Goal: Task Accomplishment & Management: Manage account settings

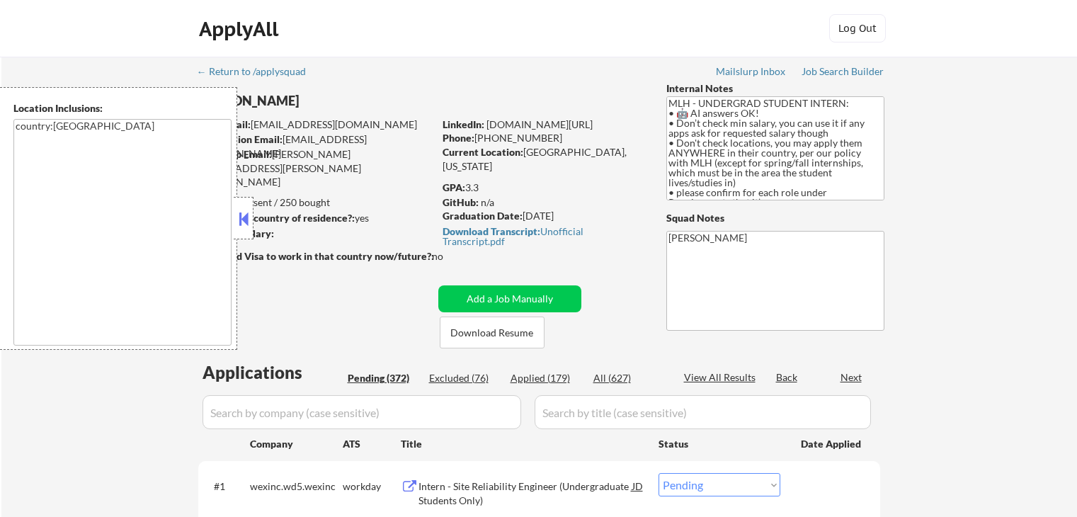
select select ""pending""
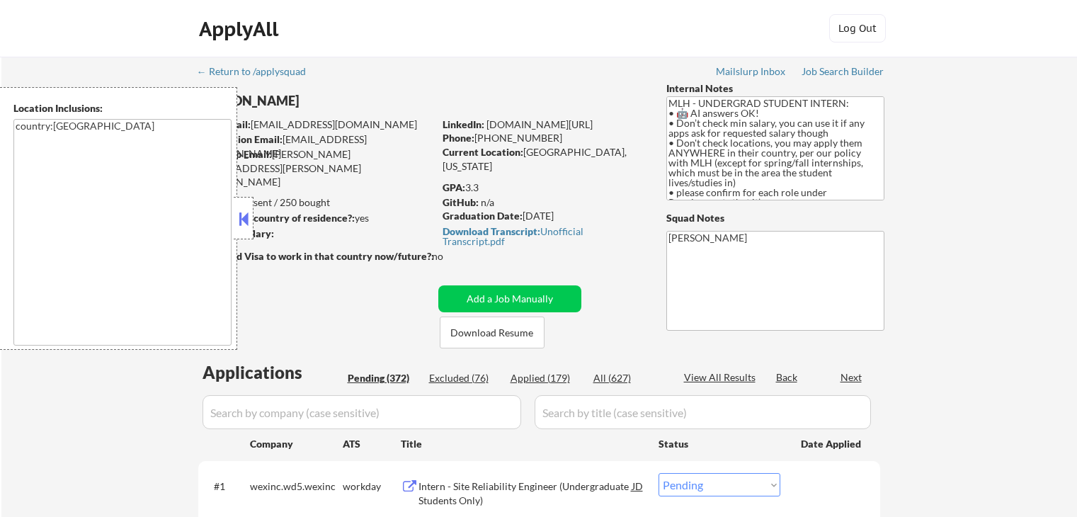
select select ""pending""
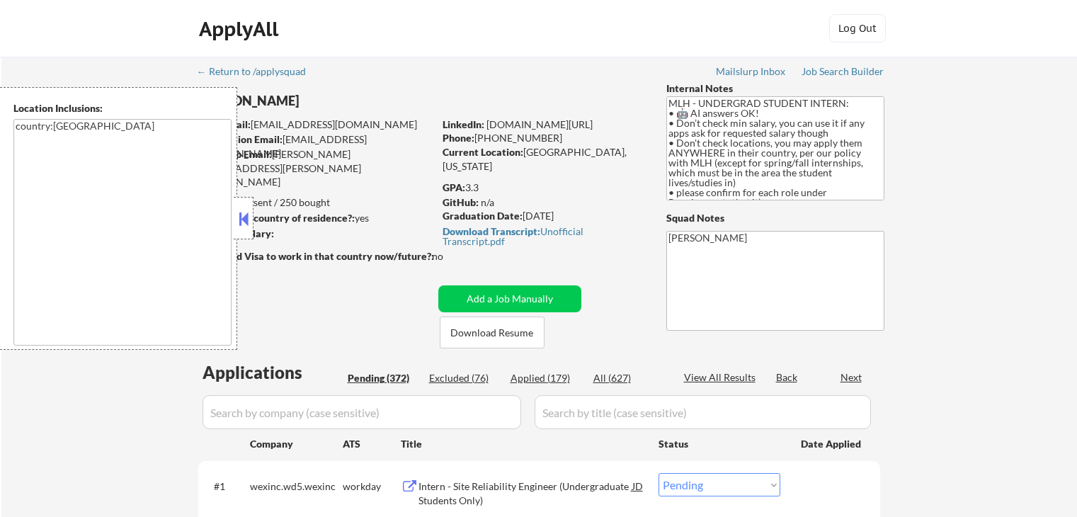
select select ""pending""
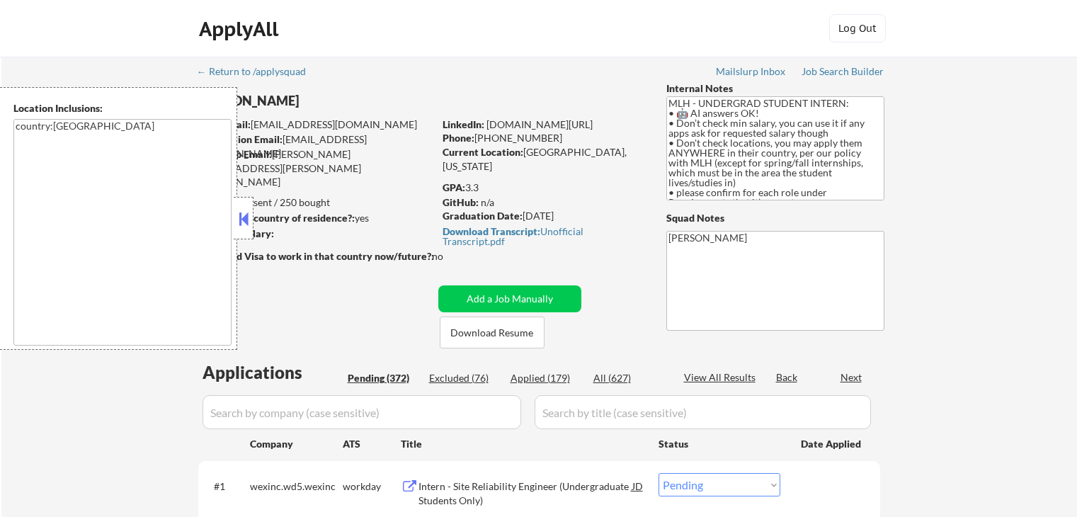
select select ""pending""
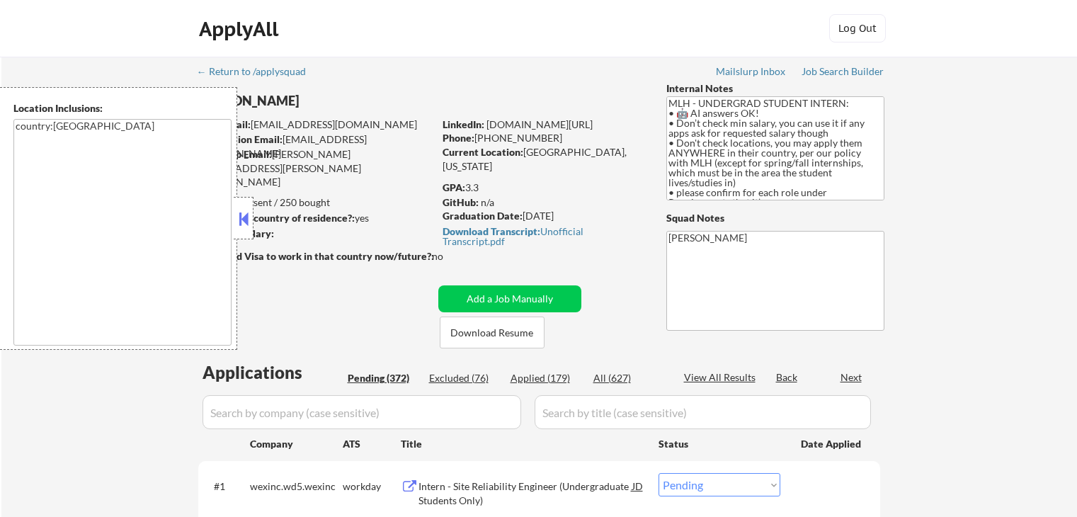
select select ""pending""
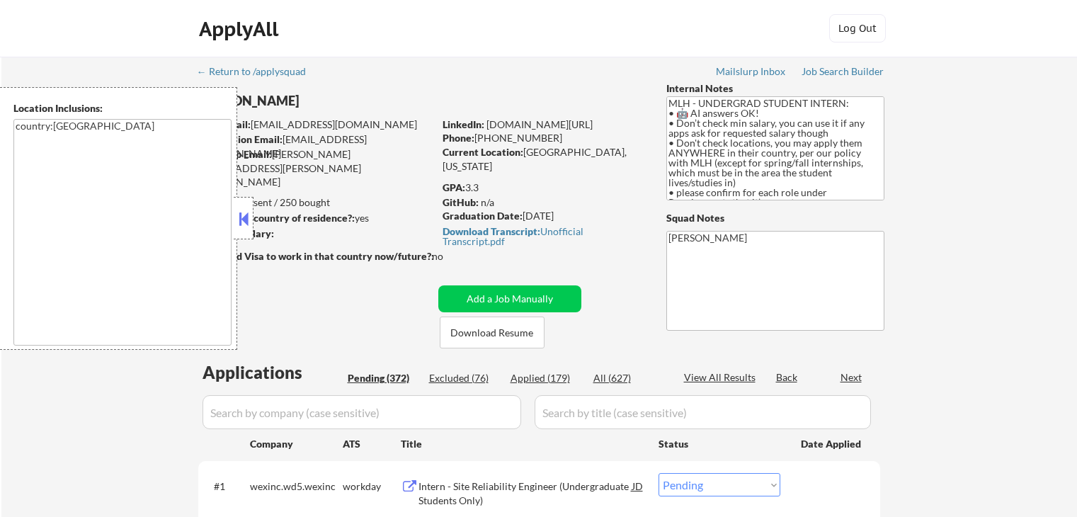
select select ""pending""
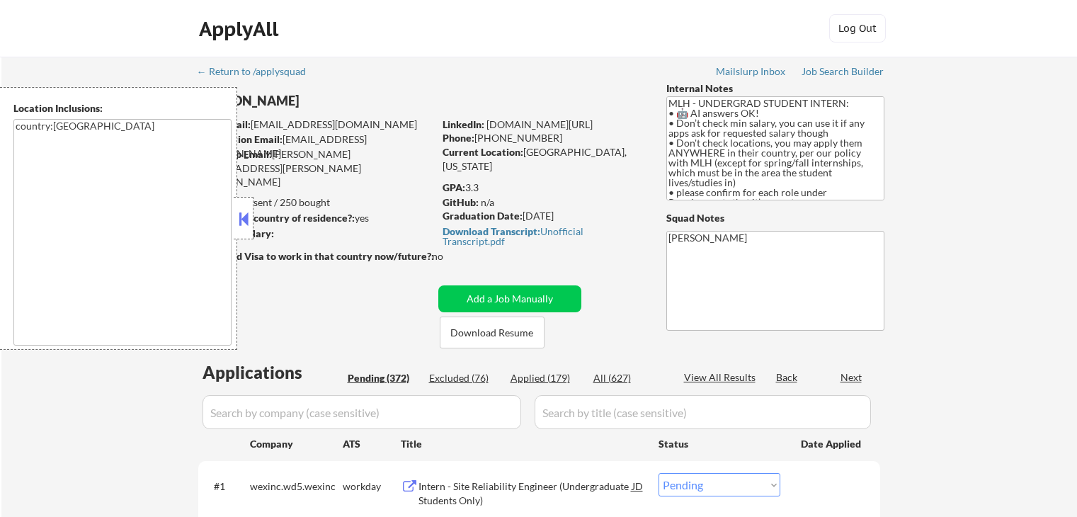
select select ""pending""
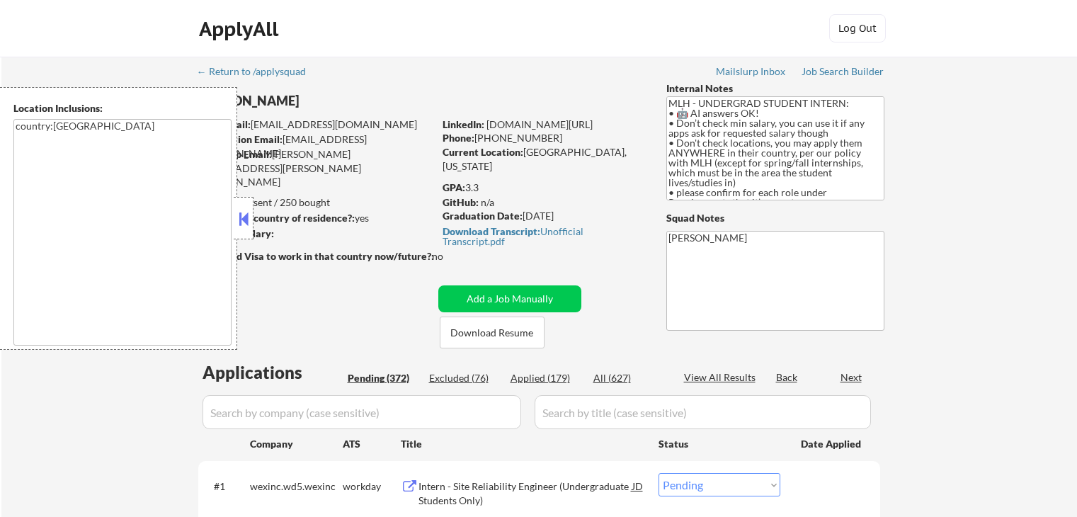
select select ""pending""
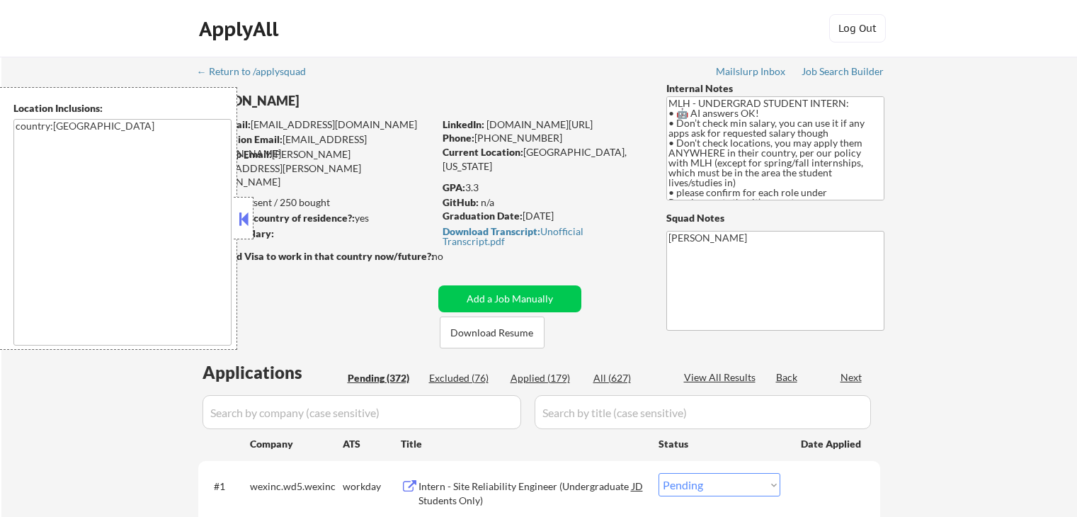
select select ""pending""
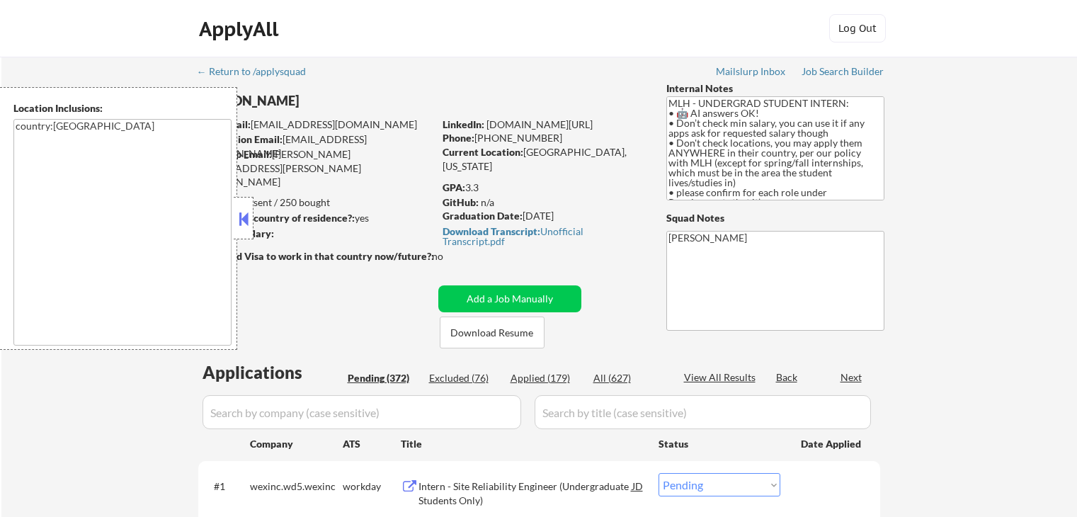
select select ""pending""
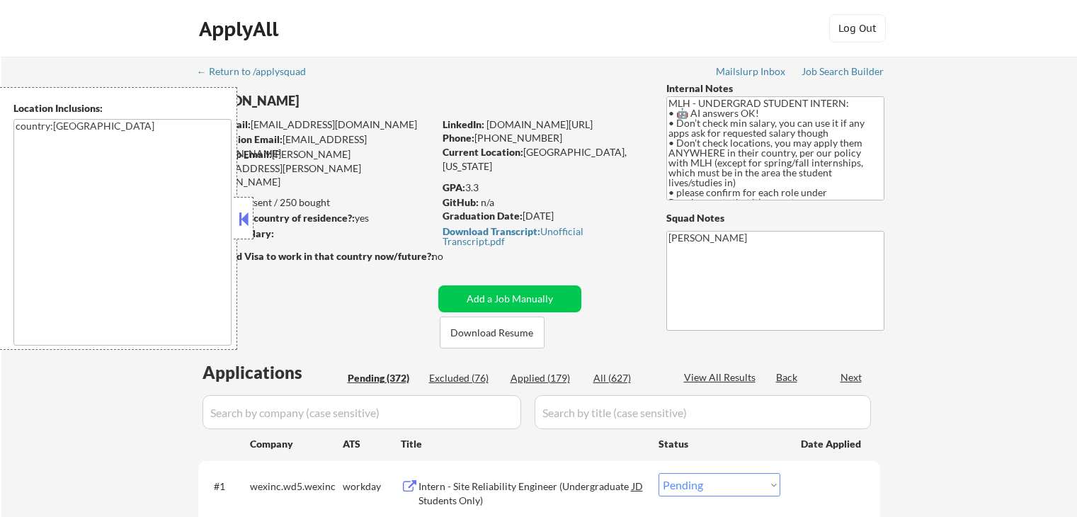
select select ""pending""
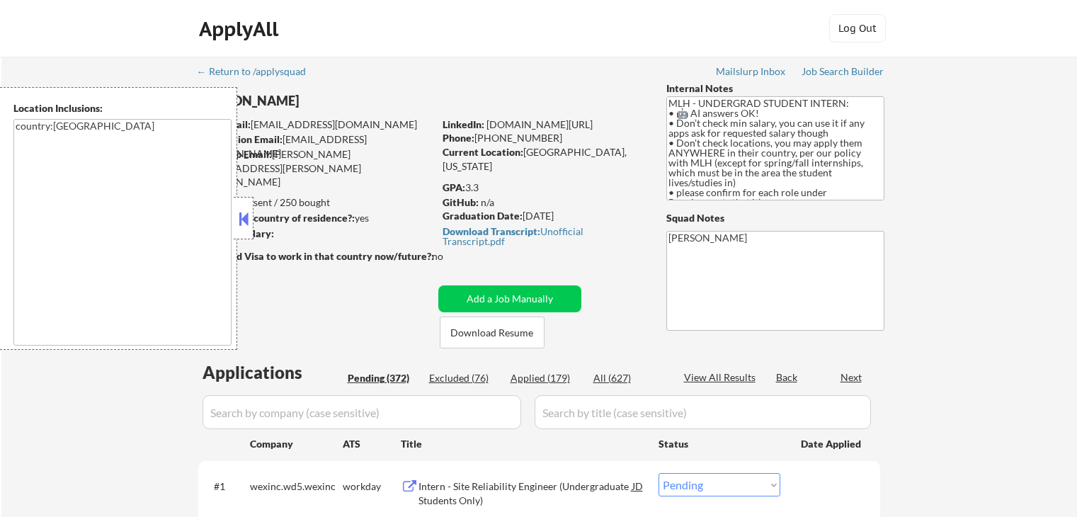
select select ""pending""
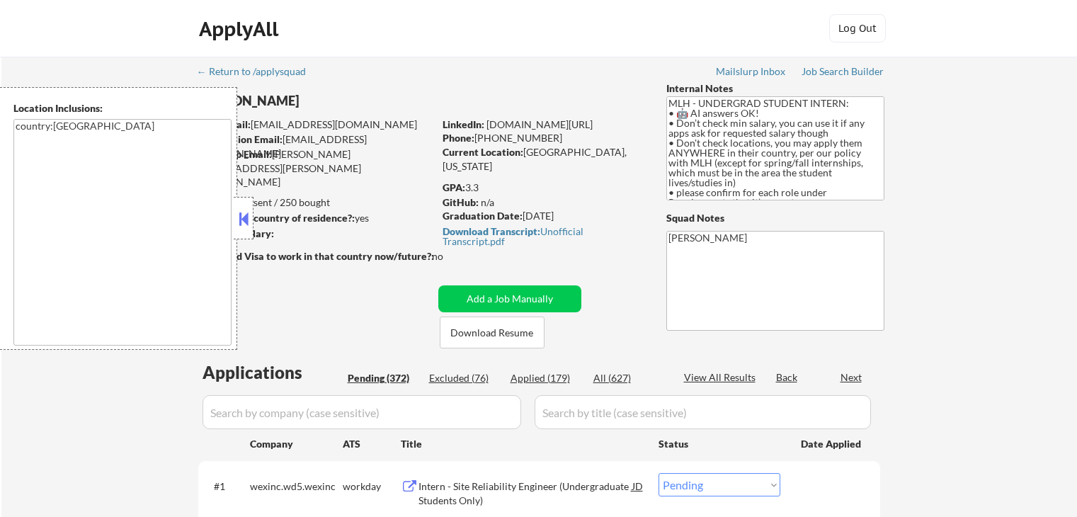
select select ""pending""
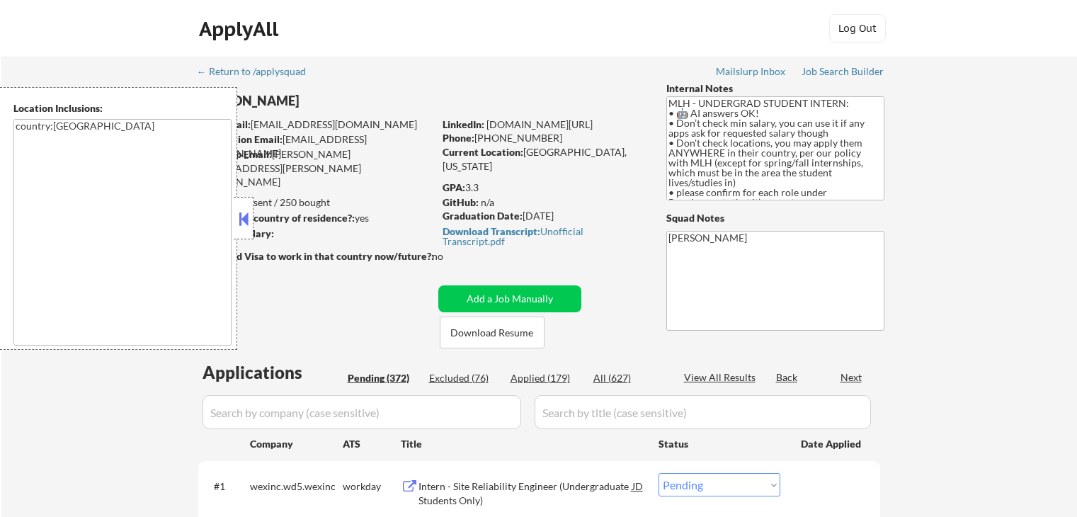
select select ""pending""
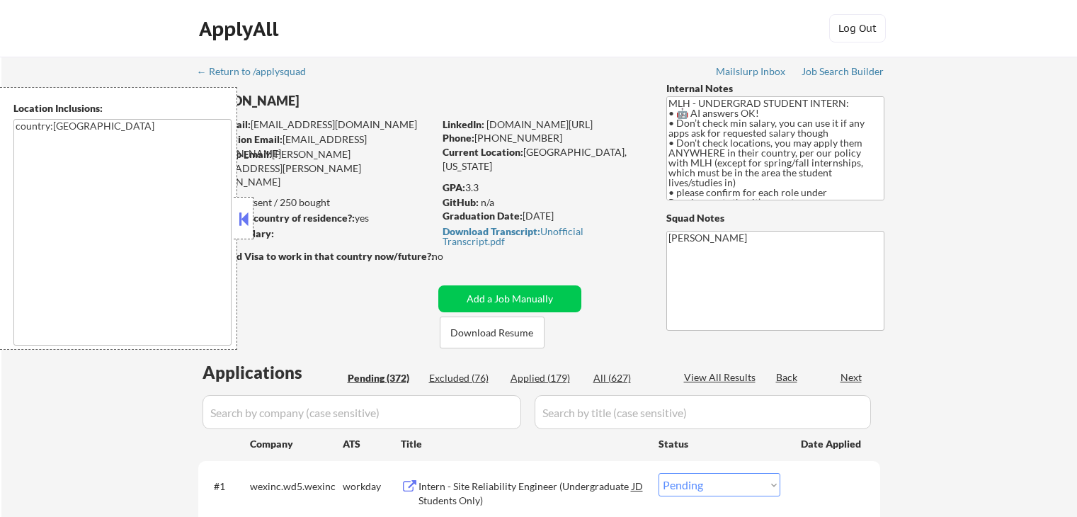
select select ""pending""
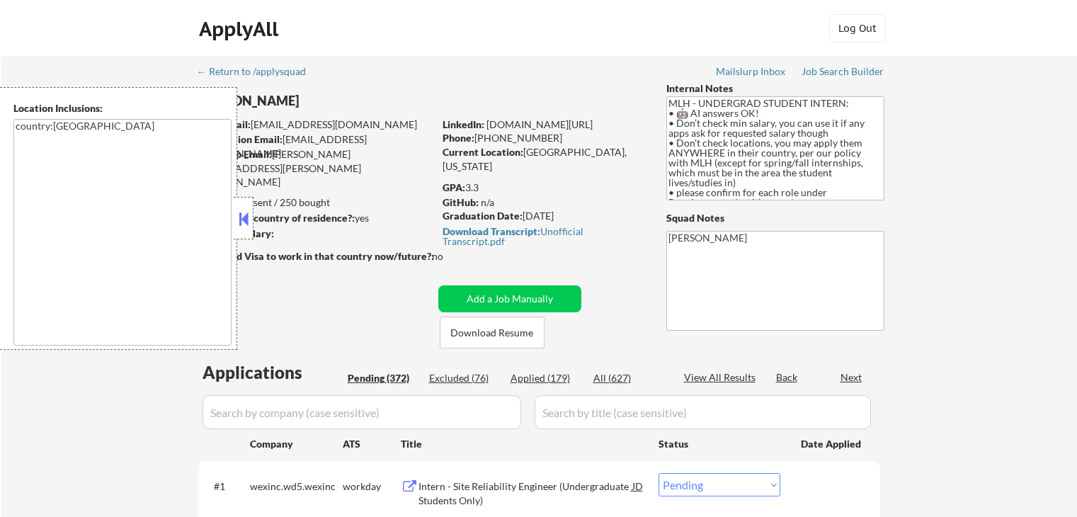
select select ""pending""
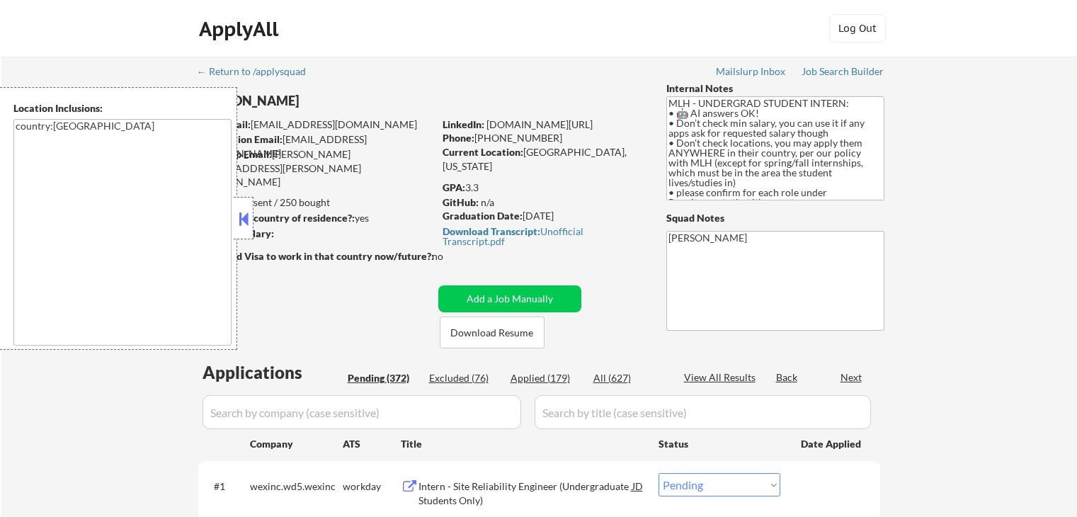
select select ""pending""
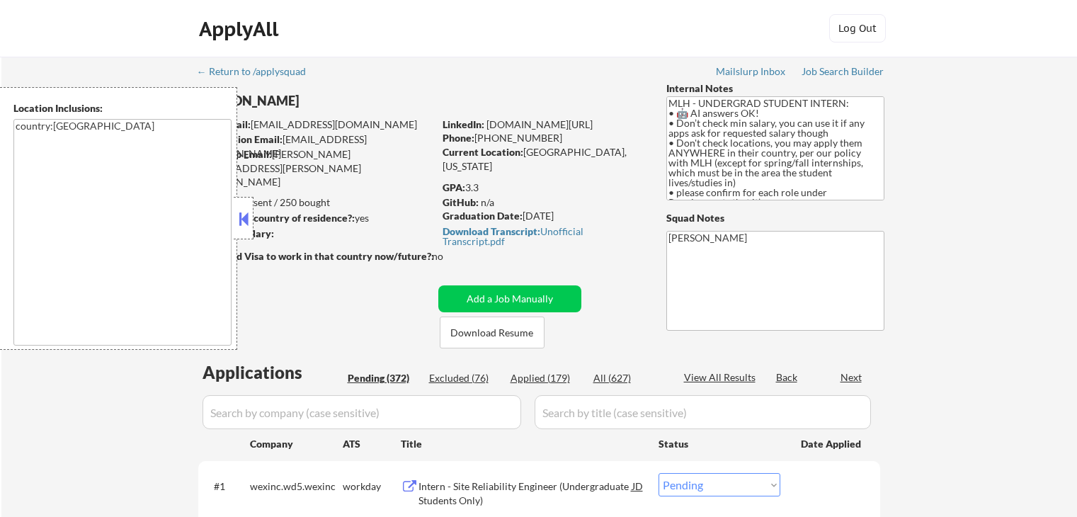
select select ""pending""
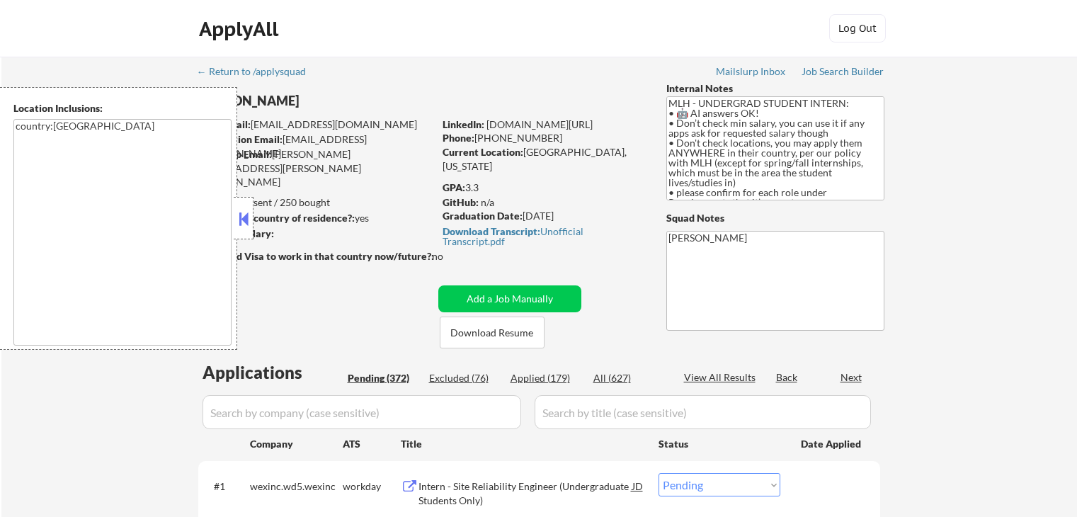
select select ""pending""
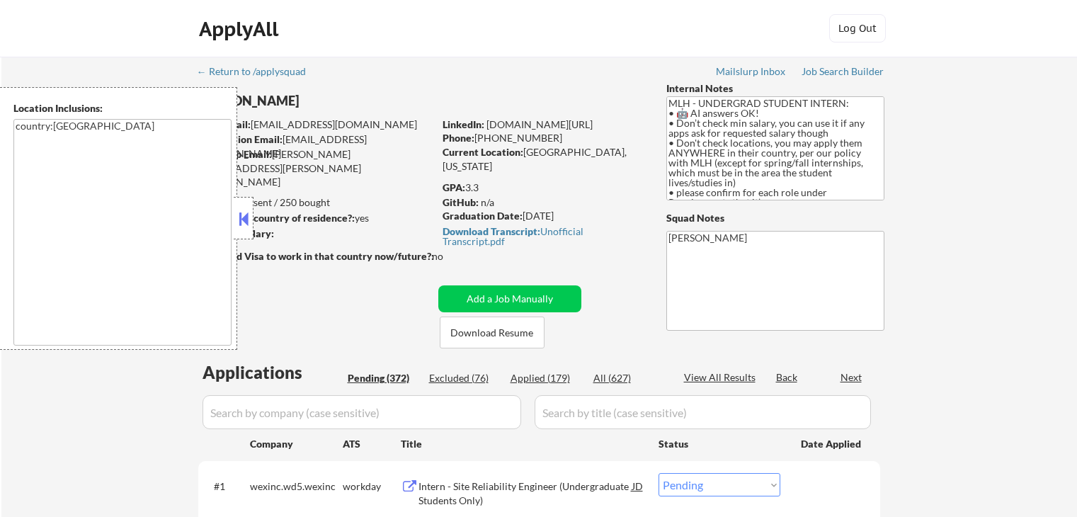
select select ""pending""
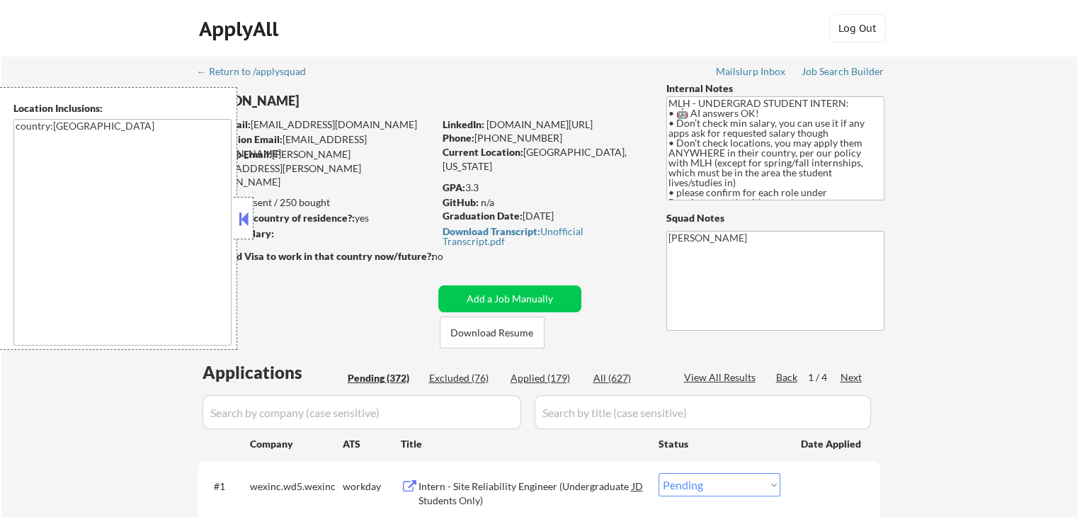
click at [242, 219] on button at bounding box center [244, 218] width 16 height 21
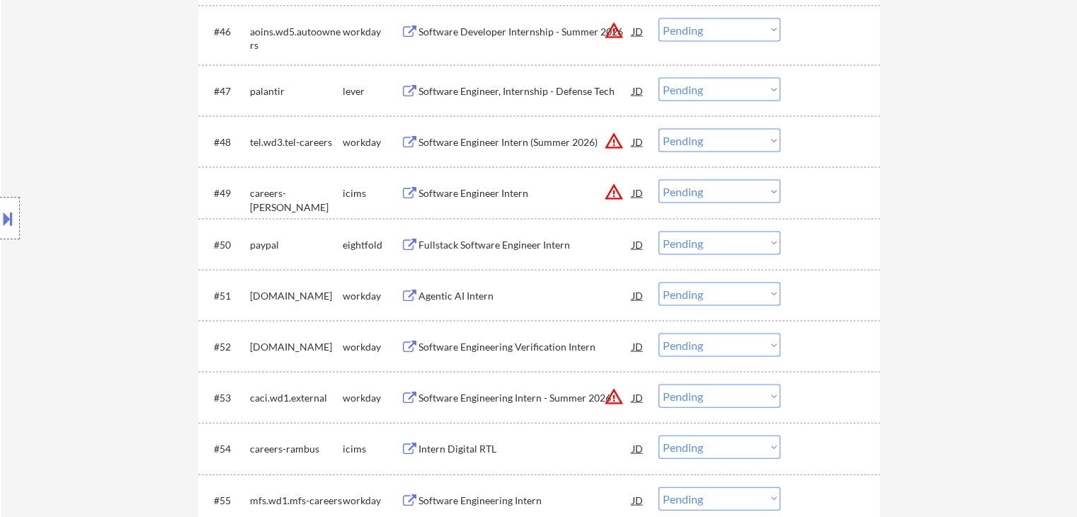
scroll to position [2973, 0]
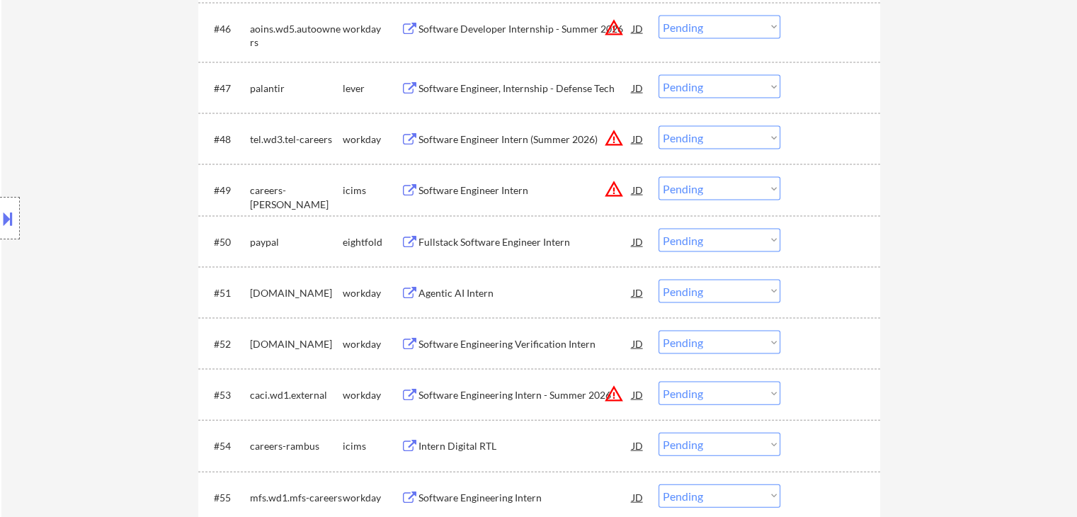
click at [561, 83] on div "Software Engineer, Internship - Defense Tech" at bounding box center [525, 88] width 214 height 14
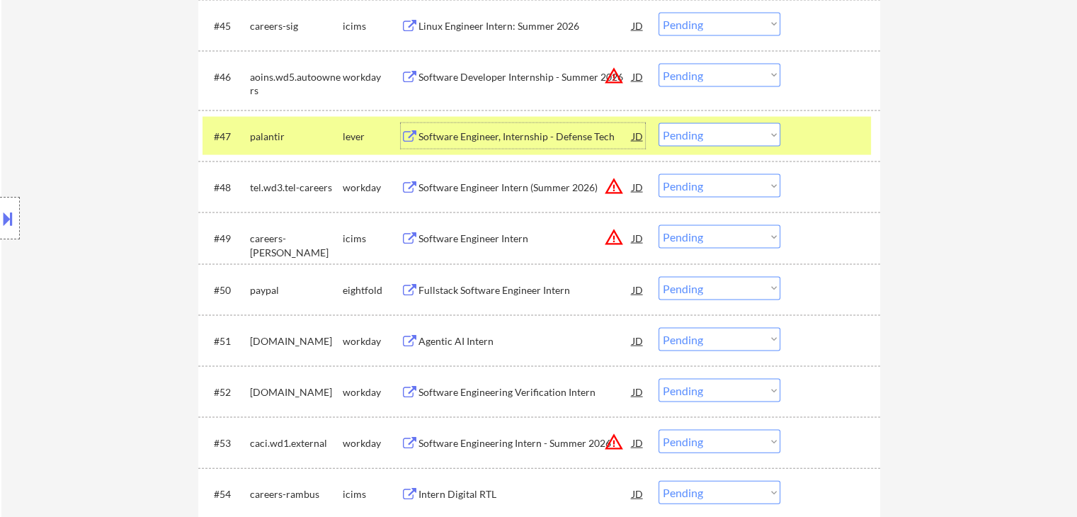
scroll to position [2902, 0]
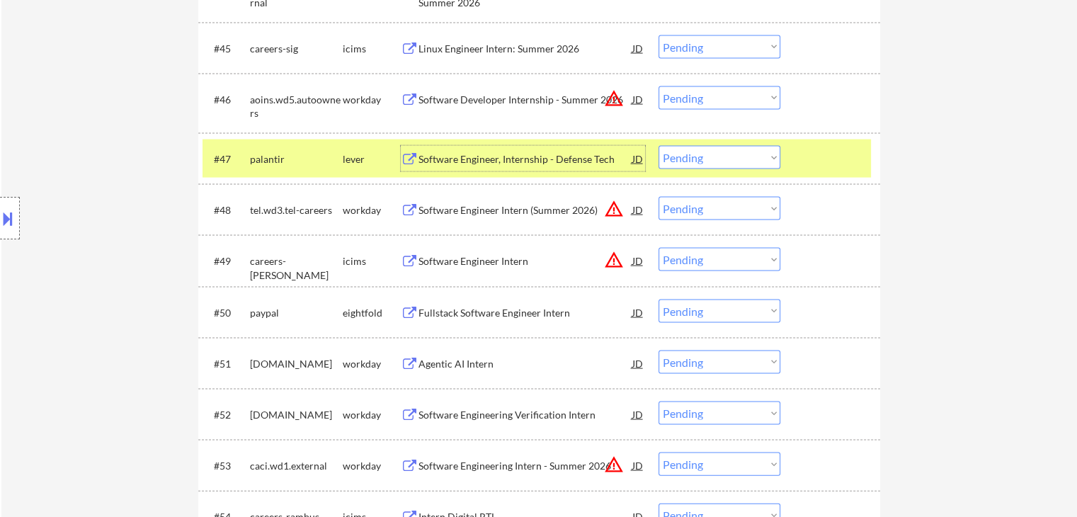
click at [525, 156] on div "Software Engineer, Internship - Defense Tech" at bounding box center [525, 159] width 214 height 14
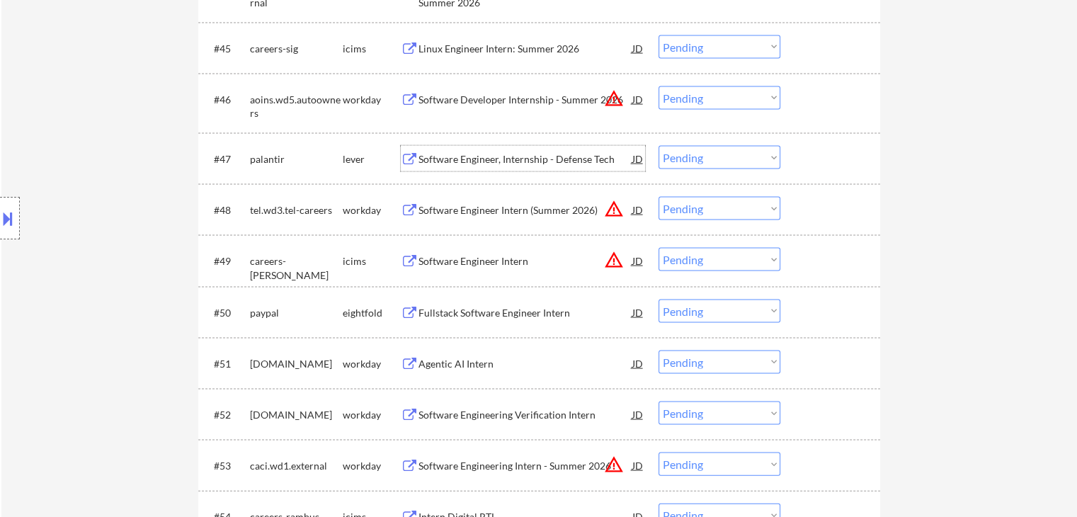
click at [530, 157] on div "Software Engineer, Internship - Defense Tech" at bounding box center [525, 159] width 214 height 14
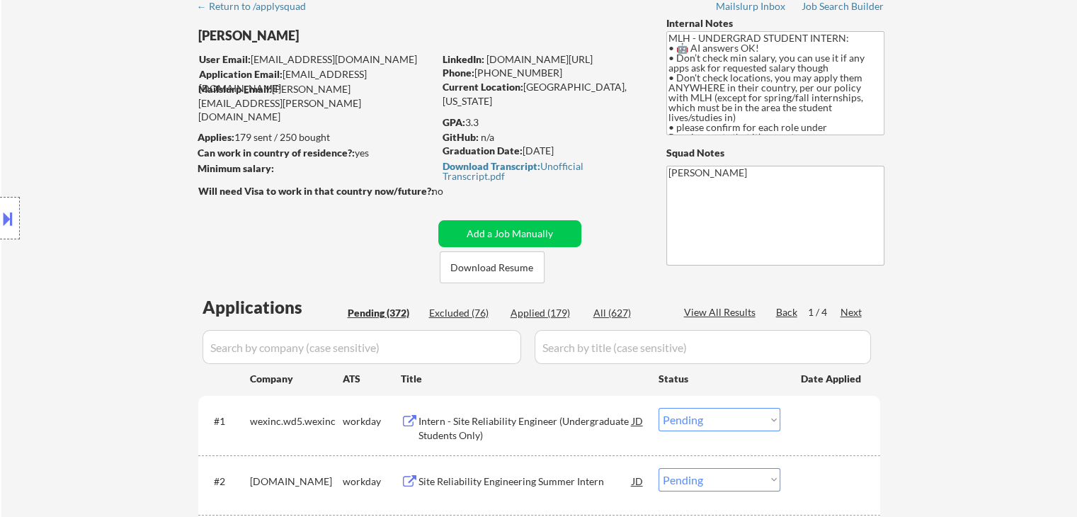
scroll to position [142, 0]
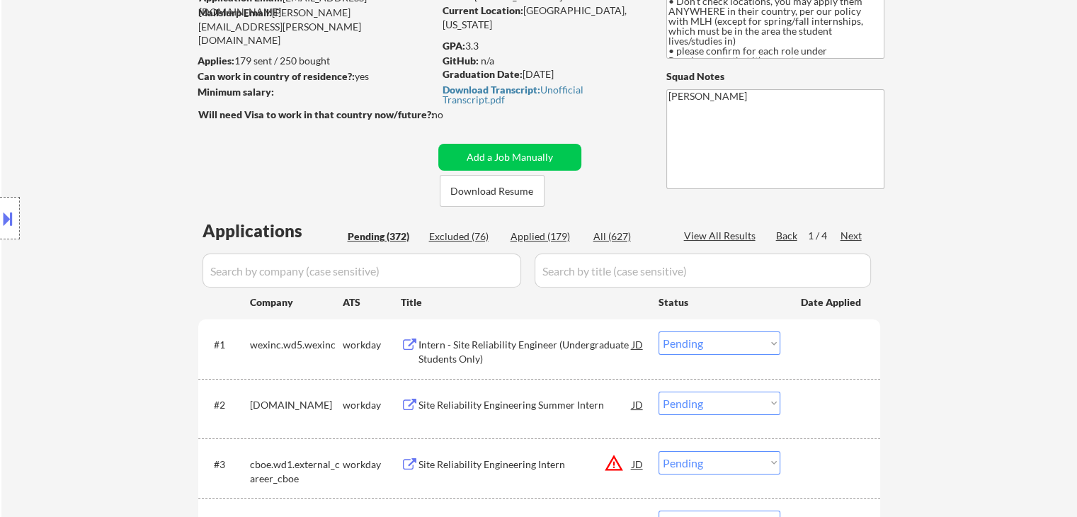
click at [852, 236] on div "Next" at bounding box center [851, 236] width 23 height 14
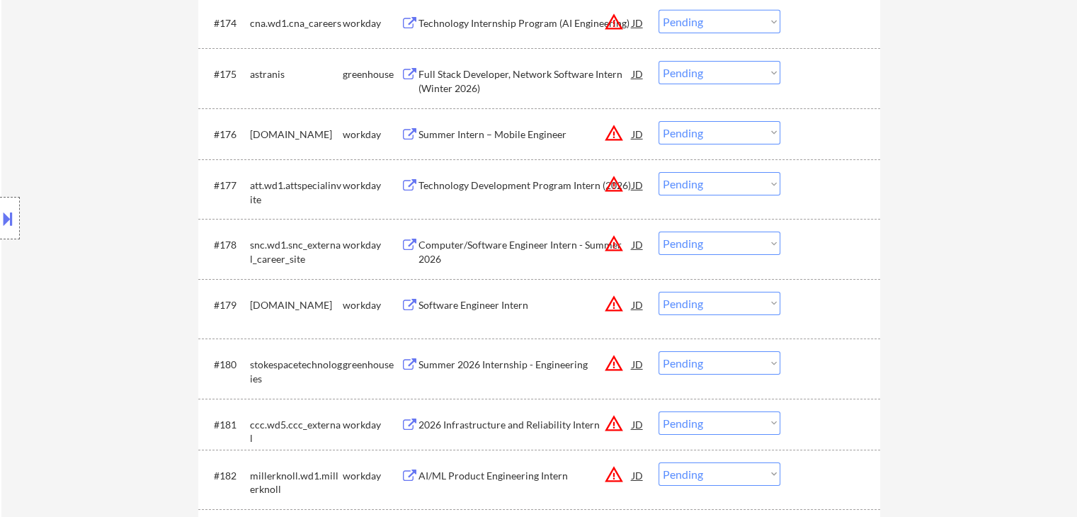
scroll to position [4672, 0]
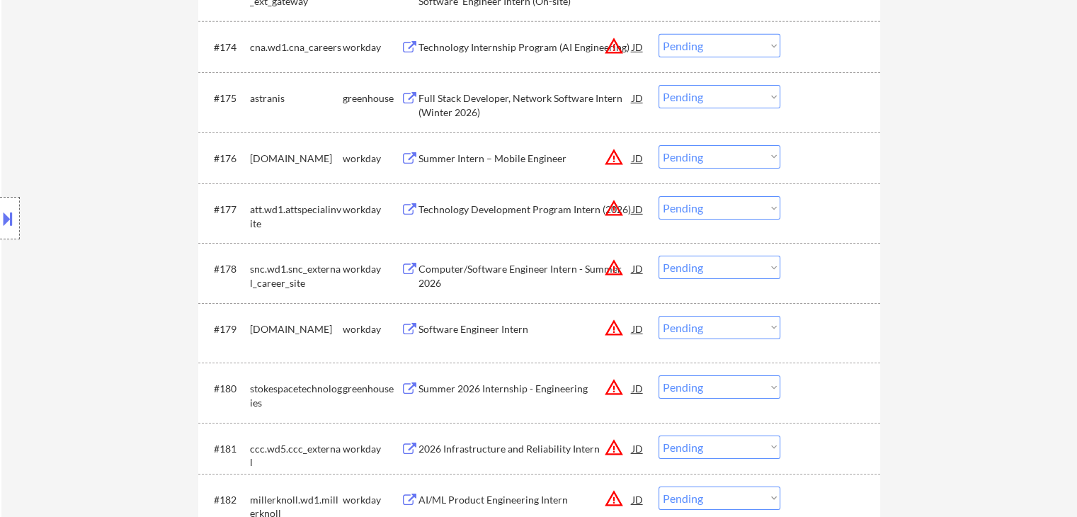
click at [544, 101] on div "Full Stack Developer, Network Software Intern (Winter 2026)" at bounding box center [525, 105] width 214 height 28
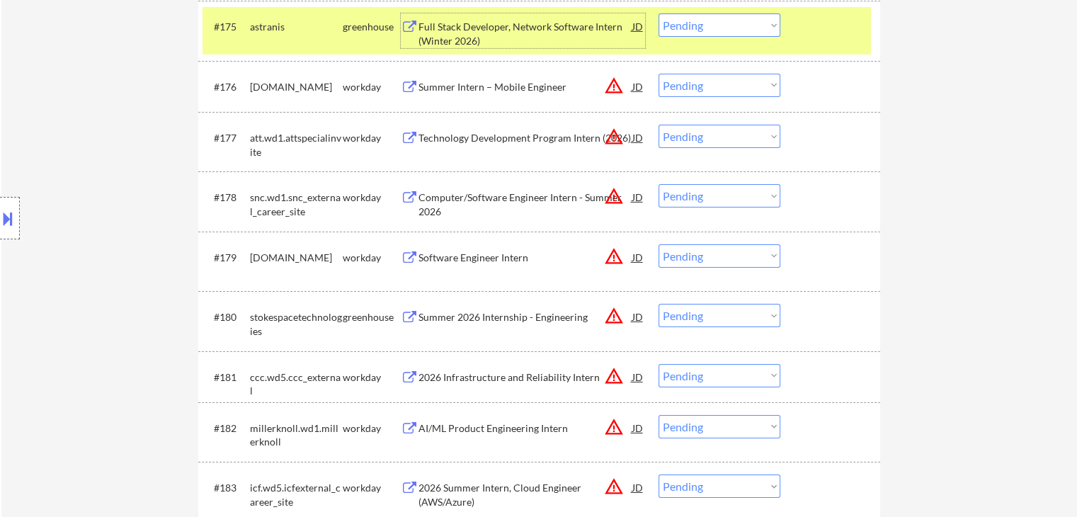
scroll to position [4743, 0]
click at [515, 318] on div "Summer 2026 Internship - Engineering" at bounding box center [525, 318] width 214 height 14
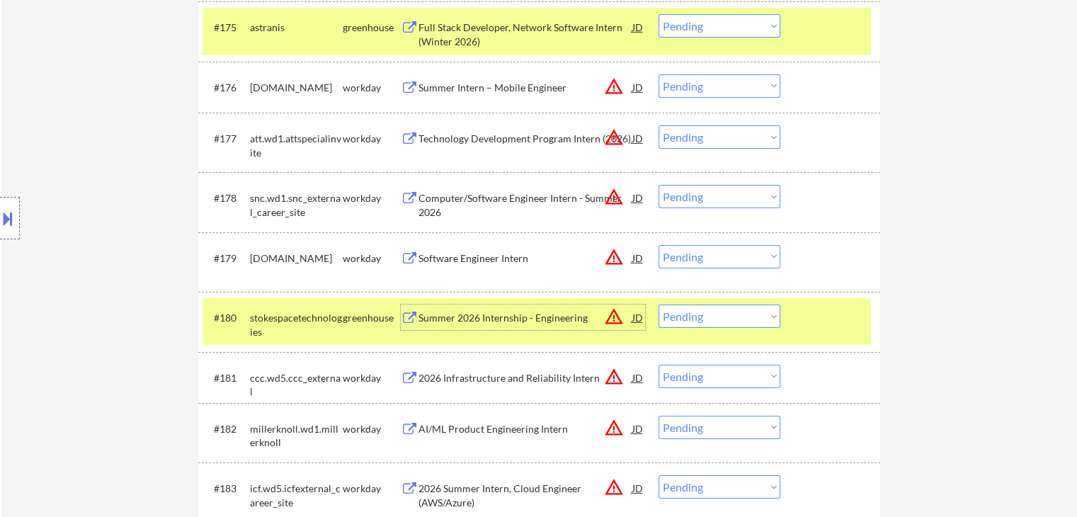
click at [702, 23] on select "Choose an option... Pending Applied Excluded (Questions) Excluded (Expired) Exc…" at bounding box center [719, 25] width 122 height 23
click at [658, 15] on select "Choose an option... Pending Applied Excluded (Questions) Excluded (Expired) Exc…" at bounding box center [719, 25] width 122 height 23
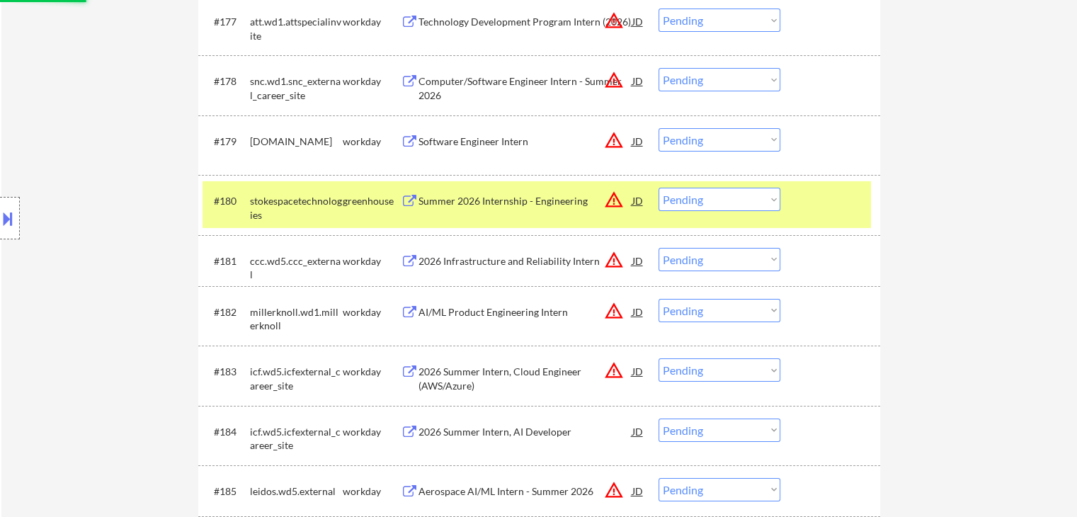
scroll to position [4885, 0]
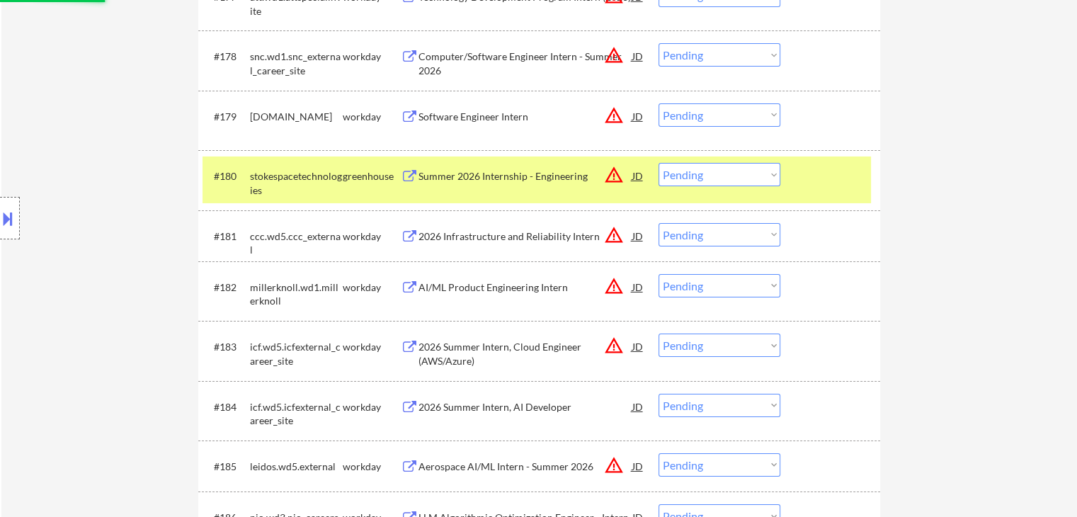
select select ""pending""
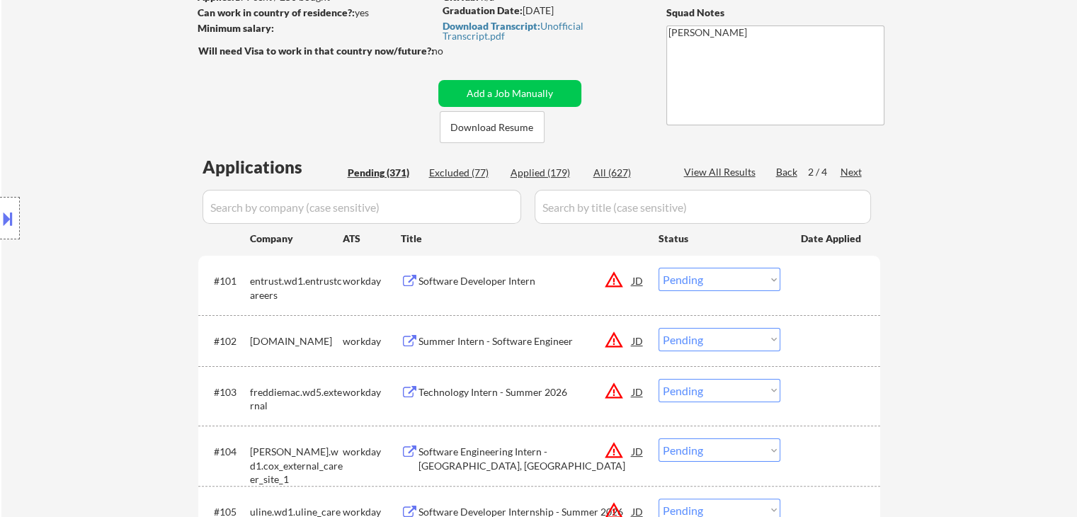
scroll to position [212, 0]
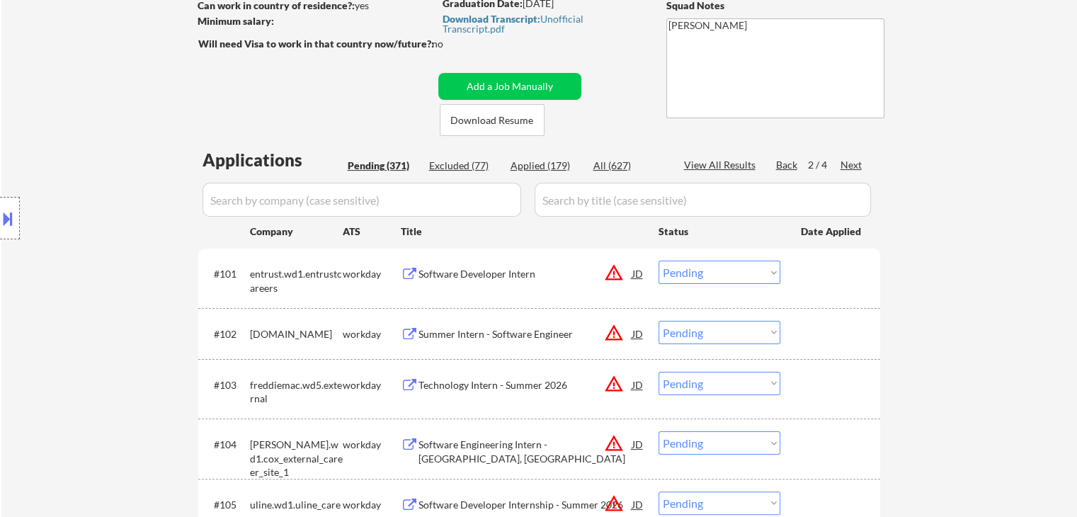
click at [854, 162] on div "Next" at bounding box center [851, 165] width 23 height 14
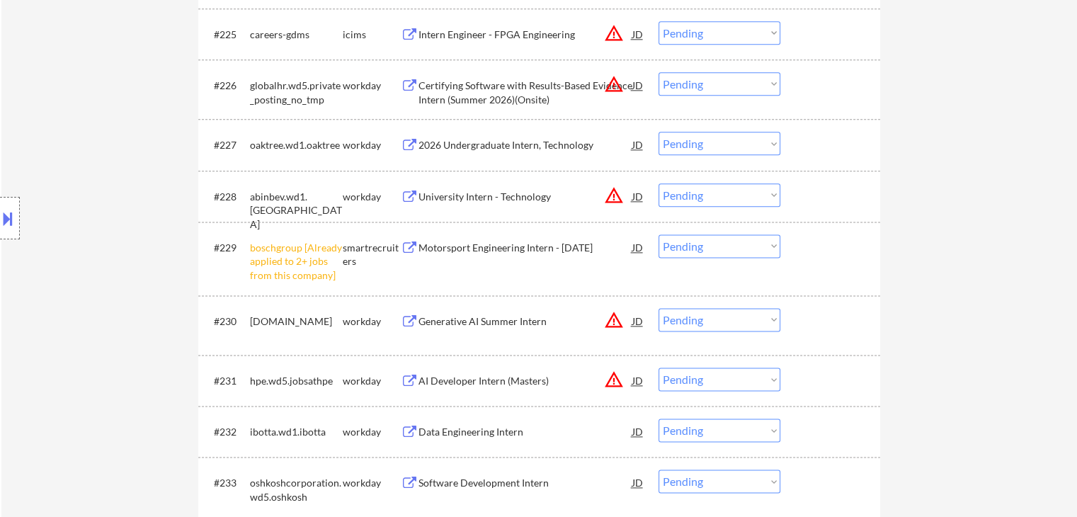
scroll to position [1841, 0]
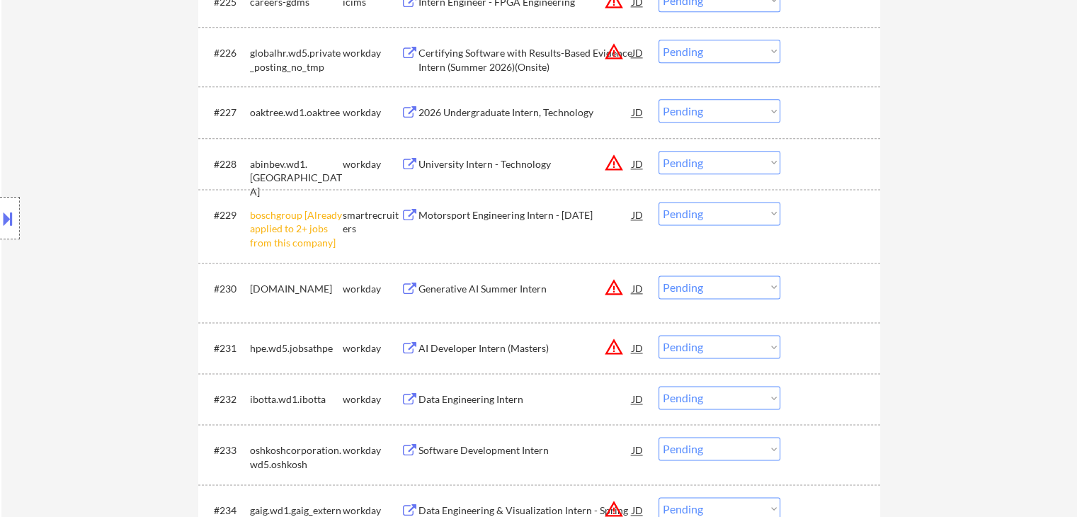
click at [694, 213] on select "Choose an option... Pending Applied Excluded (Questions) Excluded (Expired) Exc…" at bounding box center [719, 213] width 122 height 23
click at [658, 202] on select "Choose an option... Pending Applied Excluded (Questions) Excluded (Expired) Exc…" at bounding box center [719, 213] width 122 height 23
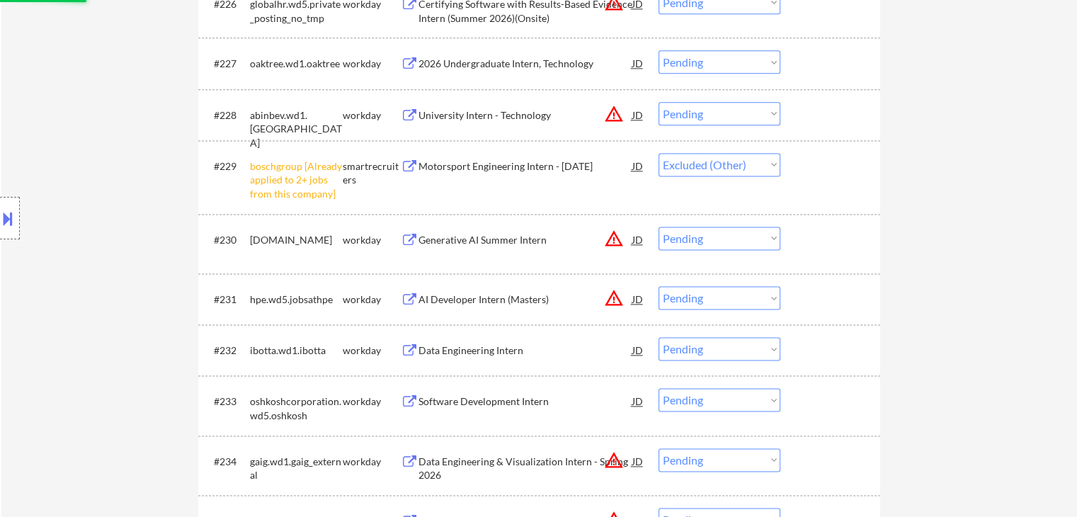
scroll to position [1982, 0]
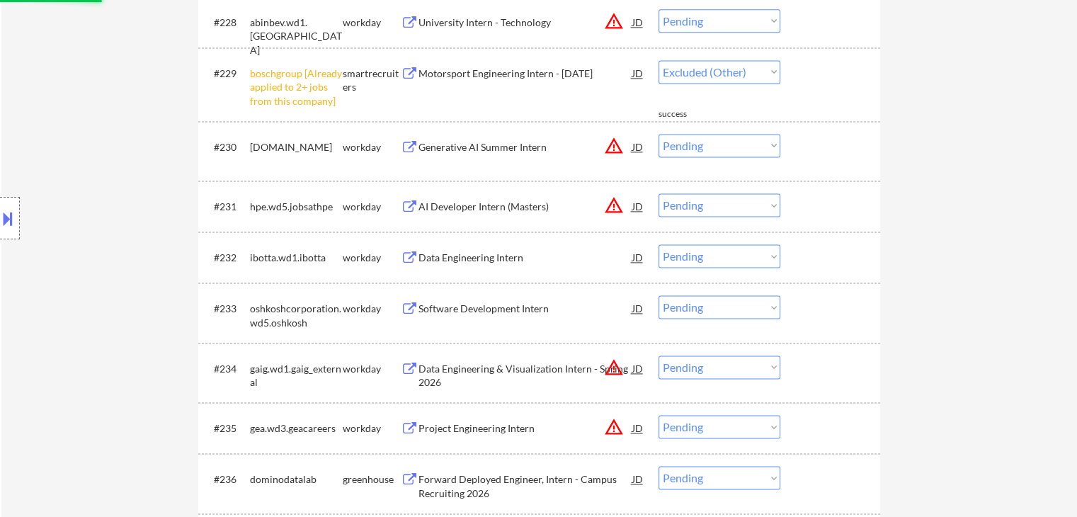
select select ""pending""
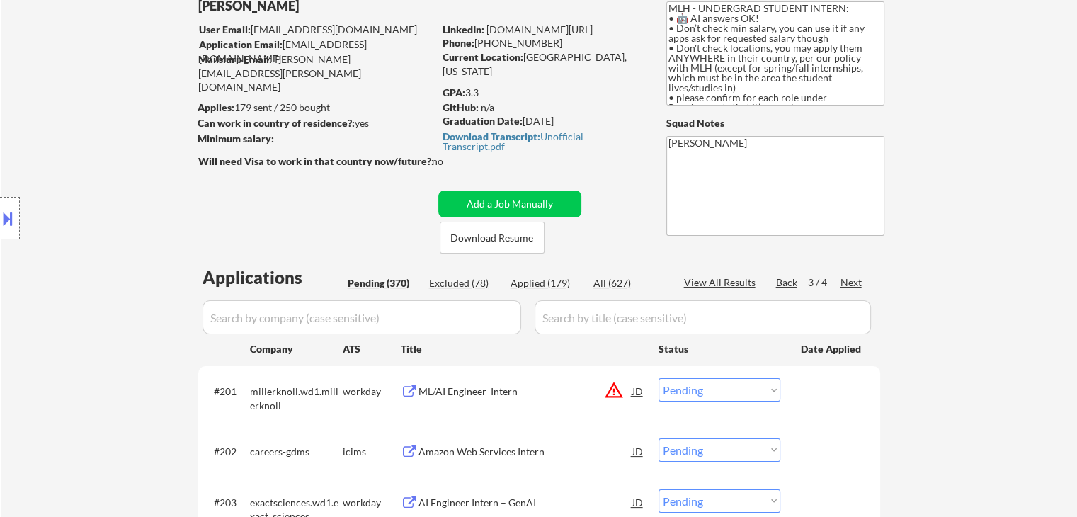
scroll to position [212, 0]
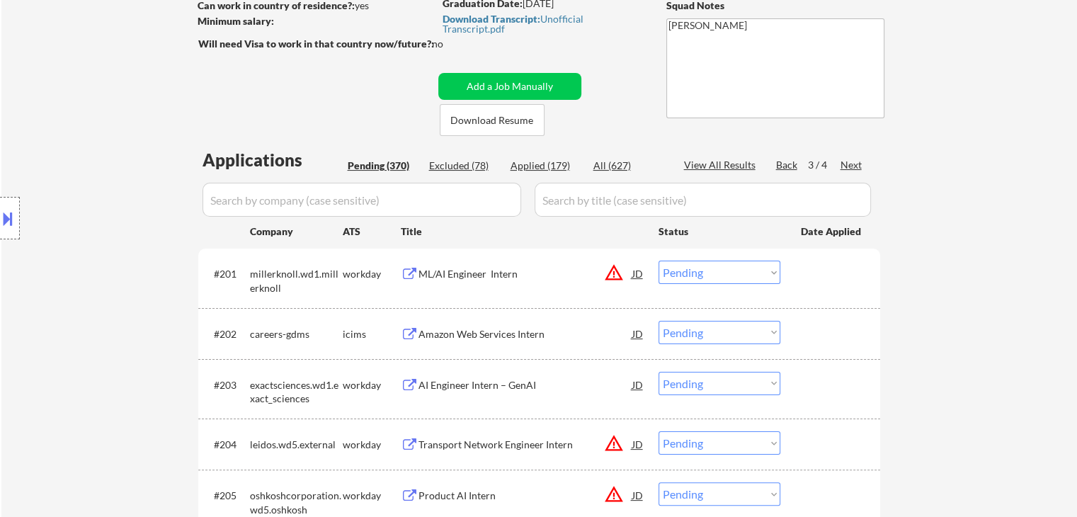
click at [539, 166] on div "Applied (179)" at bounding box center [545, 166] width 71 height 14
select select ""applied""
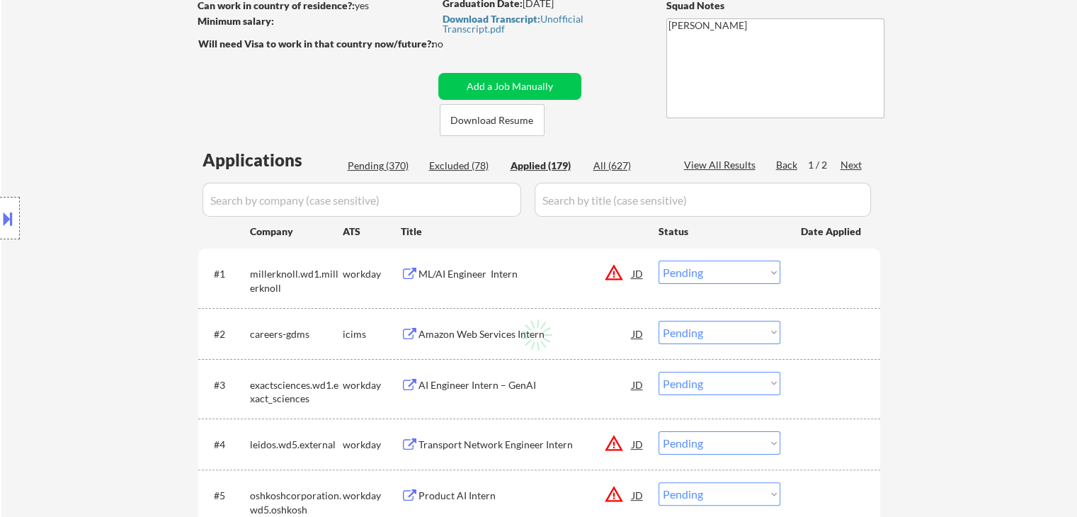
select select ""applied""
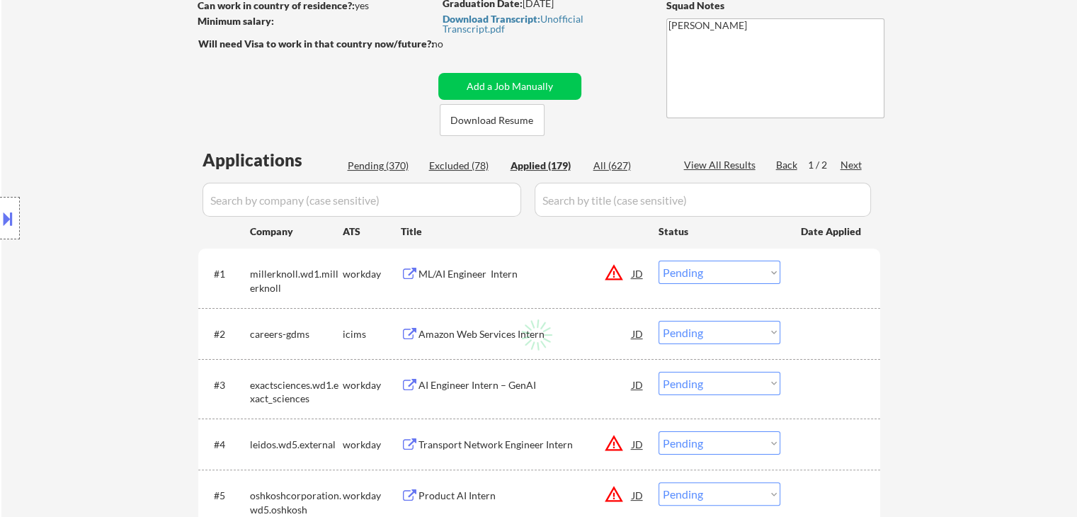
select select ""applied""
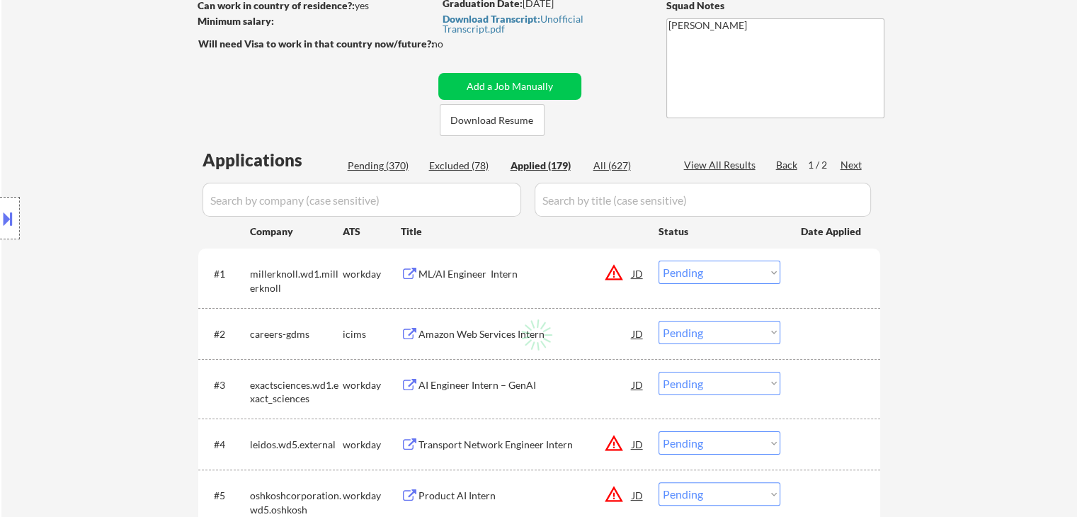
select select ""applied""
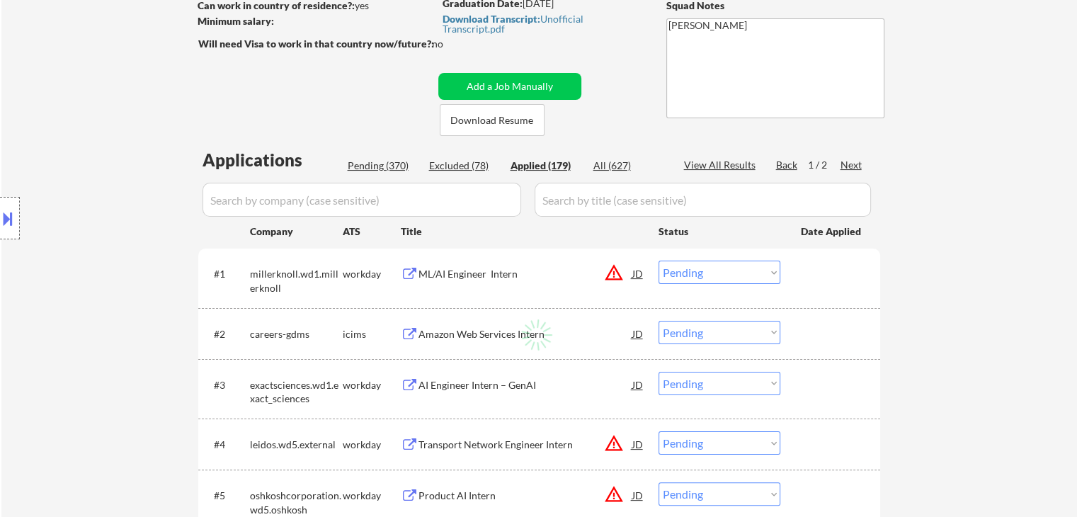
select select ""applied""
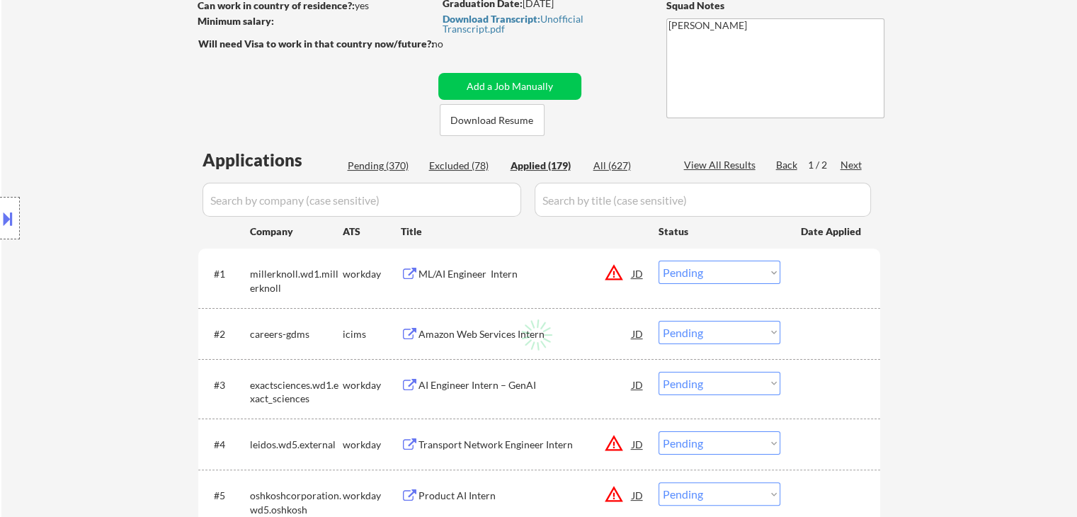
select select ""applied""
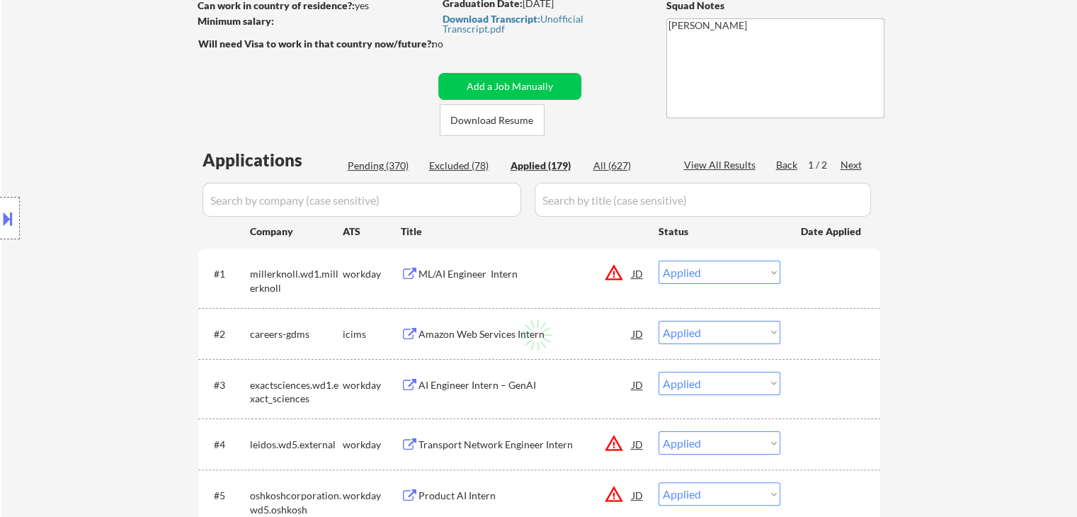
select select ""applied""
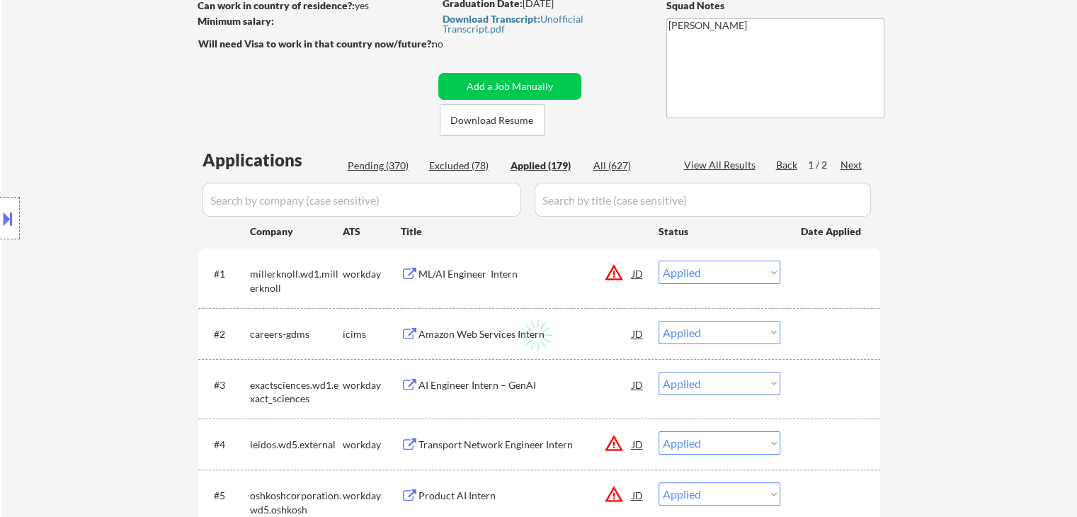
select select ""applied""
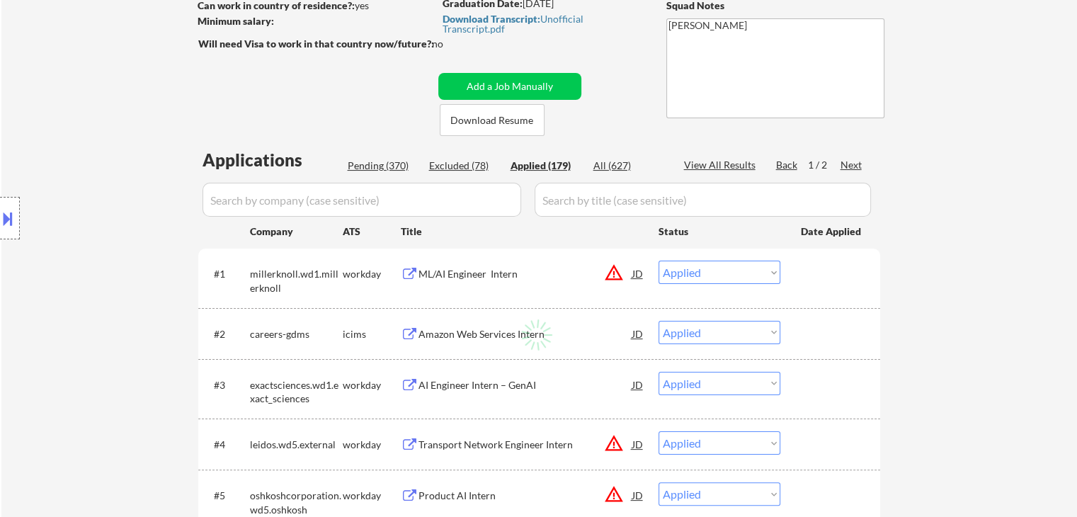
select select ""applied""
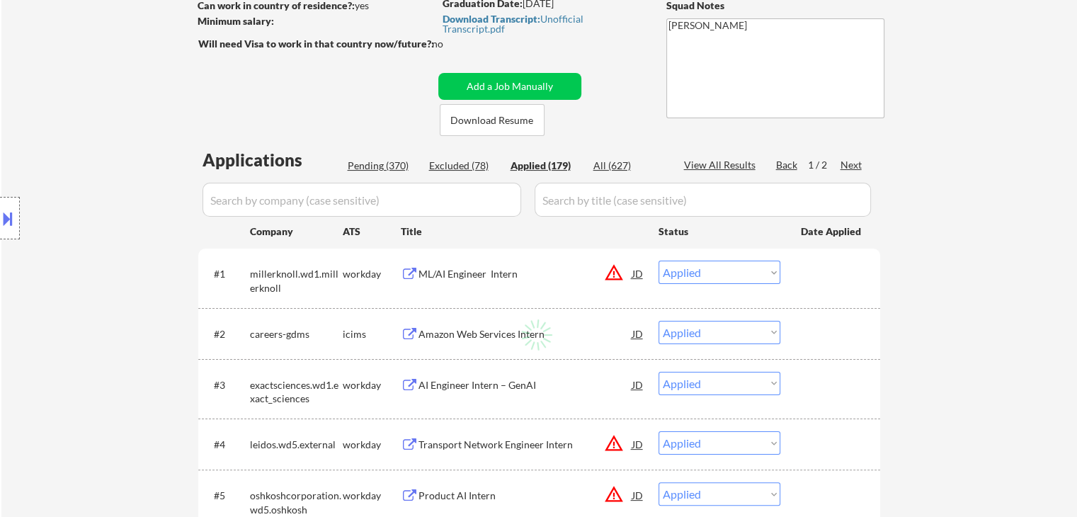
select select ""applied""
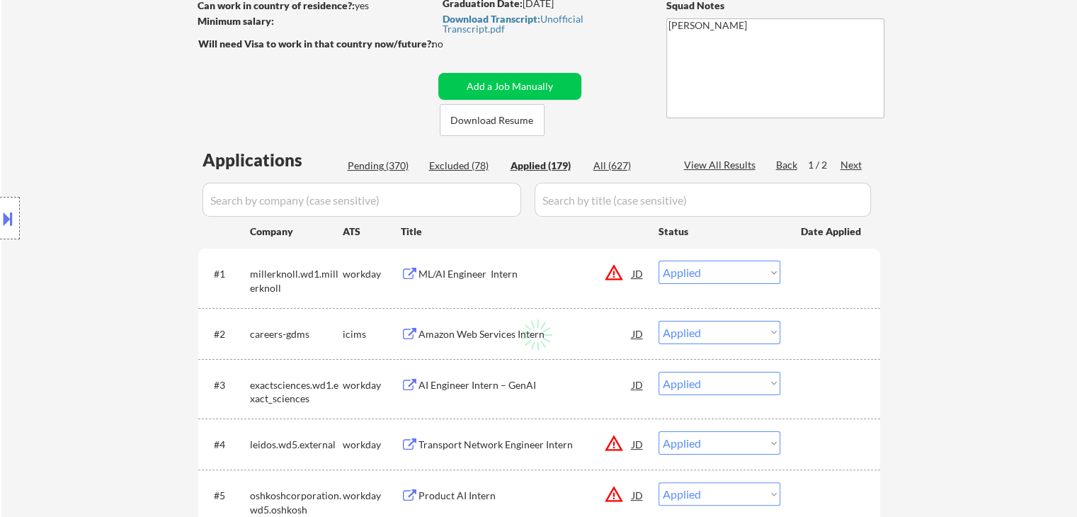
select select ""applied""
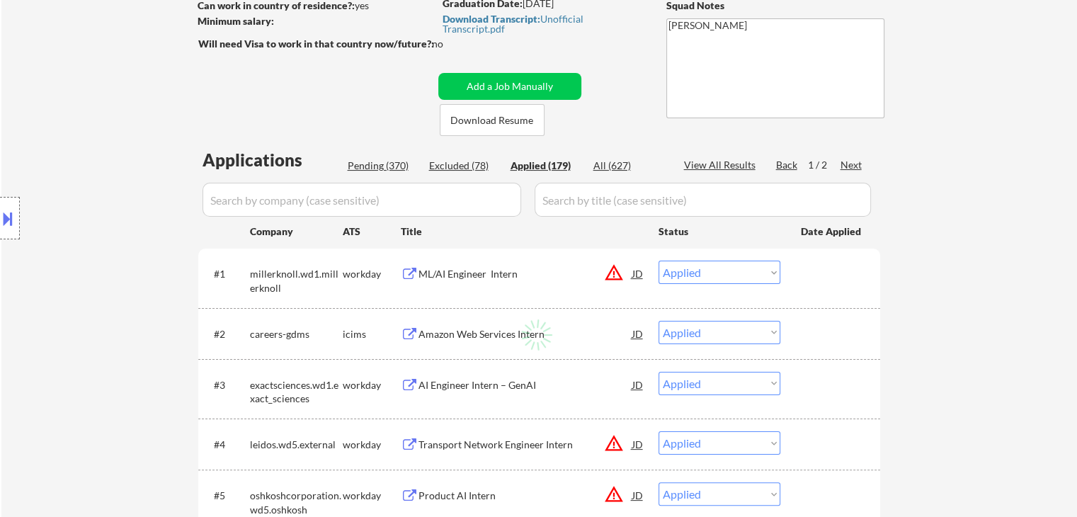
select select ""applied""
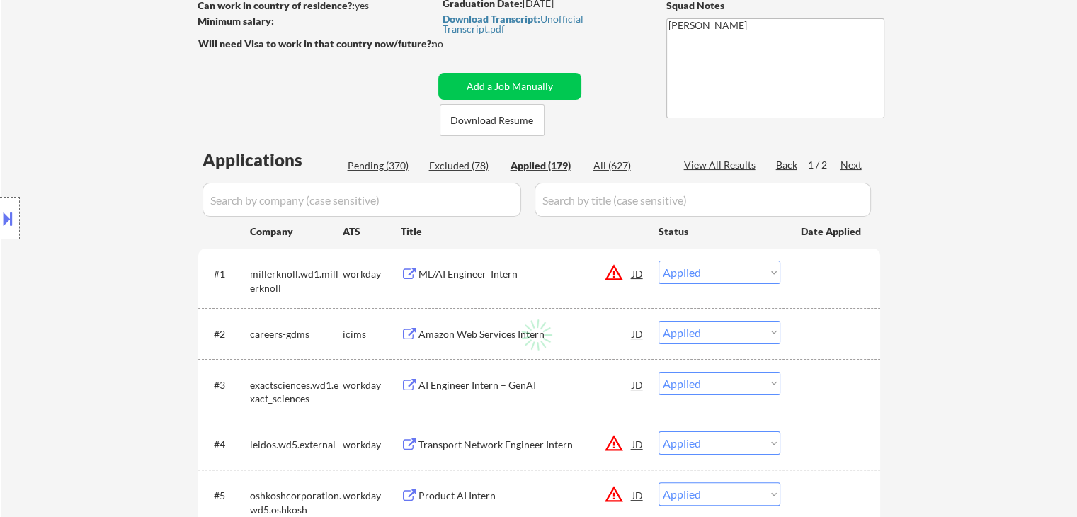
select select ""applied""
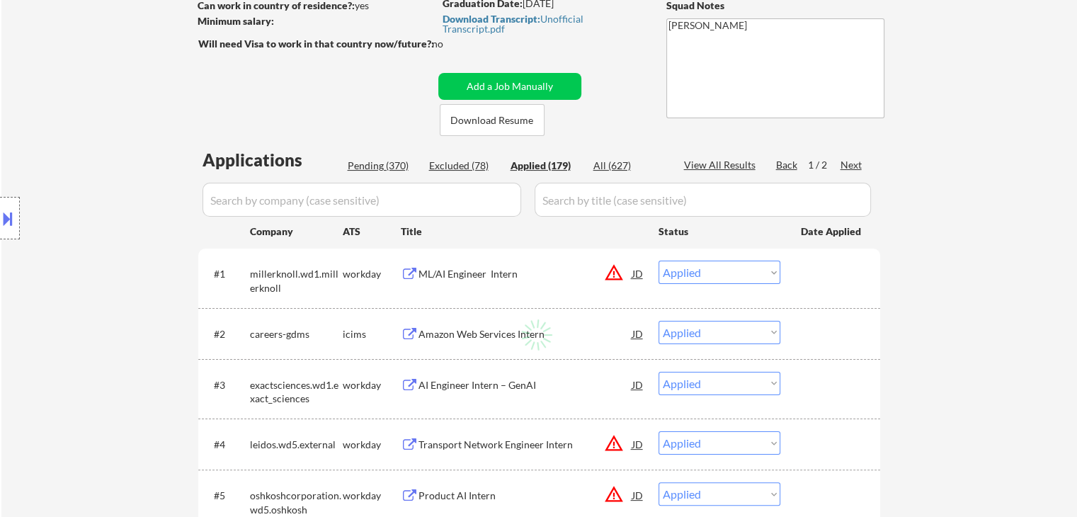
select select ""applied""
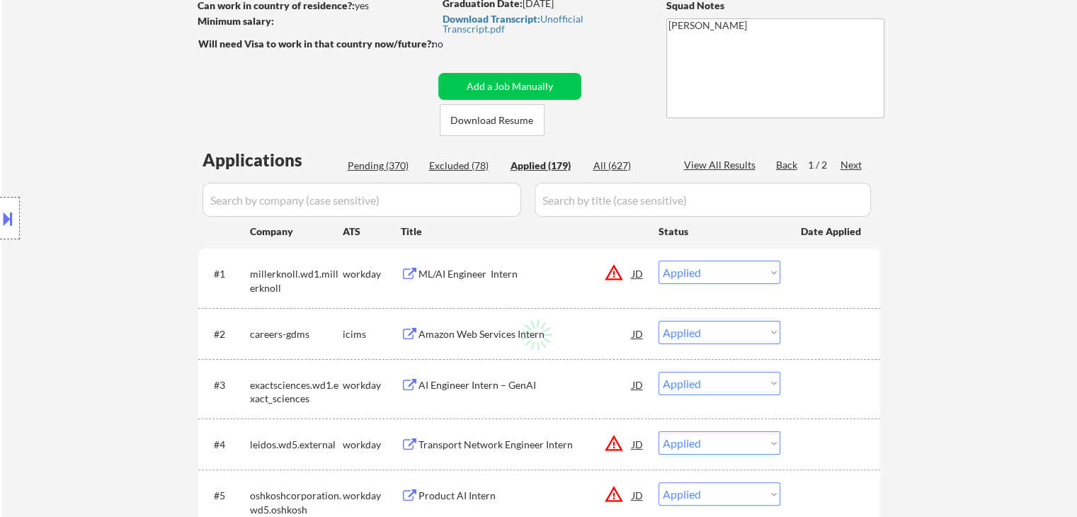
select select ""applied""
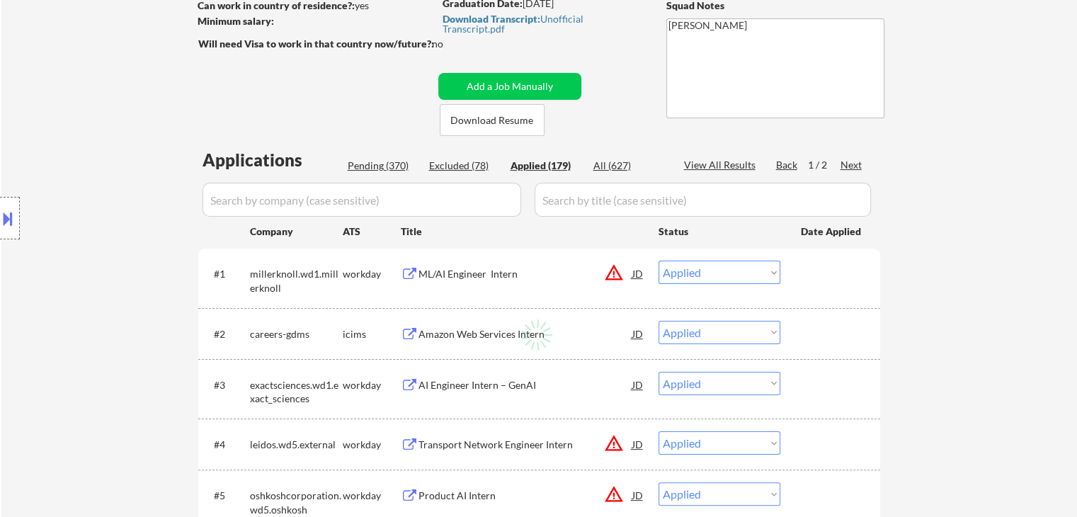
select select ""applied""
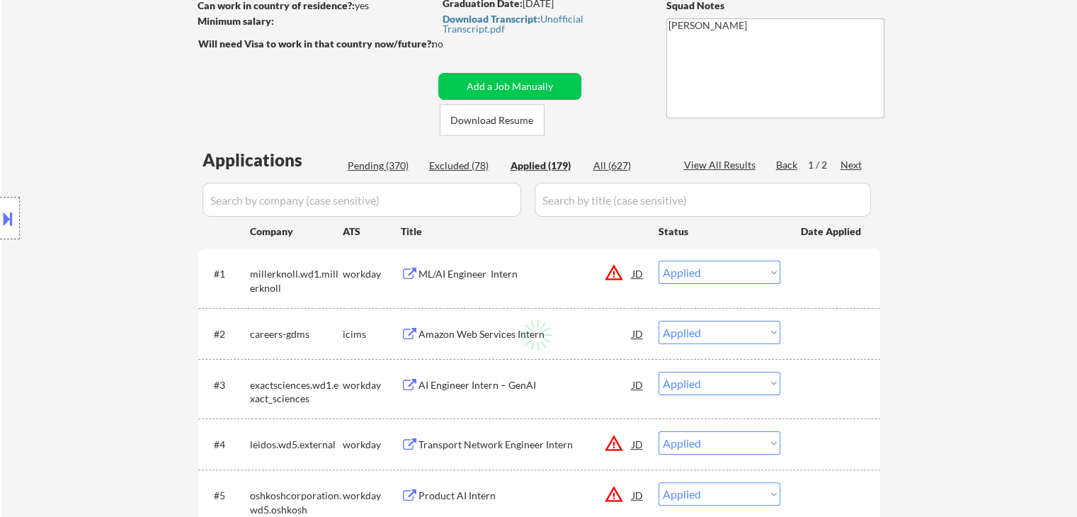
select select ""applied""
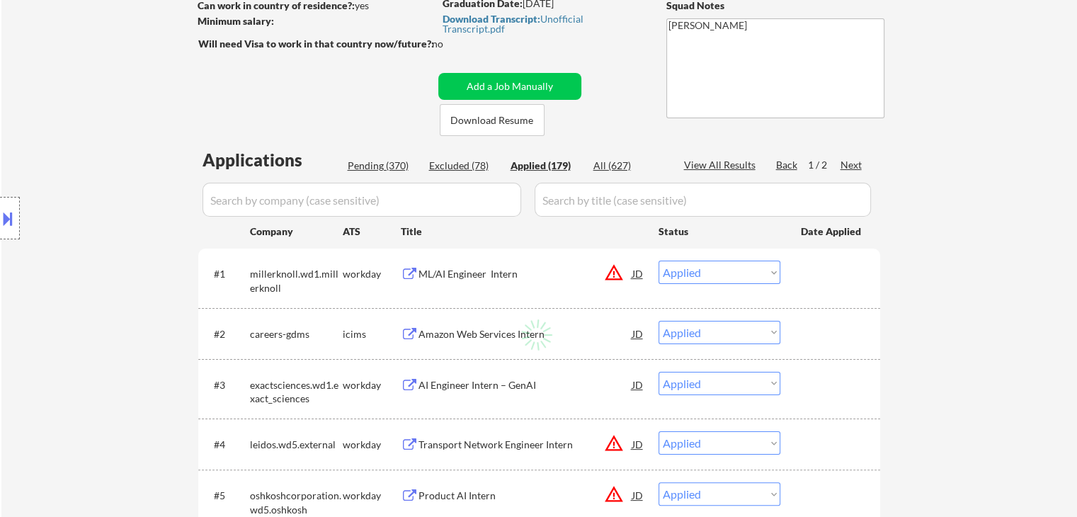
select select ""applied""
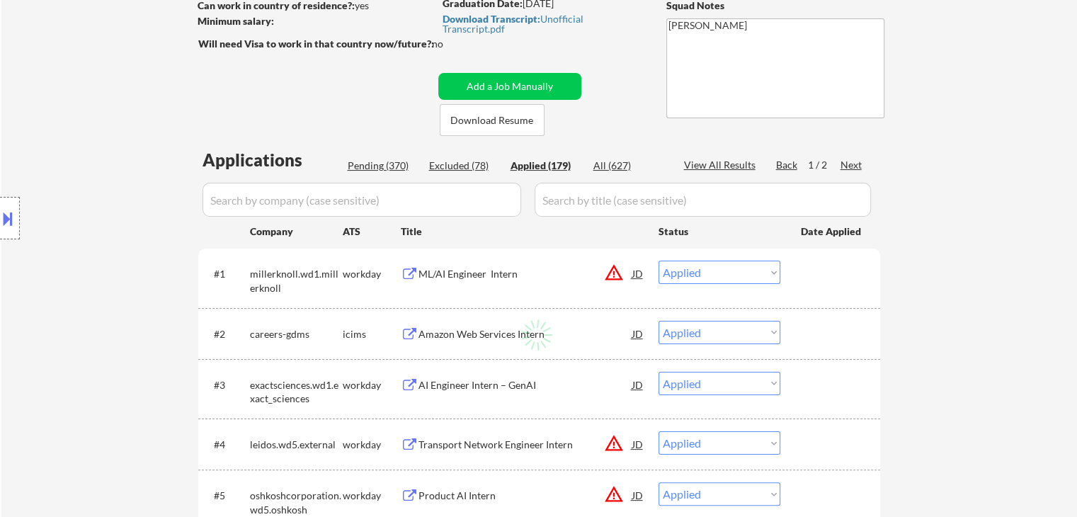
select select ""applied""
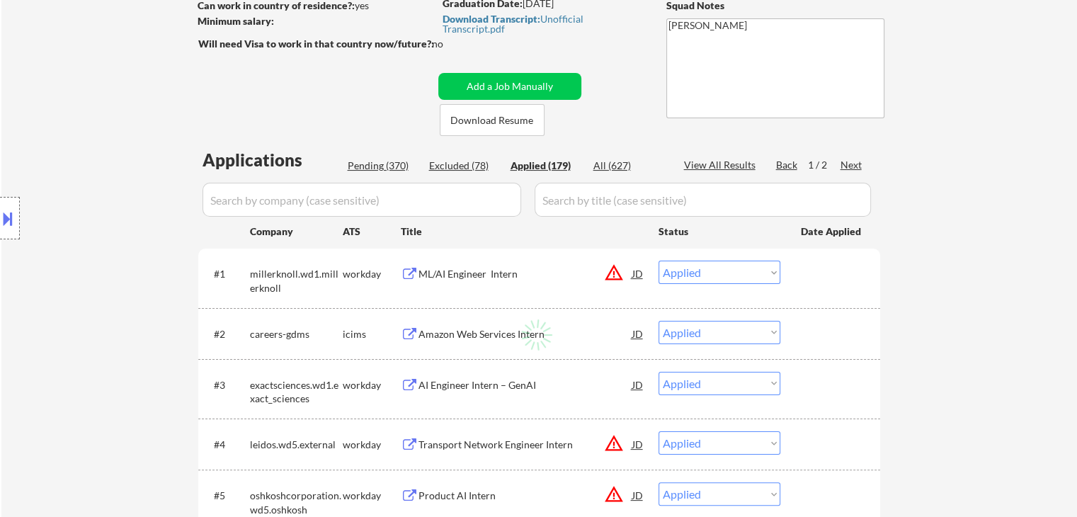
select select ""applied""
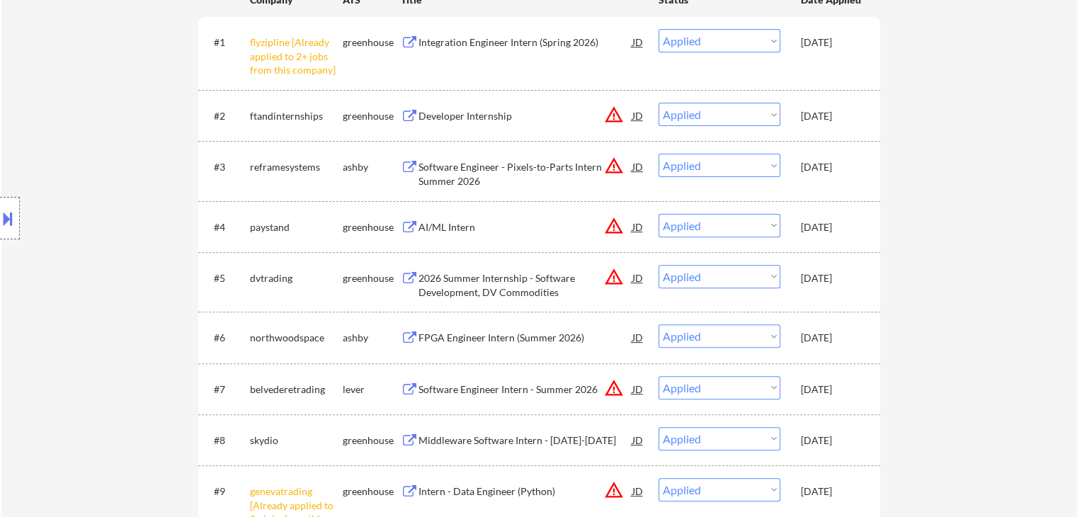
scroll to position [425, 0]
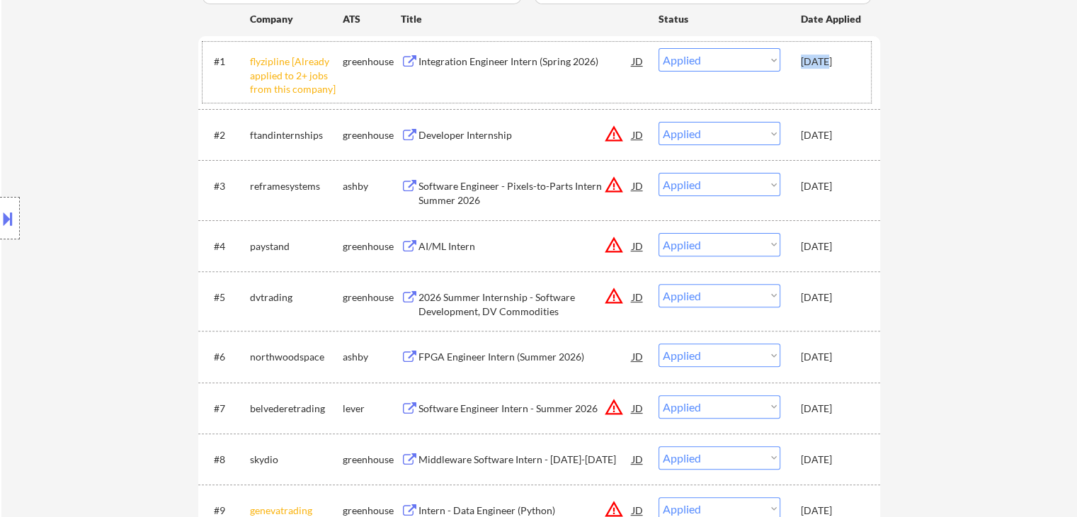
drag, startPoint x: 798, startPoint y: 59, endPoint x: 821, endPoint y: 59, distance: 23.4
click at [821, 59] on div "#1 flyzipline [Already applied to 2+ jobs from this company] greenhouse Integra…" at bounding box center [536, 72] width 668 height 61
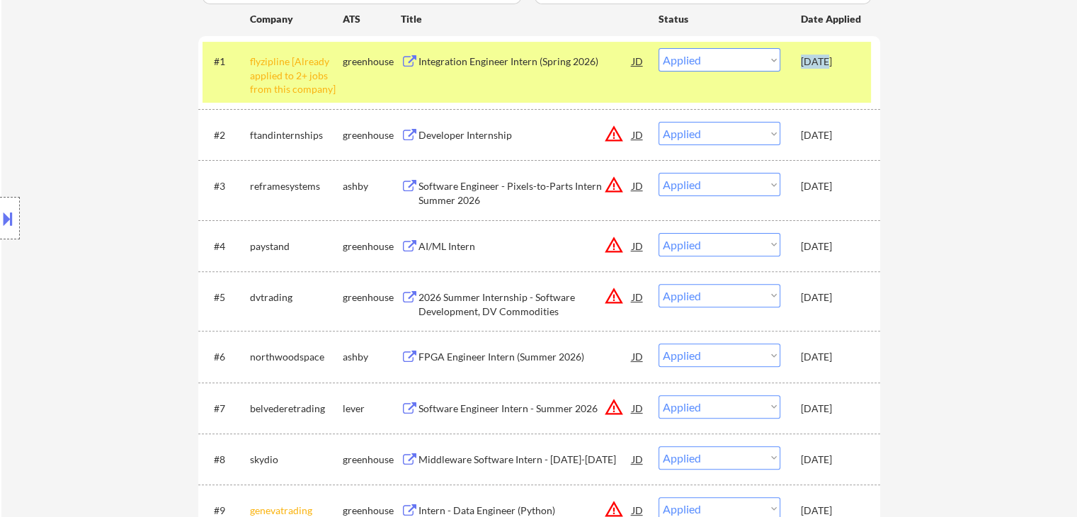
copy div "[DATE]"
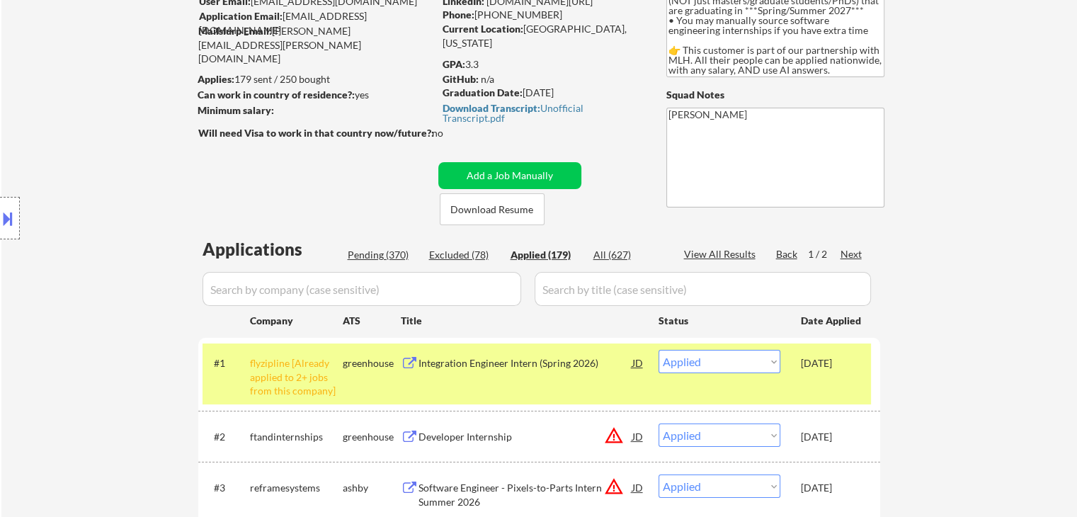
scroll to position [212, 0]
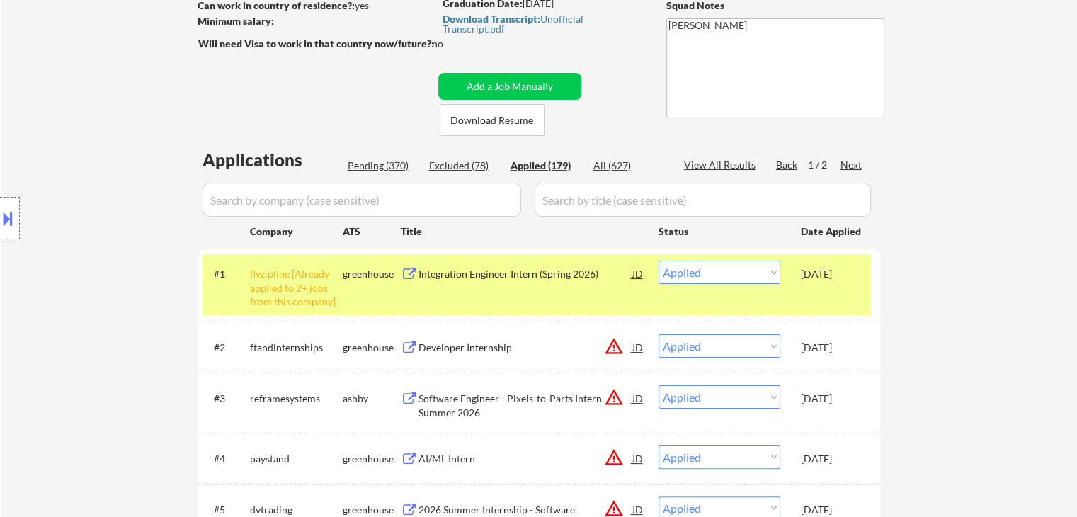
click at [377, 160] on div "Pending (370)" at bounding box center [383, 166] width 71 height 14
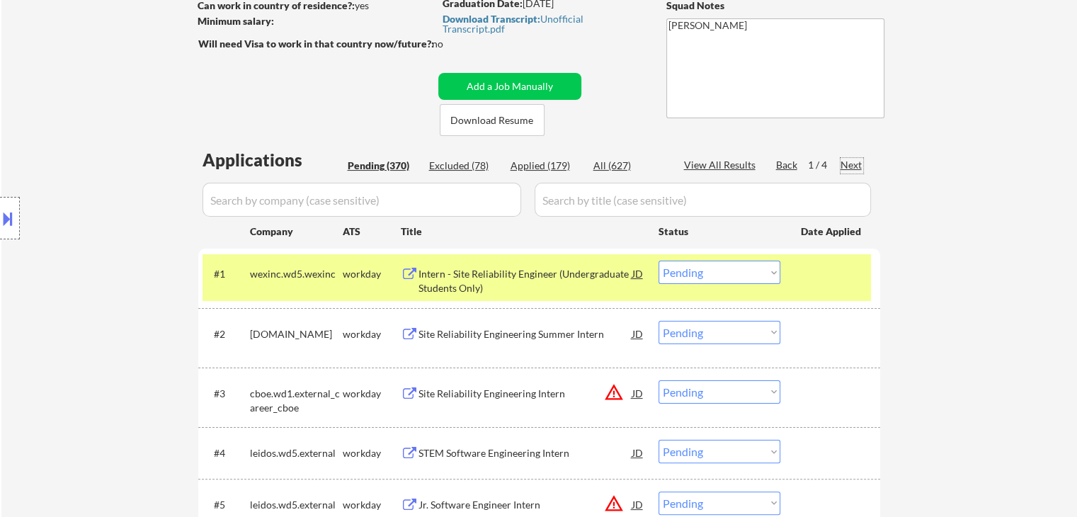
click at [850, 164] on div "Next" at bounding box center [851, 165] width 23 height 14
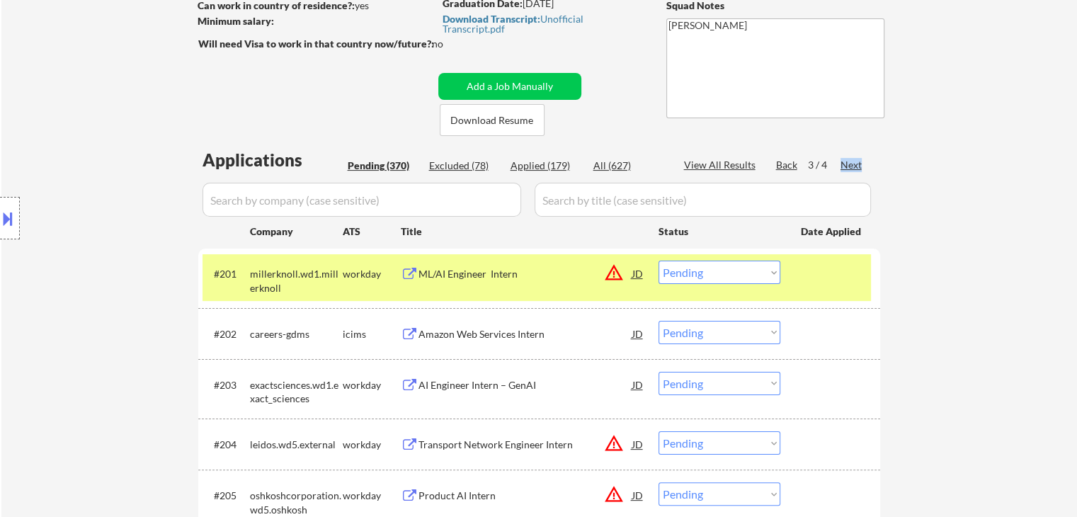
click at [850, 164] on div "Next" at bounding box center [851, 165] width 23 height 14
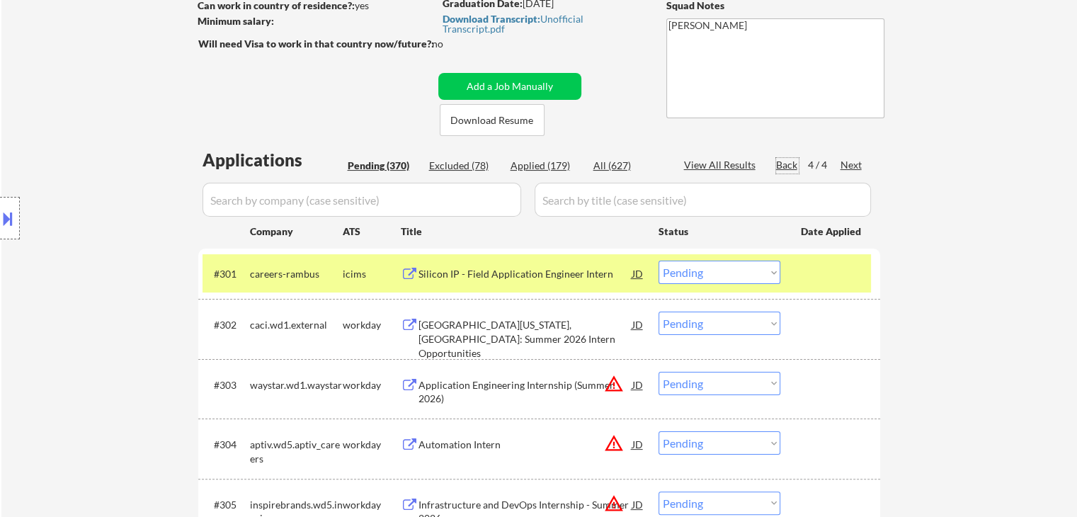
click at [788, 162] on div "Back" at bounding box center [787, 165] width 23 height 14
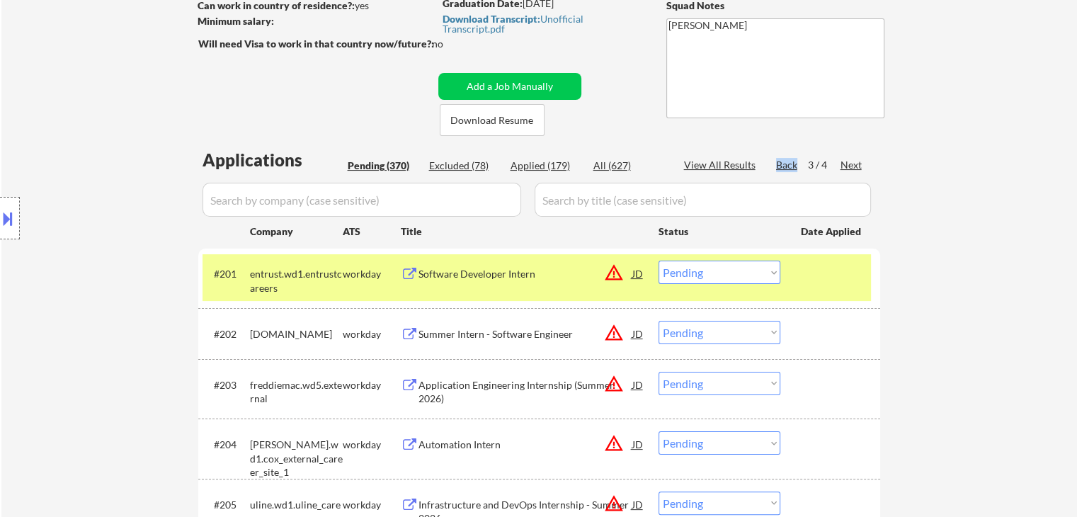
click at [788, 162] on div "Back" at bounding box center [787, 165] width 23 height 14
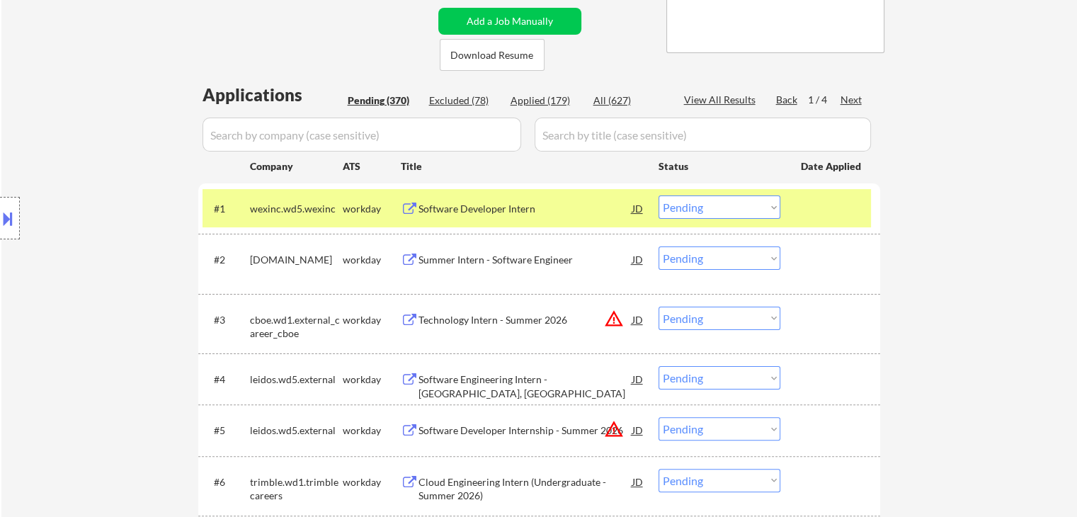
scroll to position [354, 0]
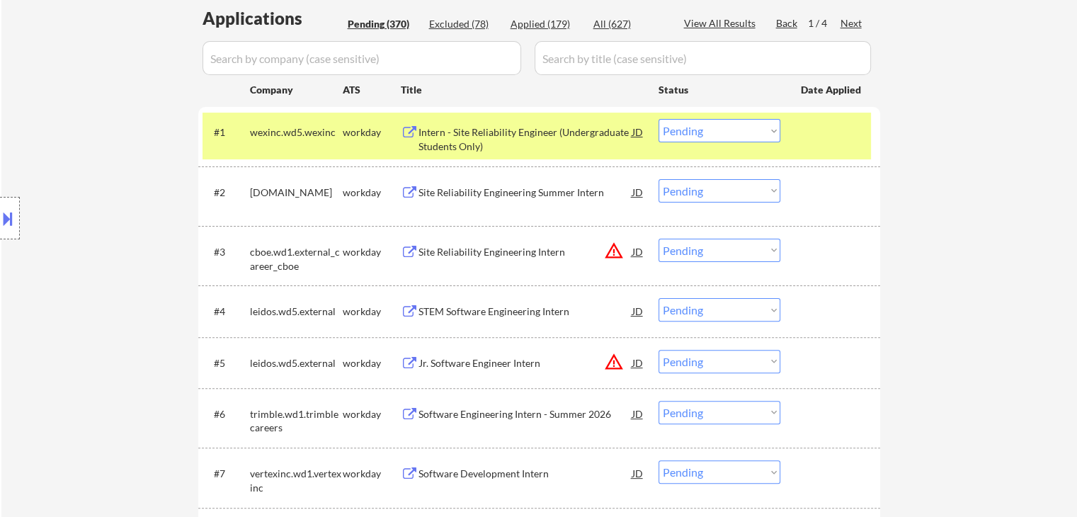
click at [578, 133] on div "Intern - Site Reliability Engineer (Undergraduate Students Only)" at bounding box center [525, 139] width 214 height 28
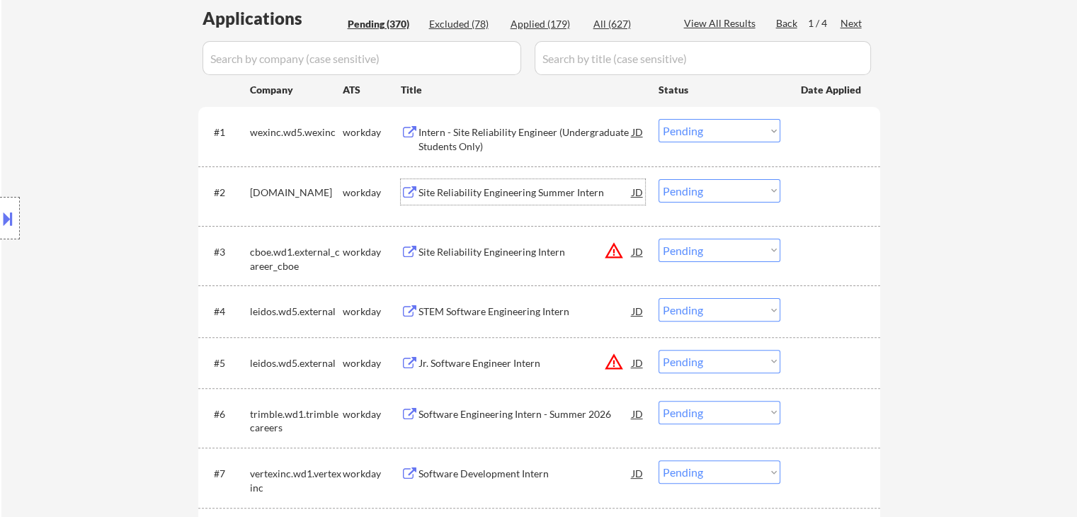
click at [561, 185] on div "Site Reliability Engineering Summer Intern" at bounding box center [525, 192] width 214 height 14
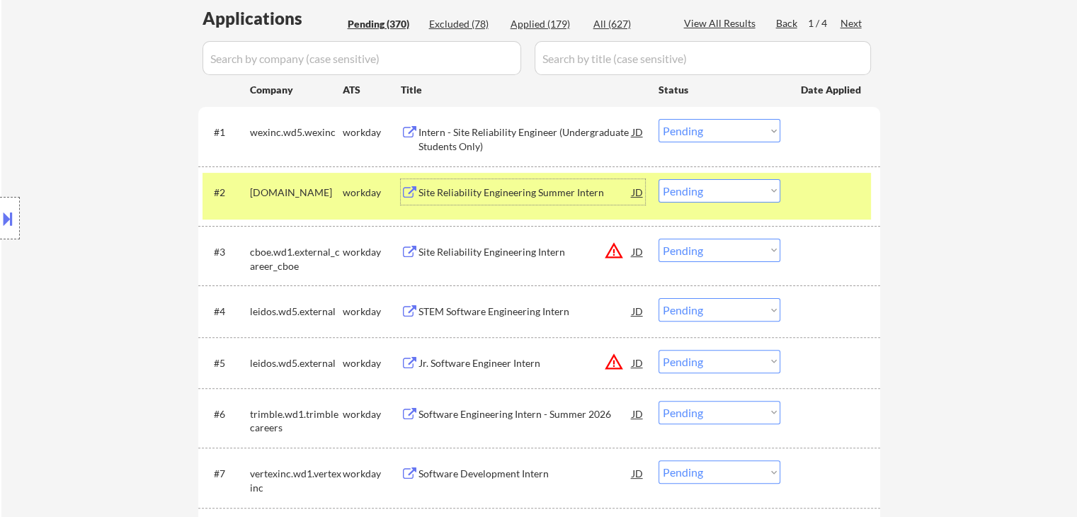
drag, startPoint x: 706, startPoint y: 129, endPoint x: 703, endPoint y: 136, distance: 7.6
click at [705, 131] on select "Choose an option... Pending Applied Excluded (Questions) Excluded (Expired) Exc…" at bounding box center [719, 130] width 122 height 23
click at [658, 119] on select "Choose an option... Pending Applied Excluded (Questions) Excluded (Expired) Exc…" at bounding box center [719, 130] width 122 height 23
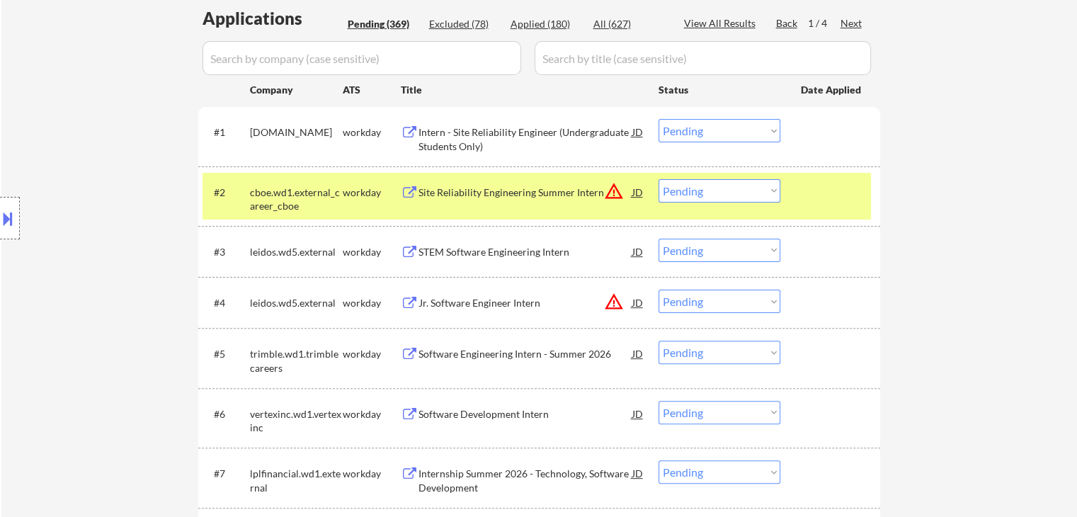
click at [544, 247] on div "STEM Software Engineering Intern" at bounding box center [525, 252] width 214 height 14
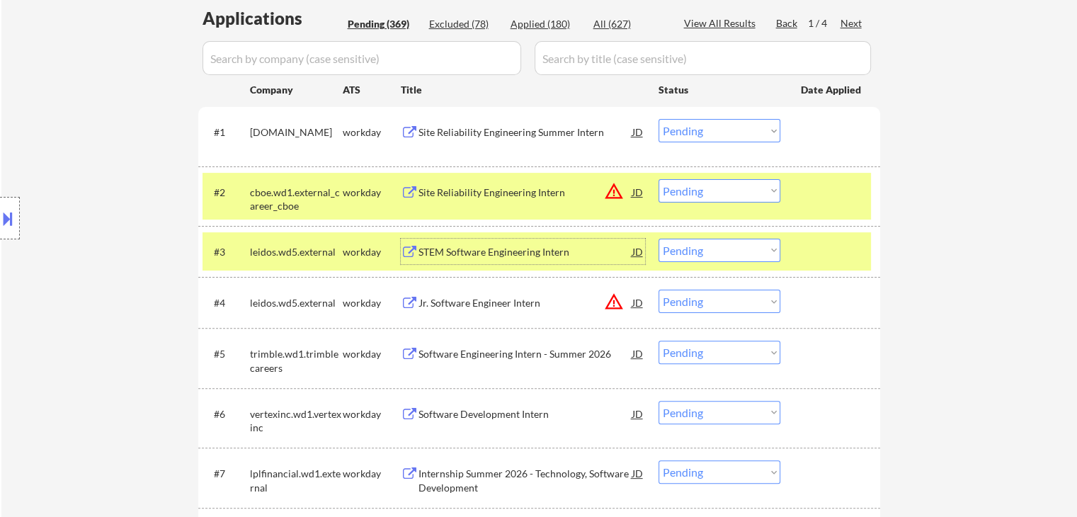
drag, startPoint x: 701, startPoint y: 126, endPoint x: 697, endPoint y: 132, distance: 7.7
click at [701, 126] on select "Choose an option... Pending Applied Excluded (Questions) Excluded (Expired) Exc…" at bounding box center [719, 130] width 122 height 23
click at [658, 119] on select "Choose an option... Pending Applied Excluded (Questions) Excluded (Expired) Exc…" at bounding box center [719, 130] width 122 height 23
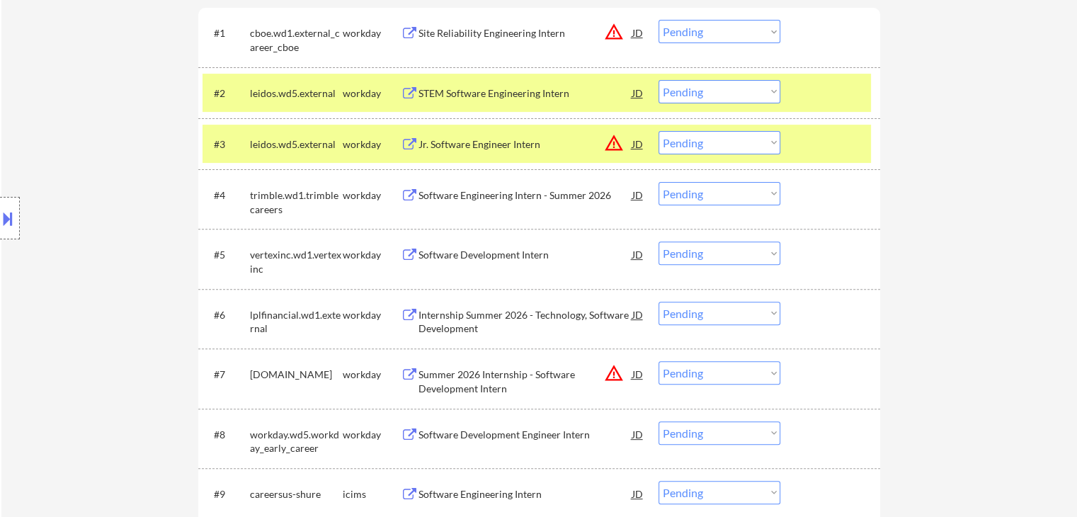
scroll to position [496, 0]
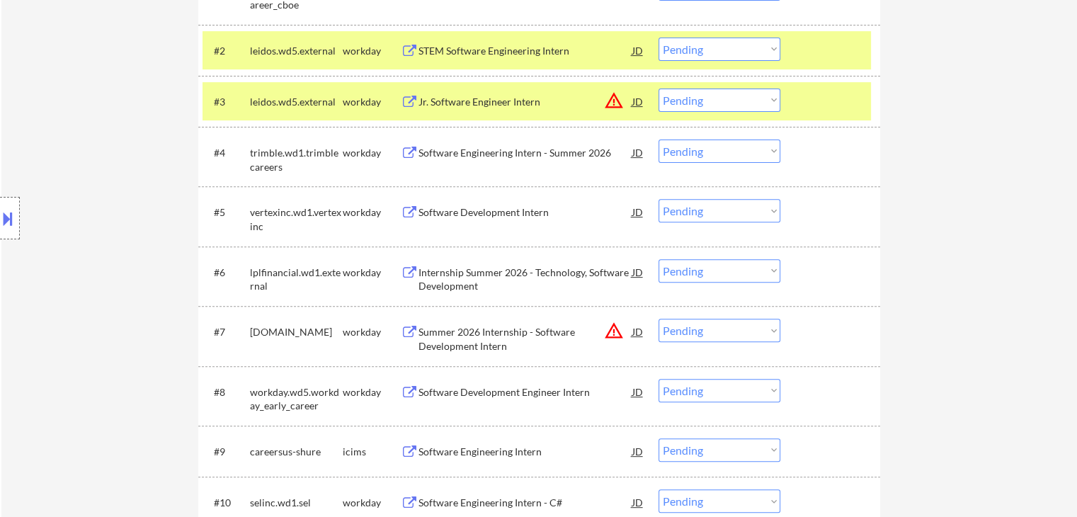
click at [541, 212] on div "Software Development Intern" at bounding box center [525, 212] width 214 height 14
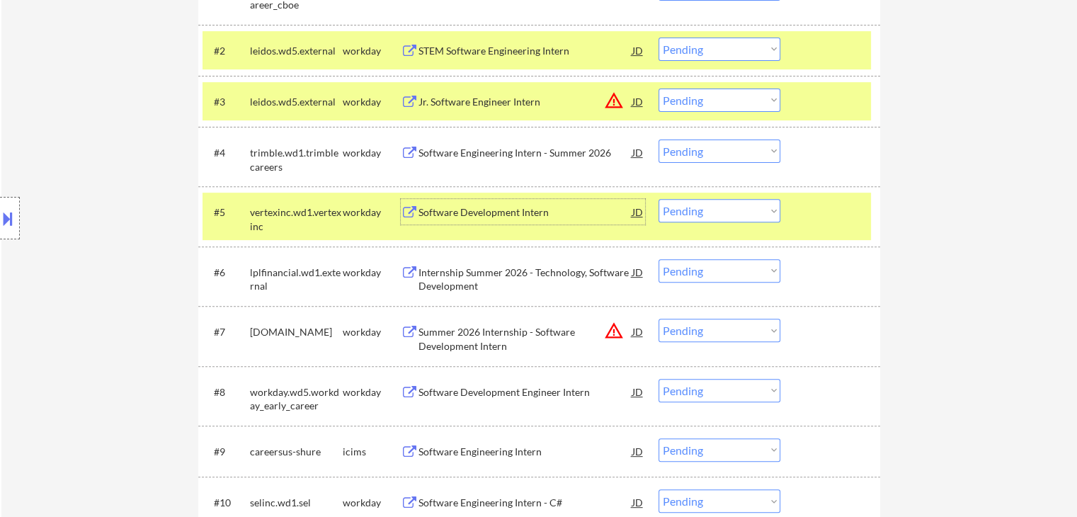
scroll to position [425, 0]
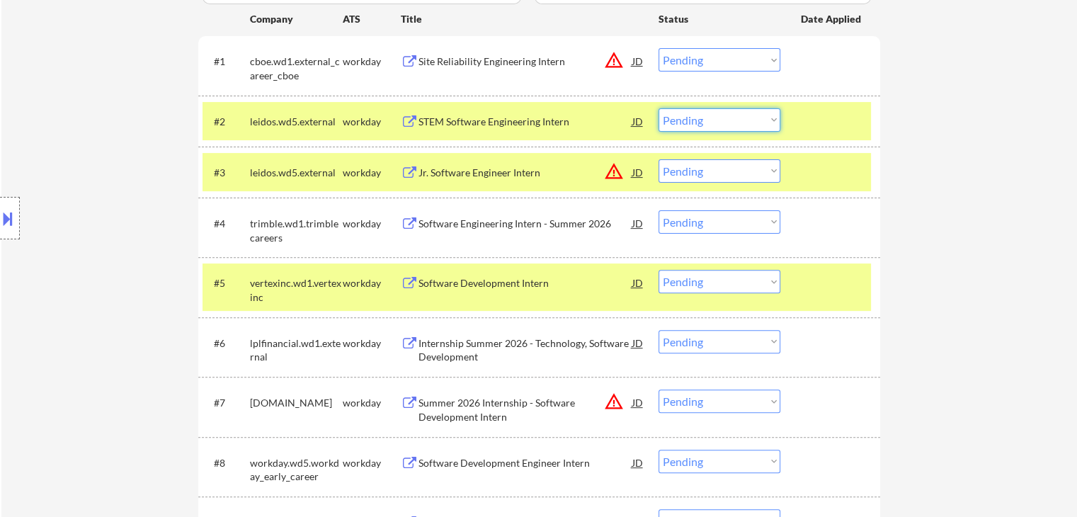
drag, startPoint x: 696, startPoint y: 120, endPoint x: 690, endPoint y: 129, distance: 10.8
click at [694, 120] on select "Choose an option... Pending Applied Excluded (Questions) Excluded (Expired) Exc…" at bounding box center [719, 119] width 122 height 23
click at [658, 108] on select "Choose an option... Pending Applied Excluded (Questions) Excluded (Expired) Exc…" at bounding box center [719, 119] width 122 height 23
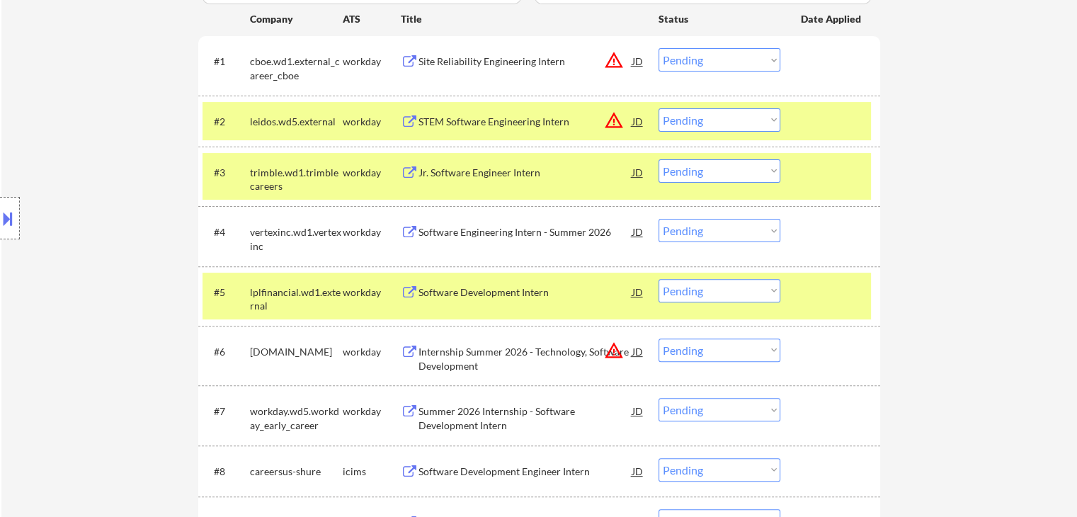
scroll to position [496, 0]
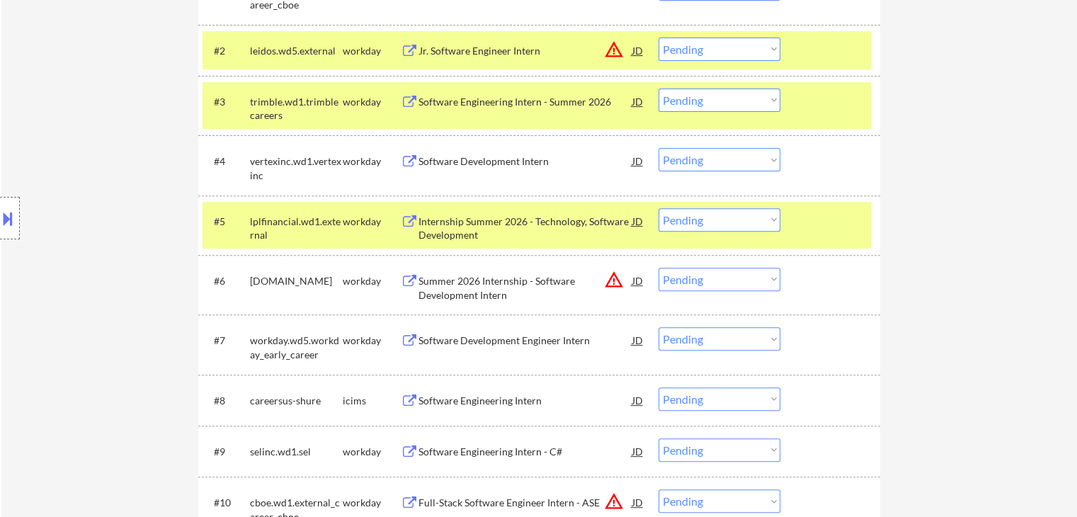
click at [542, 222] on div "Internship Summer 2026 - Technology, Software Development" at bounding box center [525, 228] width 214 height 28
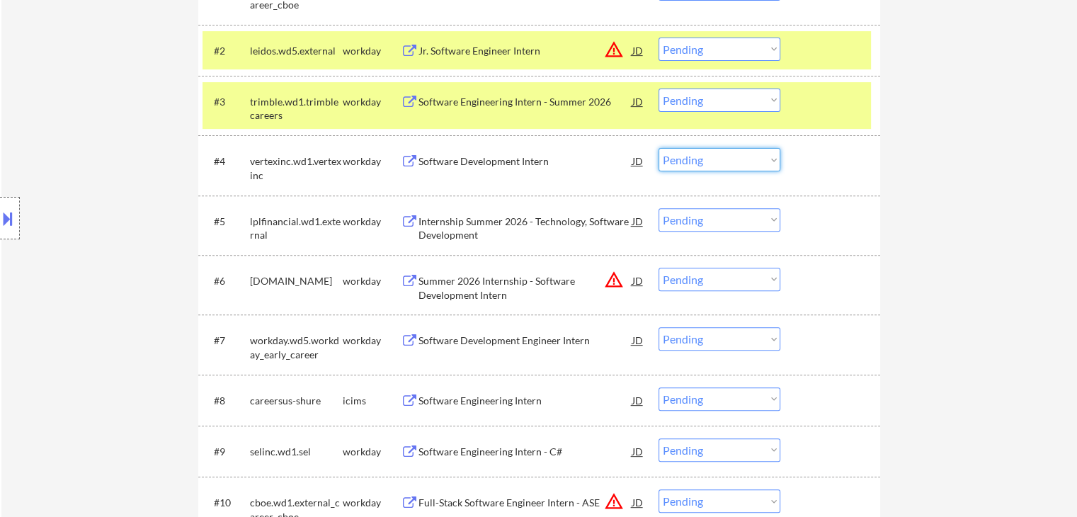
click at [699, 155] on select "Choose an option... Pending Applied Excluded (Questions) Excluded (Expired) Exc…" at bounding box center [719, 159] width 122 height 23
click at [658, 148] on select "Choose an option... Pending Applied Excluded (Questions) Excluded (Expired) Exc…" at bounding box center [719, 159] width 122 height 23
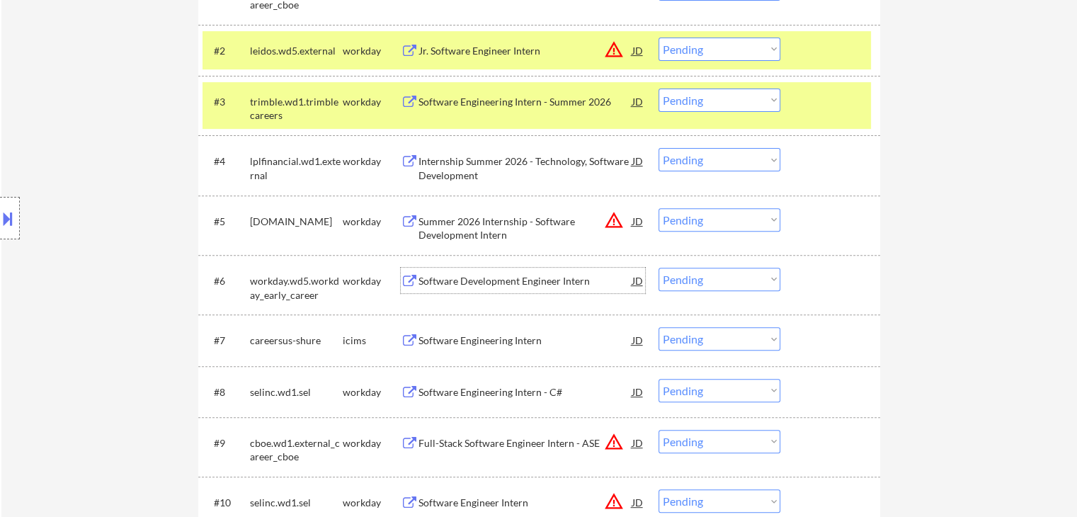
click at [523, 285] on div "Software Development Engineer Intern" at bounding box center [525, 281] width 214 height 14
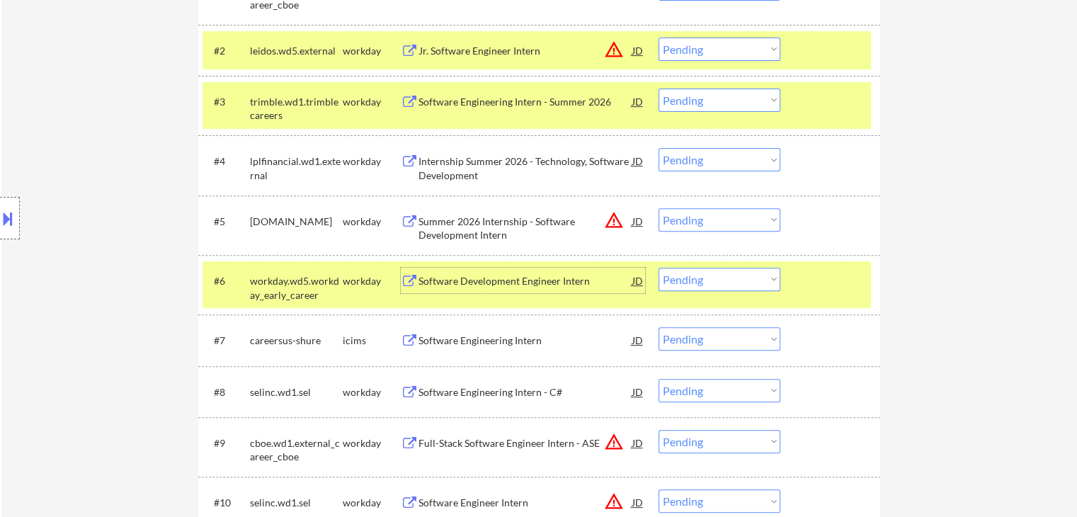
drag, startPoint x: 690, startPoint y: 159, endPoint x: 687, endPoint y: 170, distance: 11.2
click at [690, 159] on select "Choose an option... Pending Applied Excluded (Questions) Excluded (Expired) Exc…" at bounding box center [719, 159] width 122 height 23
click at [658, 148] on select "Choose an option... Pending Applied Excluded (Questions) Excluded (Expired) Exc…" at bounding box center [719, 159] width 122 height 23
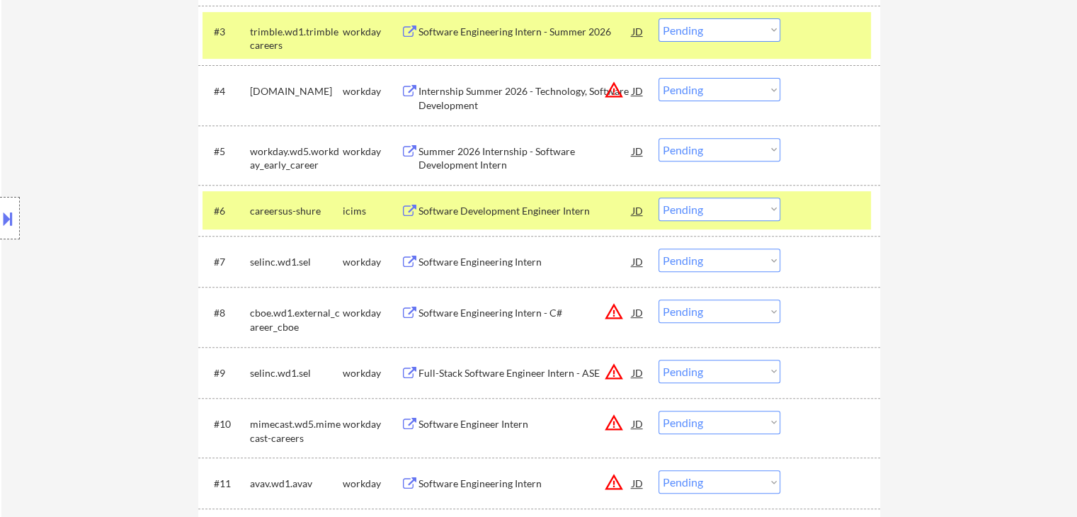
scroll to position [566, 0]
click at [533, 258] on div "Software Engineering Intern - C#" at bounding box center [525, 261] width 214 height 14
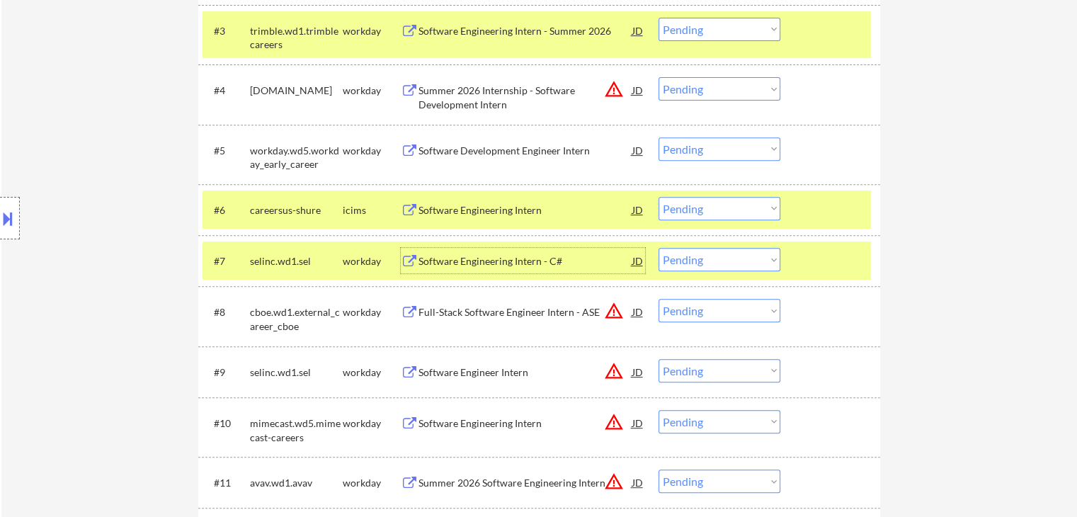
click at [680, 151] on select "Choose an option... Pending Applied Excluded (Questions) Excluded (Expired) Exc…" at bounding box center [719, 148] width 122 height 23
click at [658, 137] on select "Choose an option... Pending Applied Excluded (Questions) Excluded (Expired) Exc…" at bounding box center [719, 148] width 122 height 23
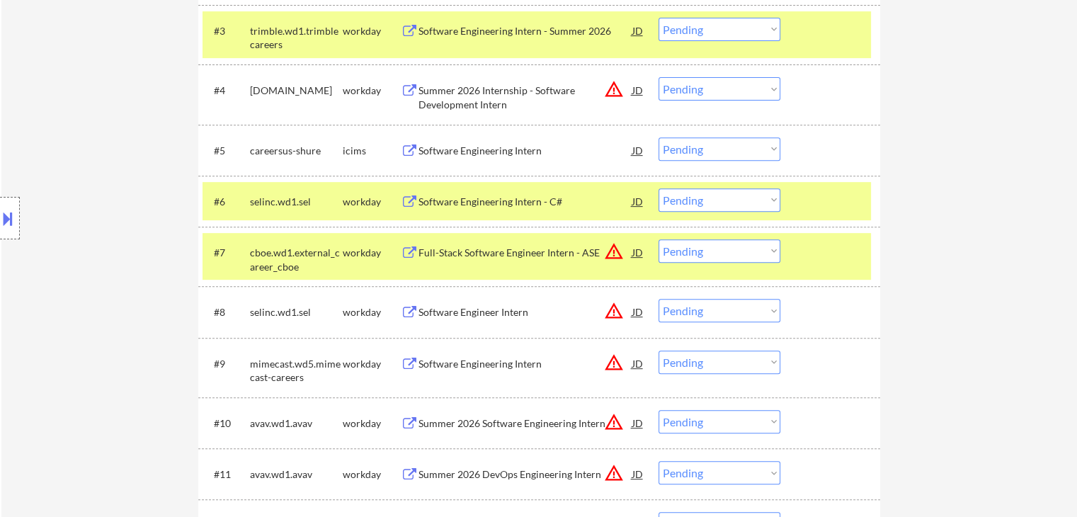
click at [536, 198] on div "Software Engineering Intern - C#" at bounding box center [525, 202] width 214 height 14
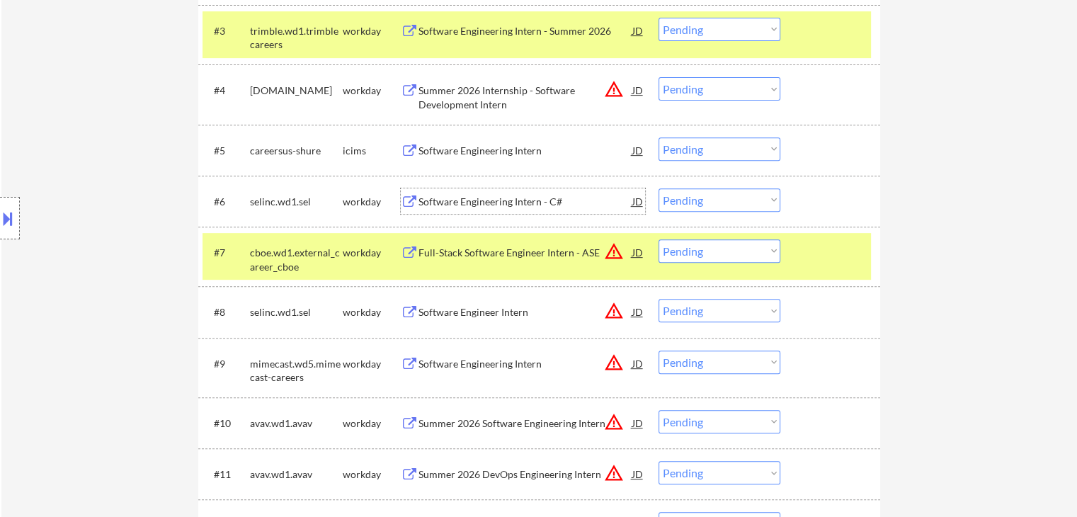
click at [702, 201] on select "Choose an option... Pending Applied Excluded (Questions) Excluded (Expired) Exc…" at bounding box center [719, 199] width 122 height 23
click at [658, 188] on select "Choose an option... Pending Applied Excluded (Questions) Excluded (Expired) Exc…" at bounding box center [719, 199] width 122 height 23
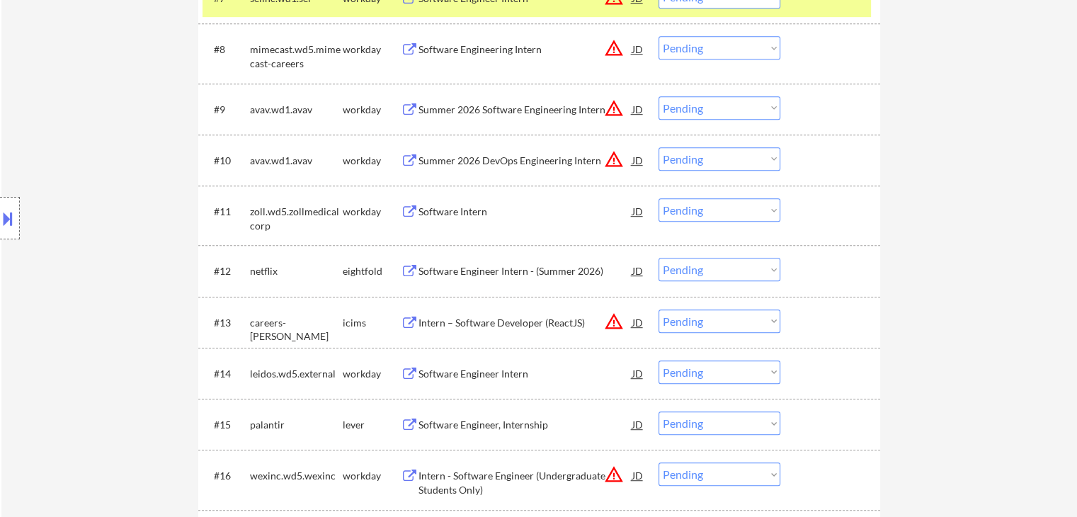
scroll to position [850, 0]
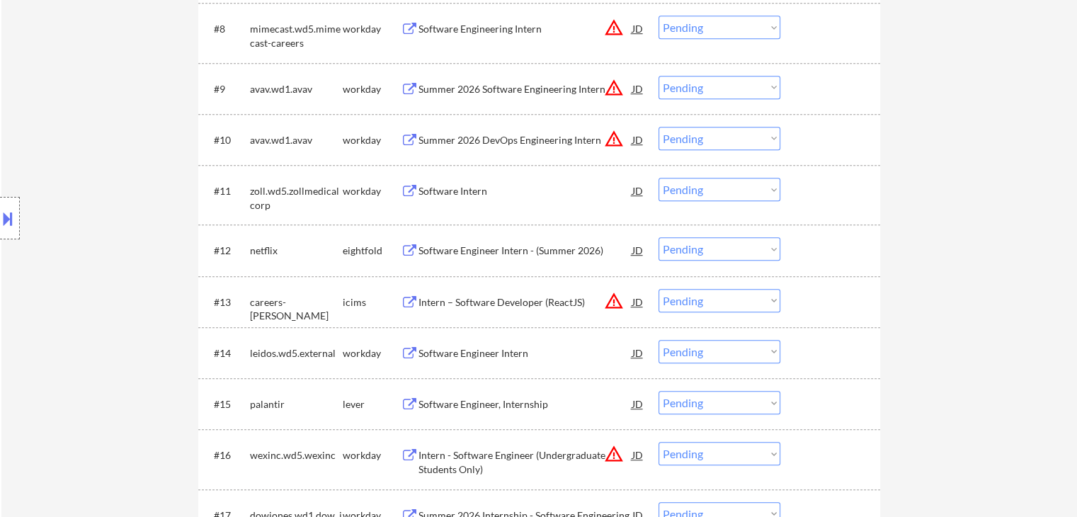
click at [465, 186] on div "Software Intern" at bounding box center [525, 191] width 214 height 14
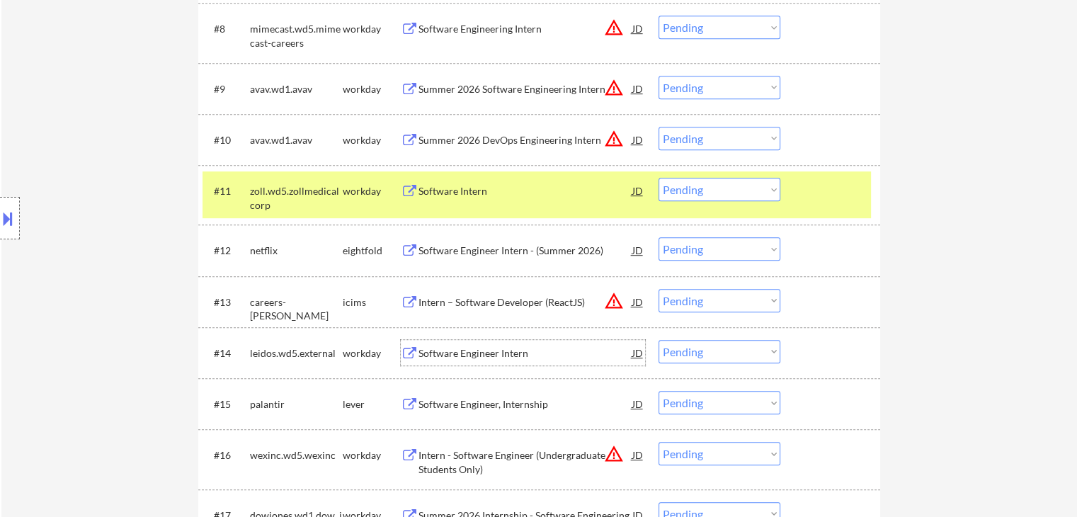
click at [513, 357] on div "Software Engineer Intern" at bounding box center [525, 353] width 214 height 14
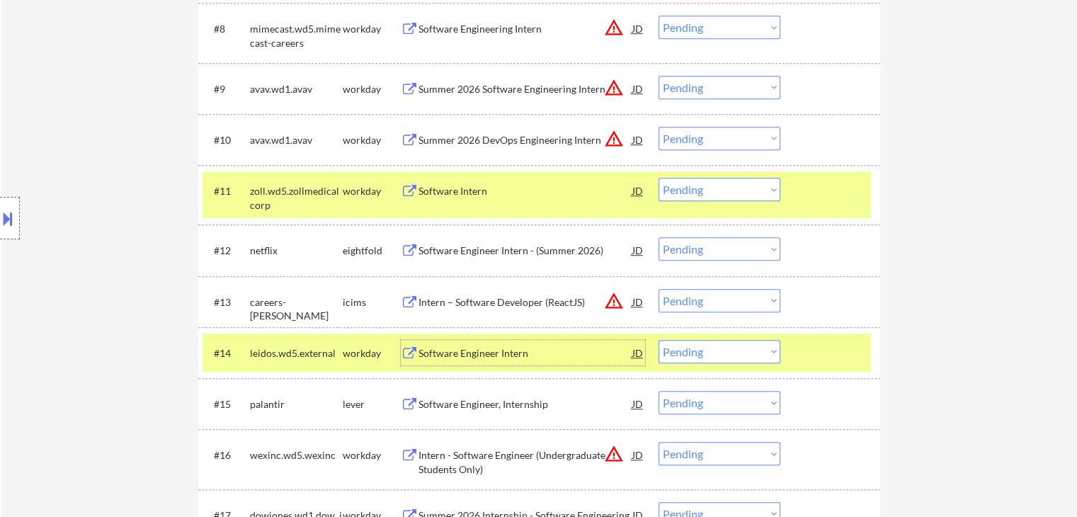
click at [696, 190] on select "Choose an option... Pending Applied Excluded (Questions) Excluded (Expired) Exc…" at bounding box center [719, 189] width 122 height 23
click at [658, 178] on select "Choose an option... Pending Applied Excluded (Questions) Excluded (Expired) Exc…" at bounding box center [719, 189] width 122 height 23
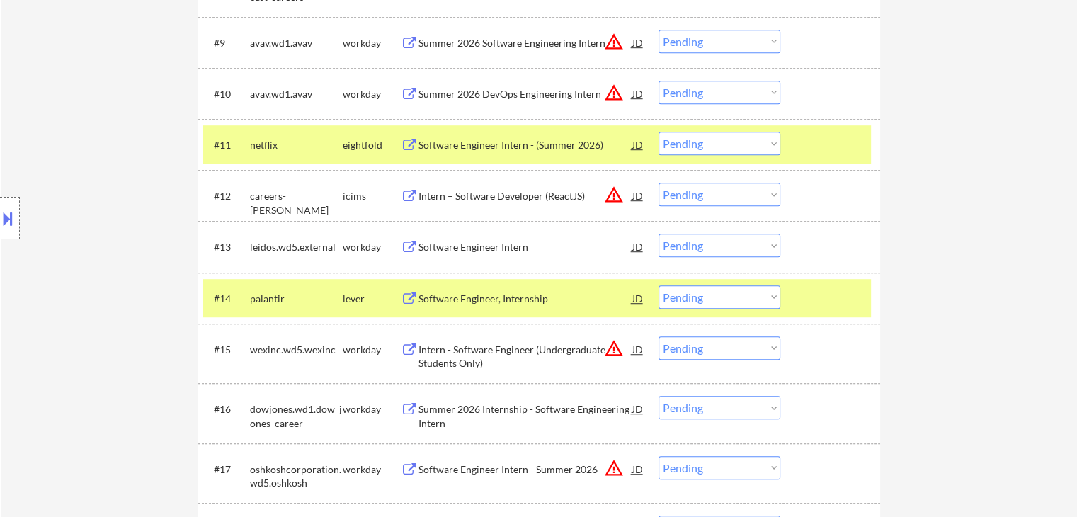
scroll to position [920, 0]
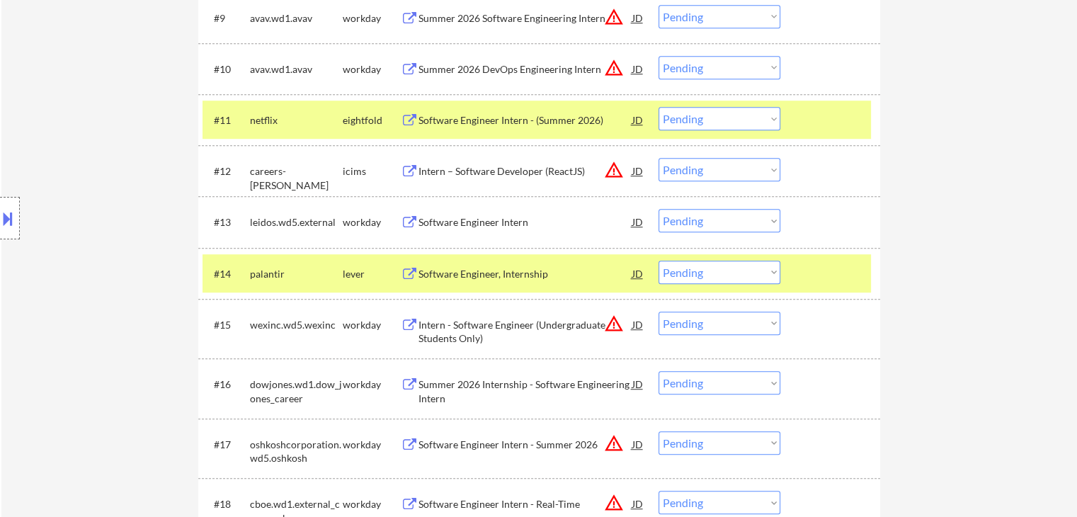
click at [699, 217] on select "Choose an option... Pending Applied Excluded (Questions) Excluded (Expired) Exc…" at bounding box center [719, 220] width 122 height 23
click at [658, 209] on select "Choose an option... Pending Applied Excluded (Questions) Excluded (Expired) Exc…" at bounding box center [719, 220] width 122 height 23
click at [864, 236] on div "#13 leidos.wd5.external workday Software Engineer Intern JD warning_amber Choos…" at bounding box center [536, 221] width 668 height 38
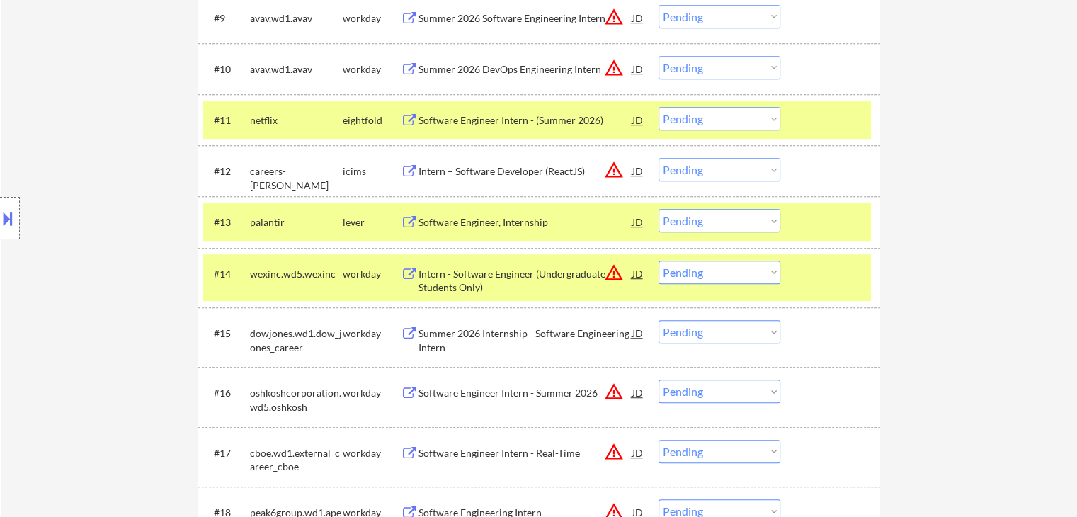
click at [557, 214] on div "Software Engineer, Internship" at bounding box center [525, 221] width 214 height 25
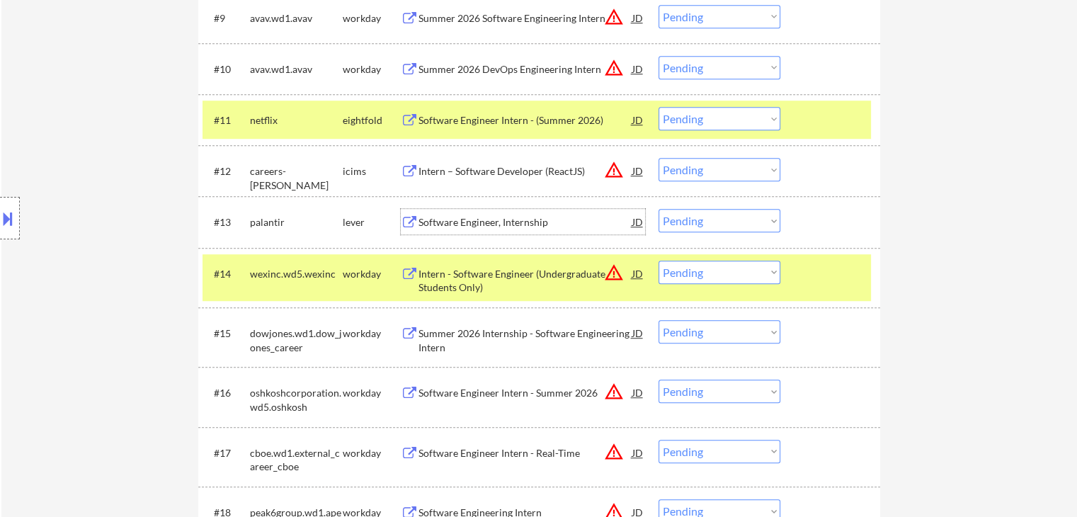
click at [524, 336] on div "Summer 2026 Internship - Software Engineering Intern" at bounding box center [525, 340] width 214 height 28
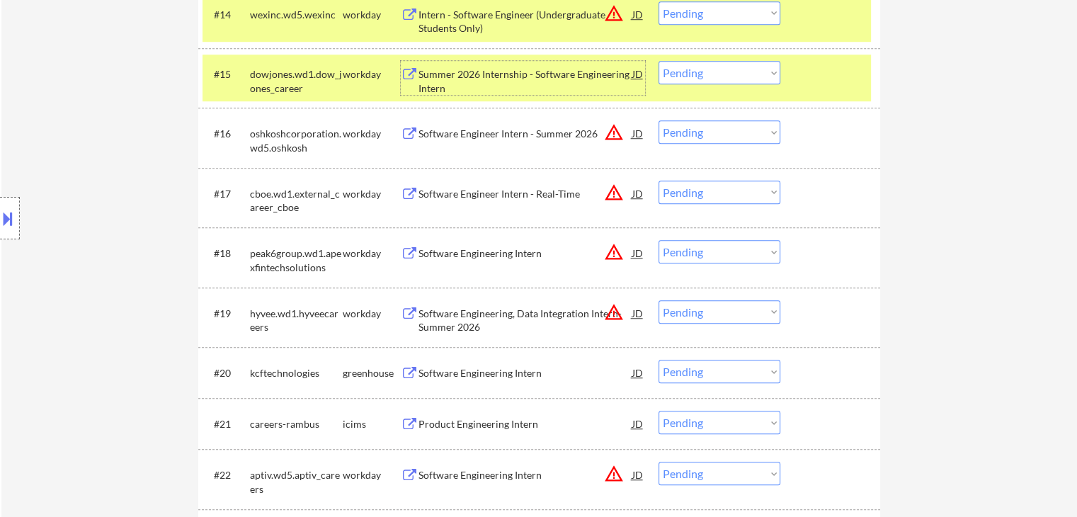
scroll to position [1203, 0]
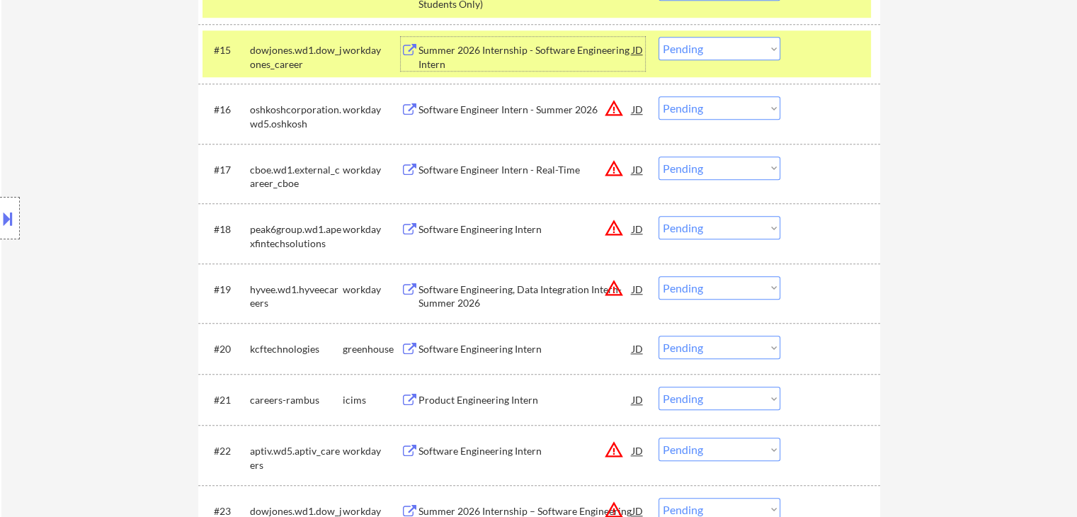
click at [510, 349] on div "Software Engineering Intern" at bounding box center [525, 349] width 214 height 14
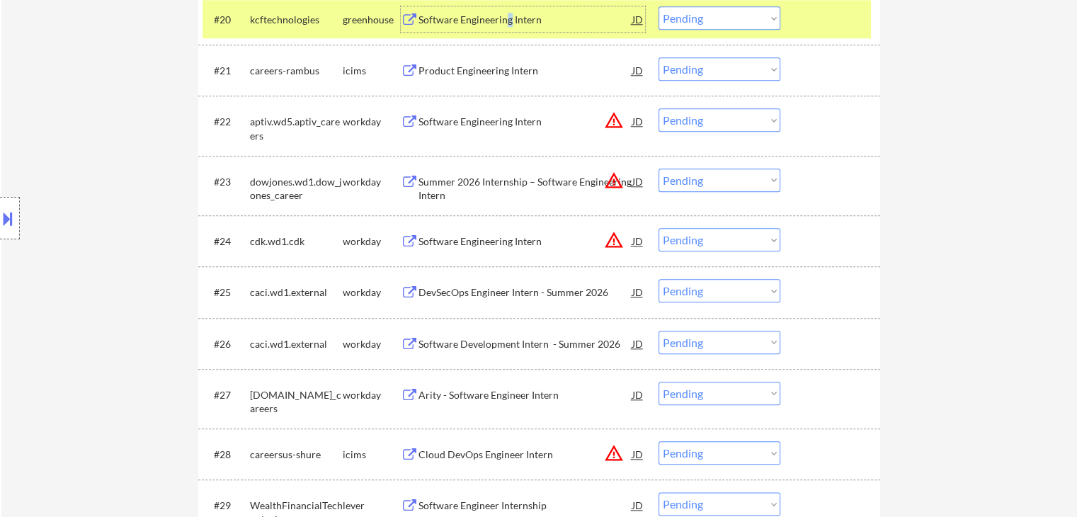
scroll to position [1557, 0]
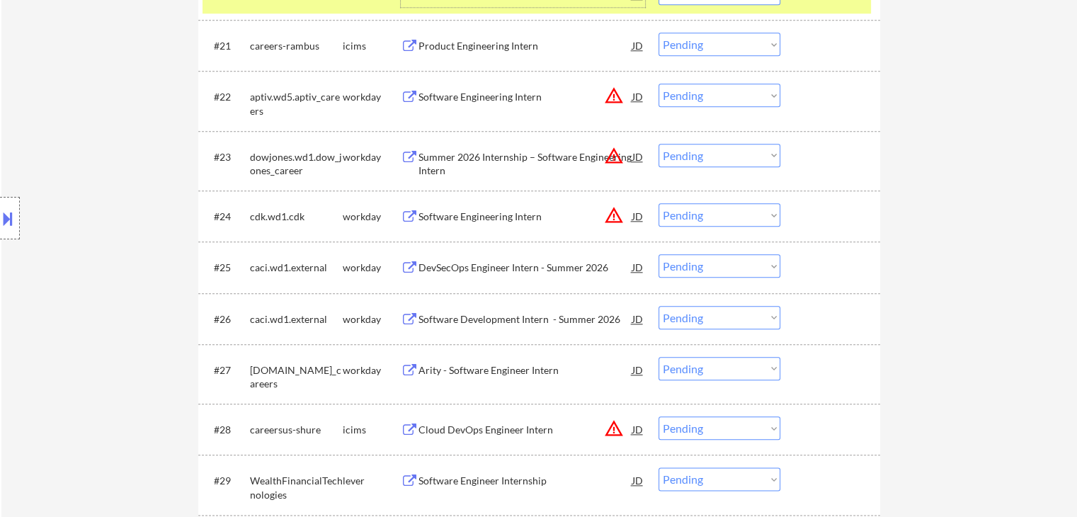
click at [546, 363] on div "Arity - Software Engineer Intern" at bounding box center [525, 370] width 214 height 14
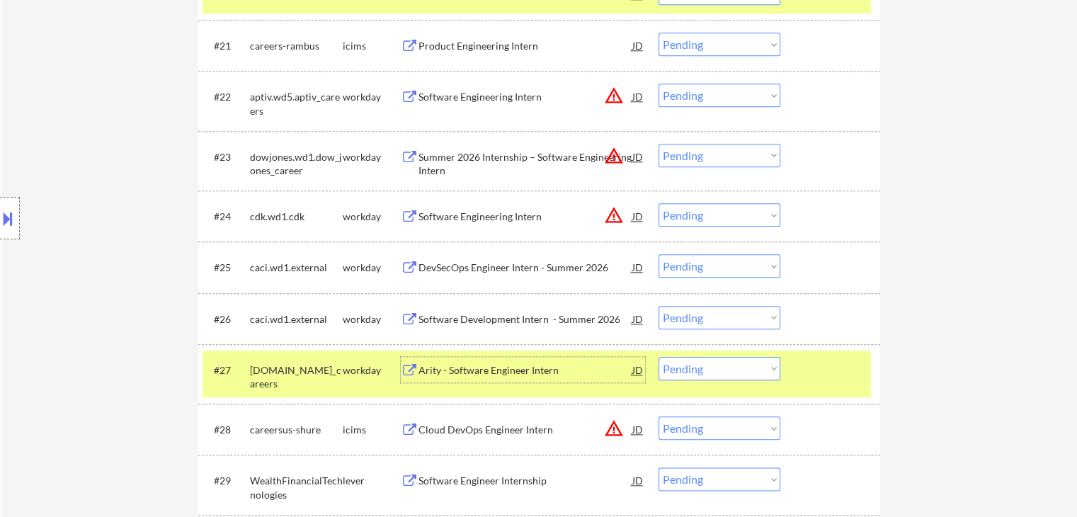
scroll to position [1416, 0]
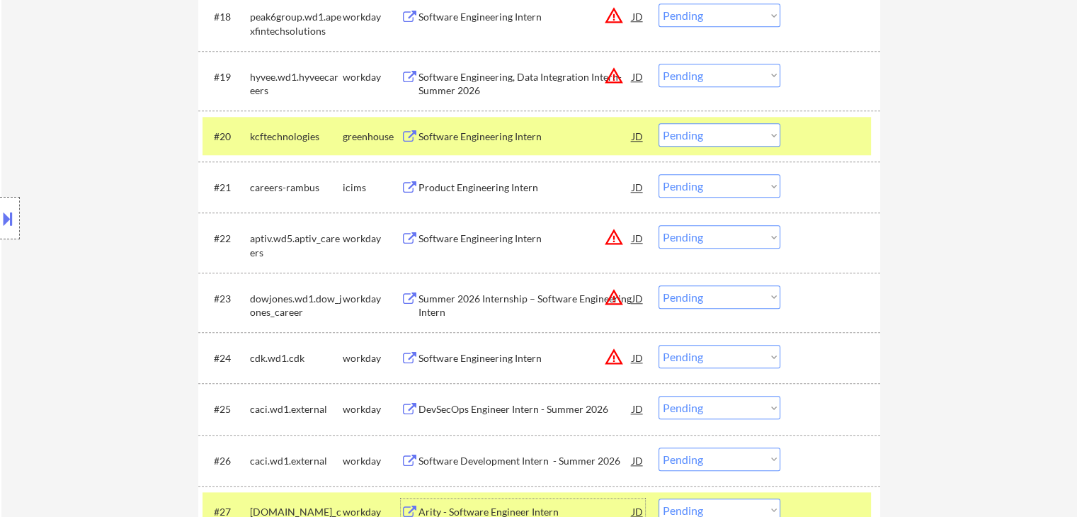
drag, startPoint x: 693, startPoint y: 134, endPoint x: 688, endPoint y: 142, distance: 9.8
click at [692, 134] on select "Choose an option... Pending Applied Excluded (Questions) Excluded (Expired) Exc…" at bounding box center [719, 134] width 122 height 23
click at [658, 123] on select "Choose an option... Pending Applied Excluded (Questions) Excluded (Expired) Exc…" at bounding box center [719, 134] width 122 height 23
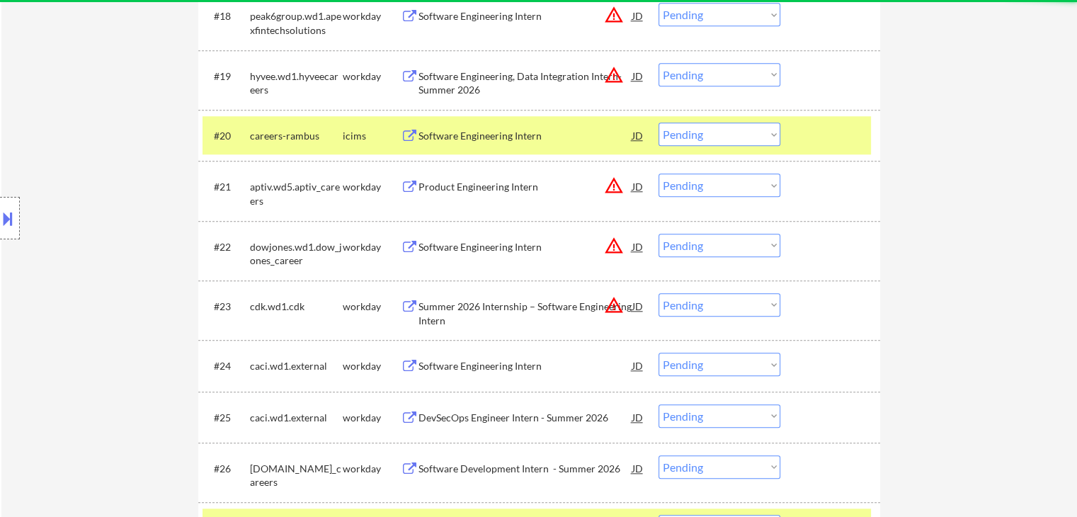
scroll to position [1628, 0]
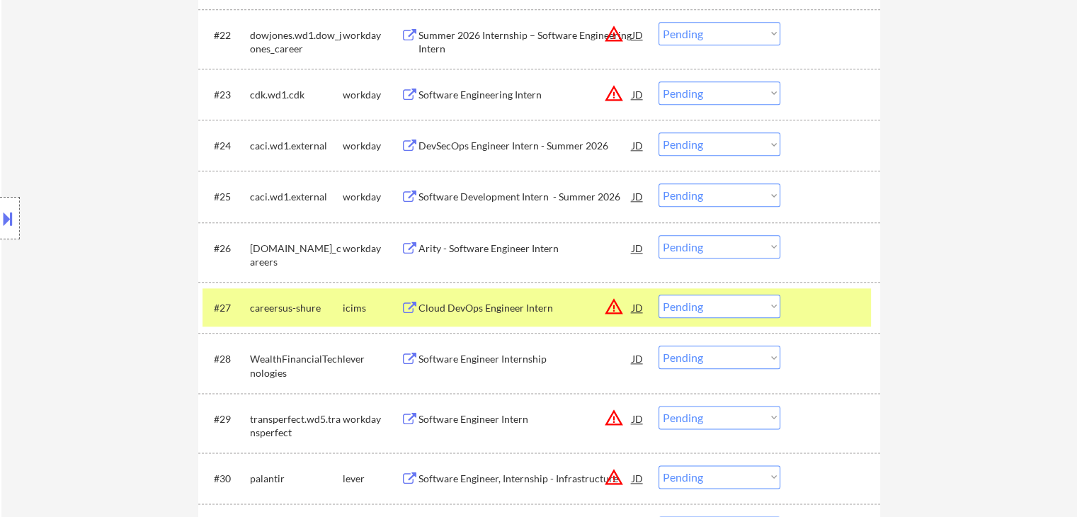
click at [701, 248] on select "Choose an option... Pending Applied Excluded (Questions) Excluded (Expired) Exc…" at bounding box center [719, 246] width 122 height 23
click at [658, 235] on select "Choose an option... Pending Applied Excluded (Questions) Excluded (Expired) Exc…" at bounding box center [719, 246] width 122 height 23
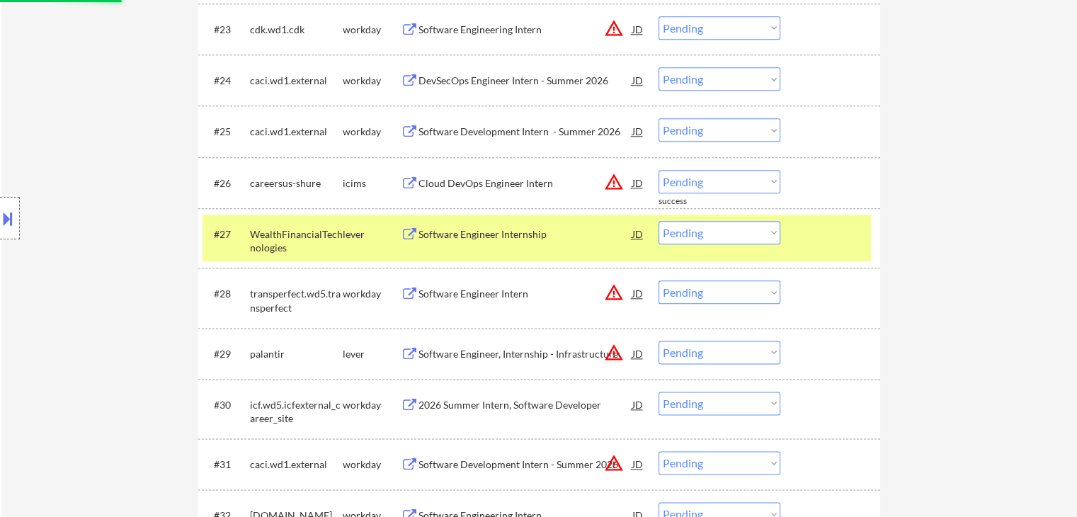
scroll to position [1770, 0]
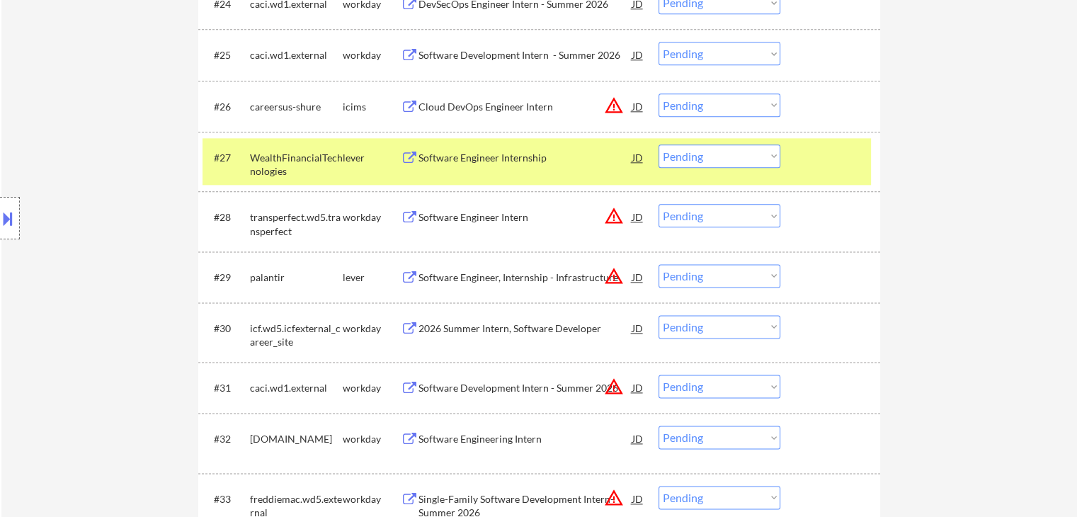
click at [522, 159] on div "Software Engineer Internship" at bounding box center [525, 158] width 214 height 14
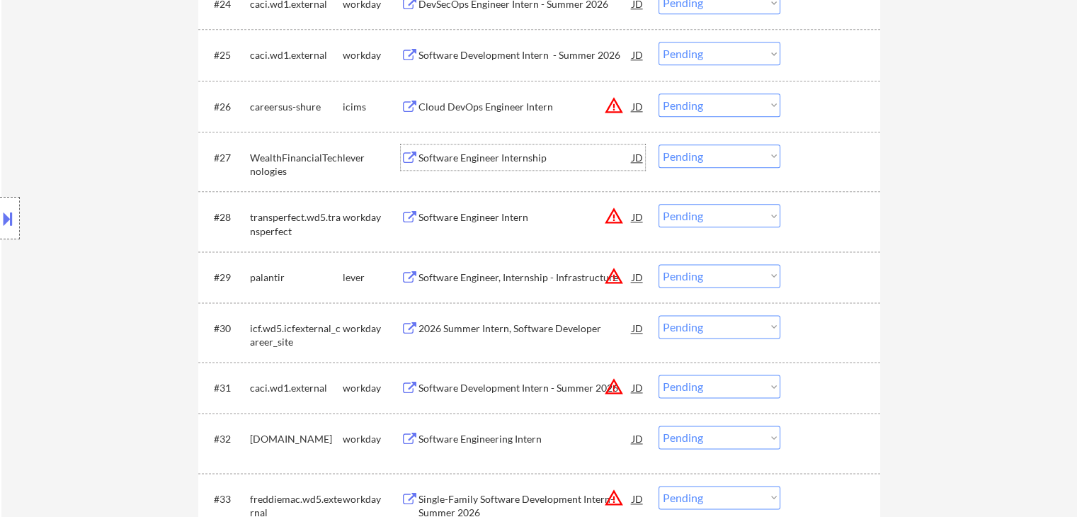
click at [534, 328] on div "2026 Summer Intern, Software Developer" at bounding box center [525, 328] width 214 height 14
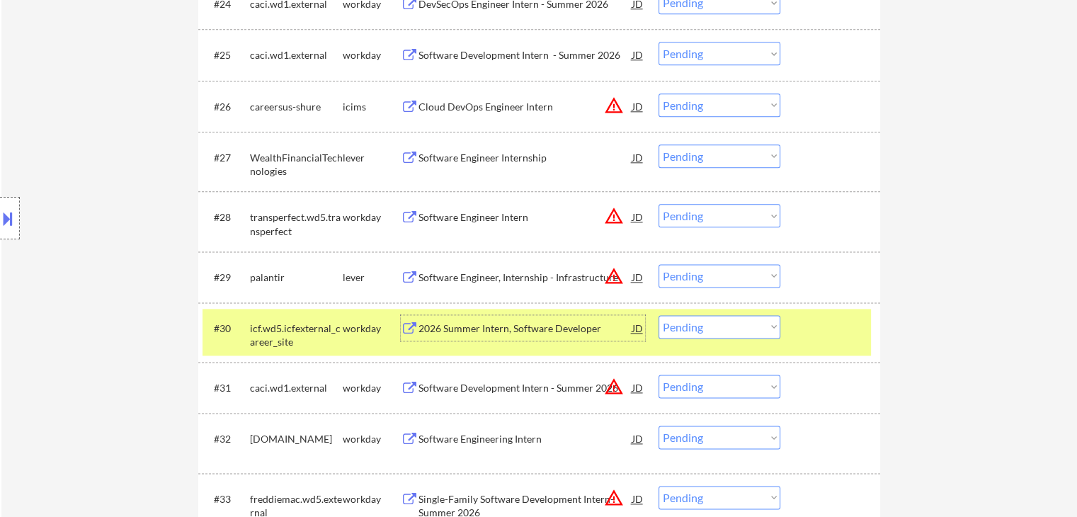
click at [525, 439] on div "Software Engineering Intern" at bounding box center [525, 439] width 214 height 14
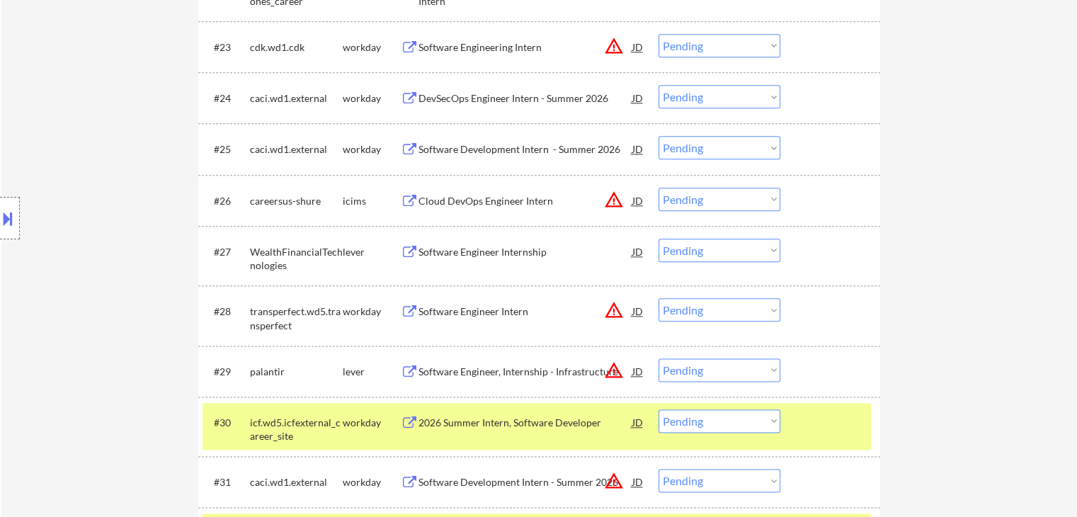
scroll to position [1746, 0]
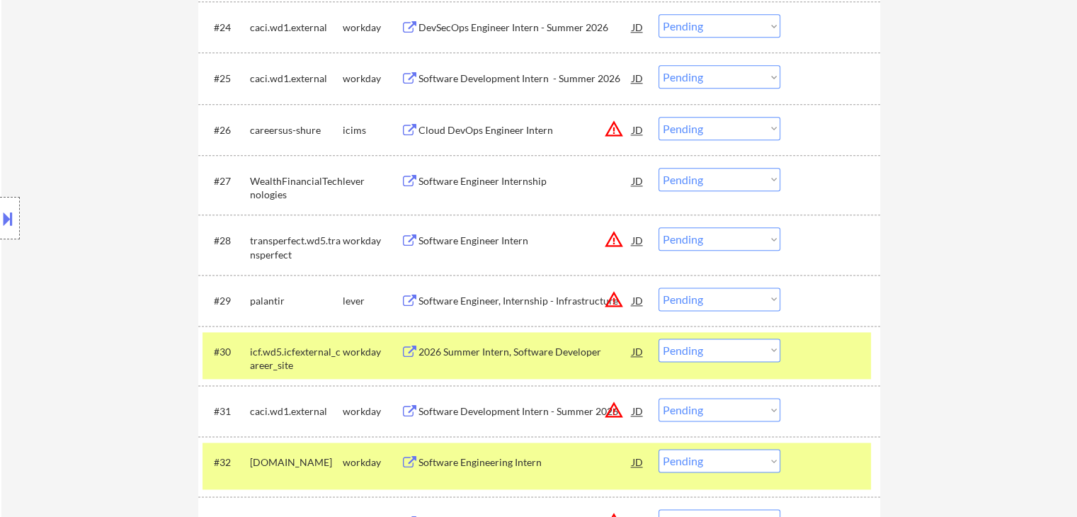
click at [708, 173] on select "Choose an option... Pending Applied Excluded (Questions) Excluded (Expired) Exc…" at bounding box center [719, 179] width 122 height 23
click at [658, 168] on select "Choose an option... Pending Applied Excluded (Questions) Excluded (Expired) Exc…" at bounding box center [719, 179] width 122 height 23
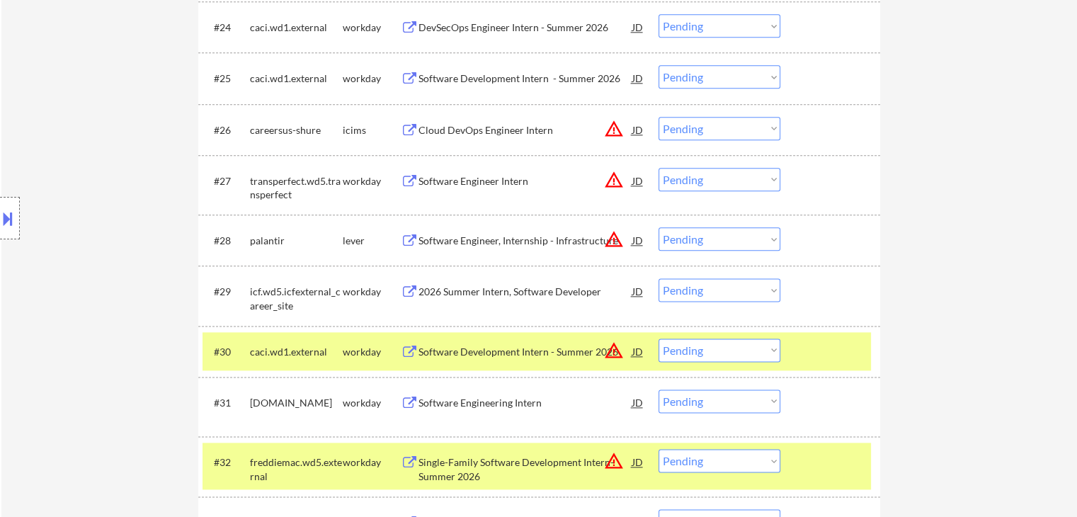
scroll to position [1959, 0]
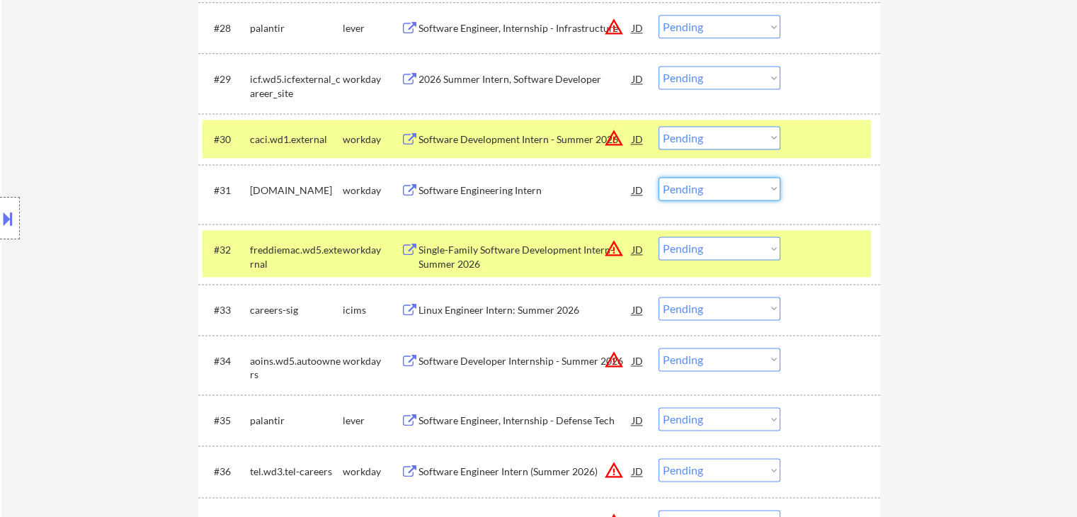
drag, startPoint x: 705, startPoint y: 188, endPoint x: 699, endPoint y: 198, distance: 11.4
click at [705, 188] on select "Choose an option... Pending Applied Excluded (Questions) Excluded (Expired) Exc…" at bounding box center [719, 188] width 122 height 23
click at [658, 177] on select "Choose an option... Pending Applied Excluded (Questions) Excluded (Expired) Exc…" at bounding box center [719, 188] width 122 height 23
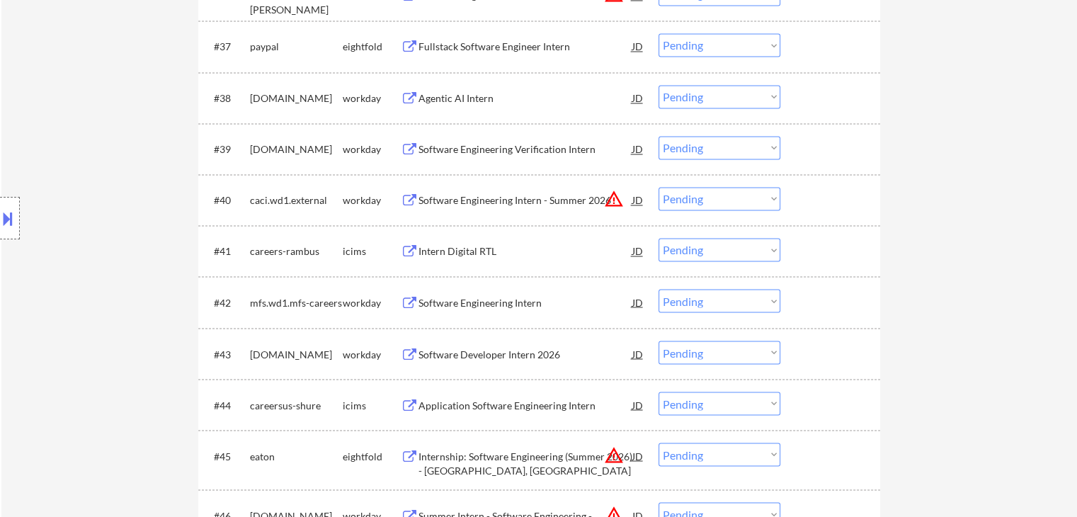
scroll to position [2407, 0]
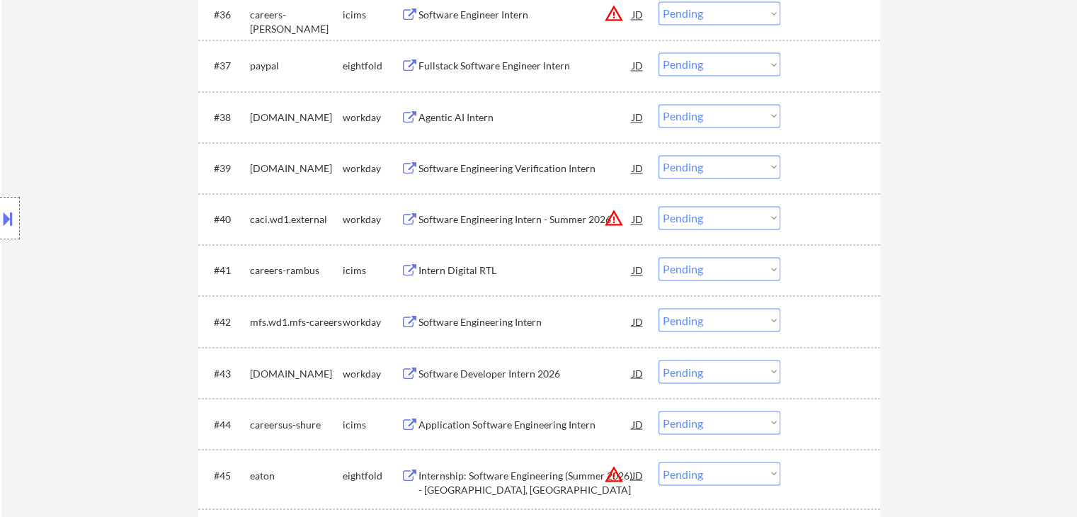
click at [547, 165] on div "Software Engineering Verification Intern" at bounding box center [525, 168] width 214 height 14
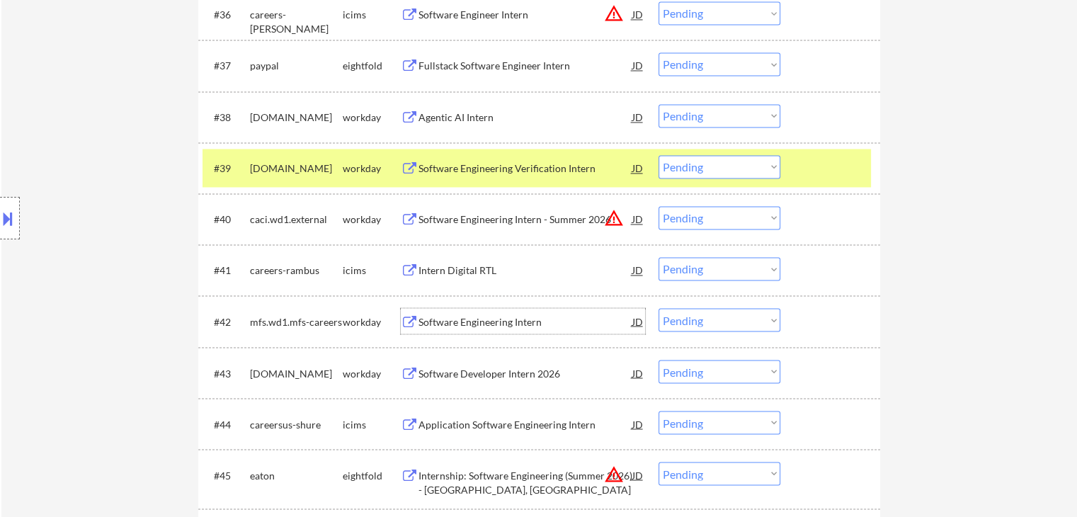
click at [540, 323] on div "Software Engineering Intern" at bounding box center [525, 321] width 214 height 14
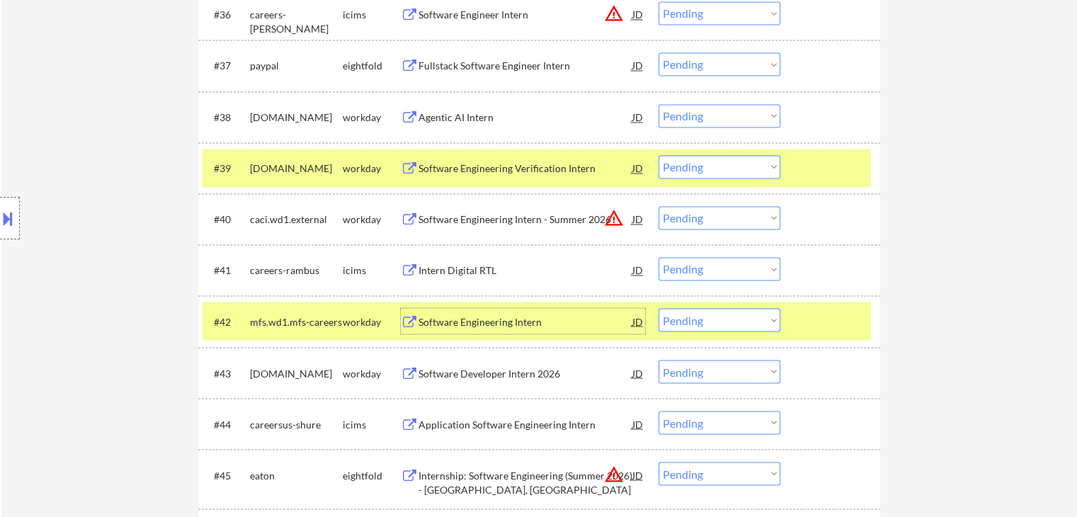
drag, startPoint x: 714, startPoint y: 168, endPoint x: 707, endPoint y: 175, distance: 9.5
click at [714, 168] on select "Choose an option... Pending Applied Excluded (Questions) Excluded (Expired) Exc…" at bounding box center [719, 166] width 122 height 23
click at [658, 155] on select "Choose an option... Pending Applied Excluded (Questions) Excluded (Expired) Exc…" at bounding box center [719, 166] width 122 height 23
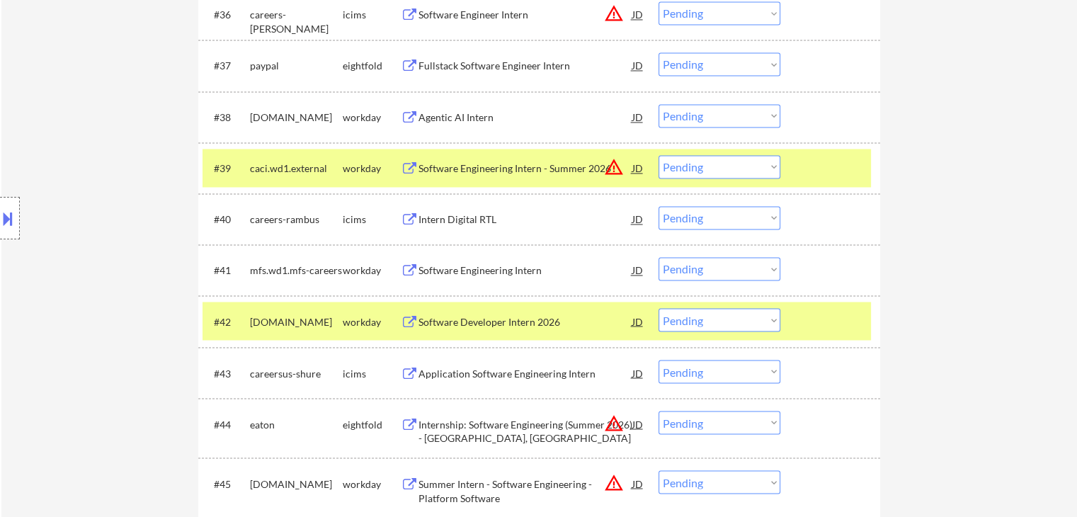
click at [694, 266] on select "Choose an option... Pending Applied Excluded (Questions) Excluded (Expired) Exc…" at bounding box center [719, 268] width 122 height 23
click at [658, 257] on select "Choose an option... Pending Applied Excluded (Questions) Excluded (Expired) Exc…" at bounding box center [719, 268] width 122 height 23
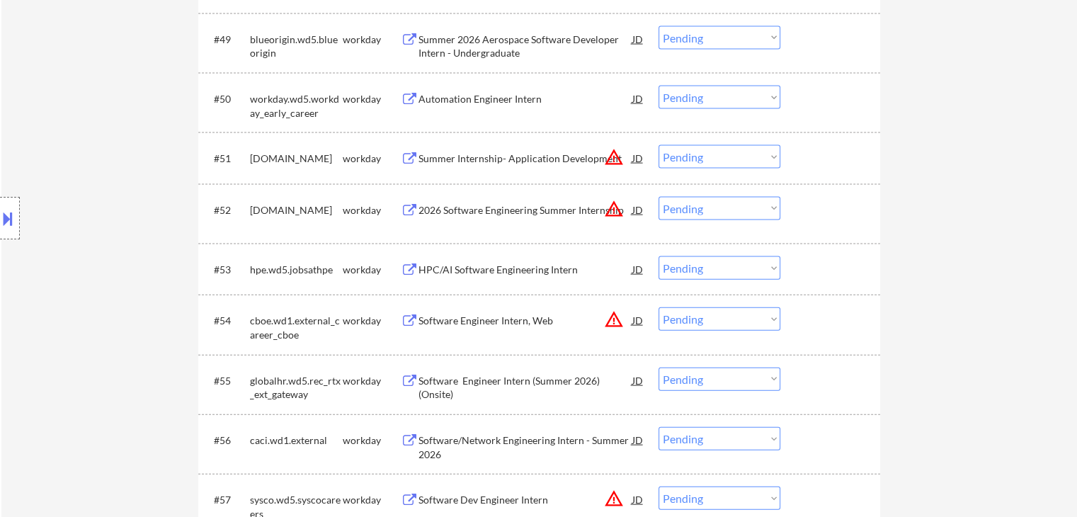
scroll to position [3115, 0]
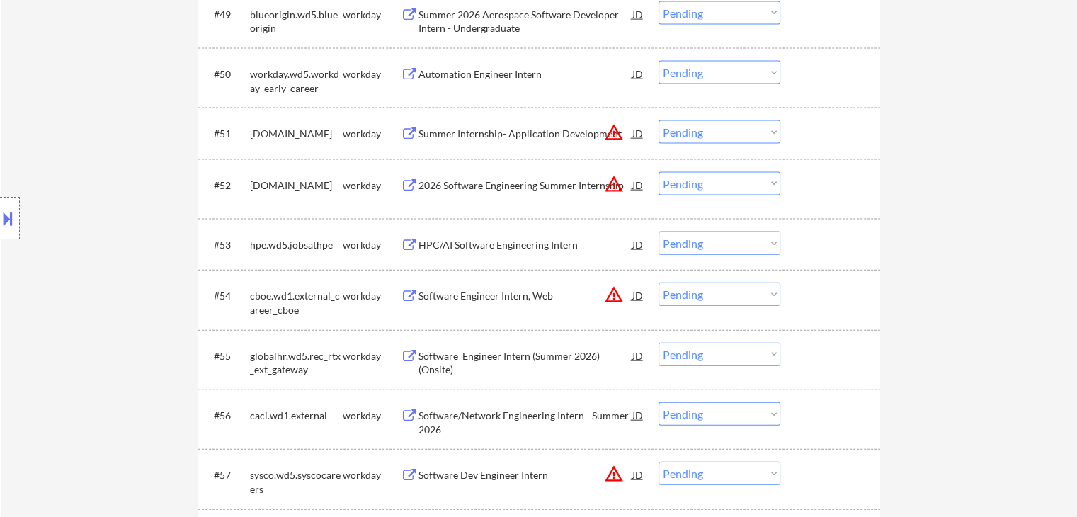
click at [530, 79] on div "Automation Engineer Intern" at bounding box center [525, 74] width 214 height 14
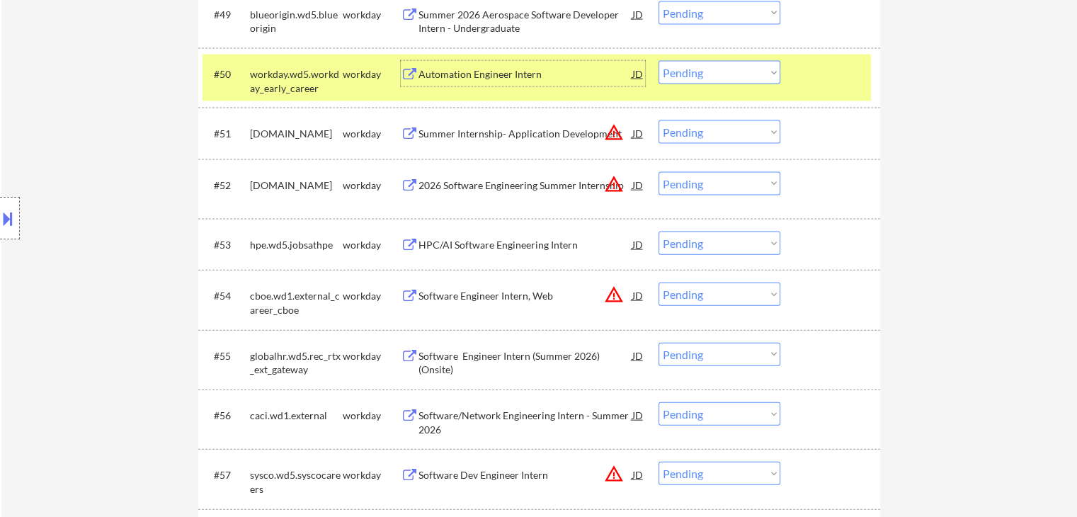
click at [534, 246] on div "HPC/AI Software Engineering Intern" at bounding box center [525, 245] width 214 height 14
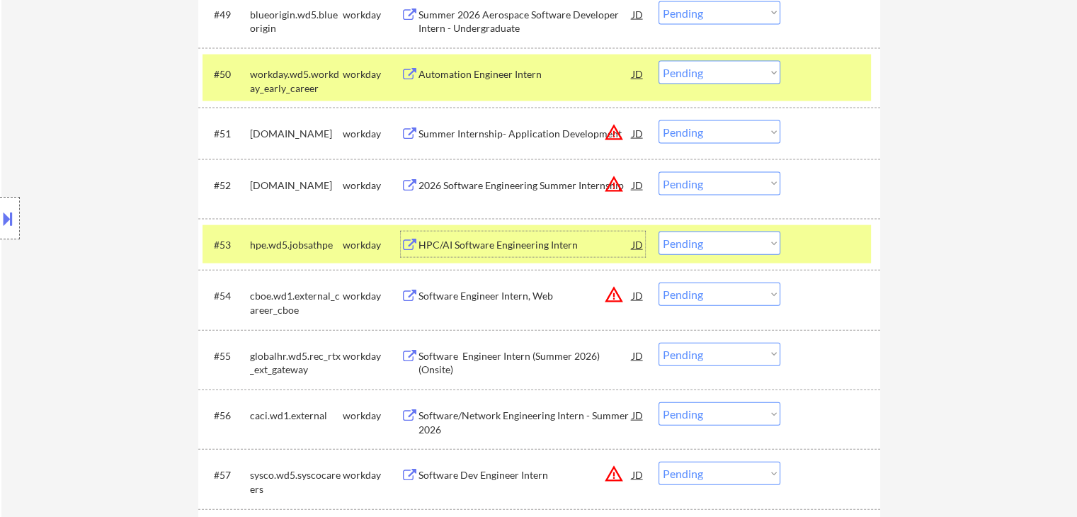
drag, startPoint x: 691, startPoint y: 71, endPoint x: 686, endPoint y: 83, distance: 13.0
click at [690, 74] on select "Choose an option... Pending Applied Excluded (Questions) Excluded (Expired) Exc…" at bounding box center [719, 72] width 122 height 23
click at [658, 61] on select "Choose an option... Pending Applied Excluded (Questions) Excluded (Expired) Exc…" at bounding box center [719, 72] width 122 height 23
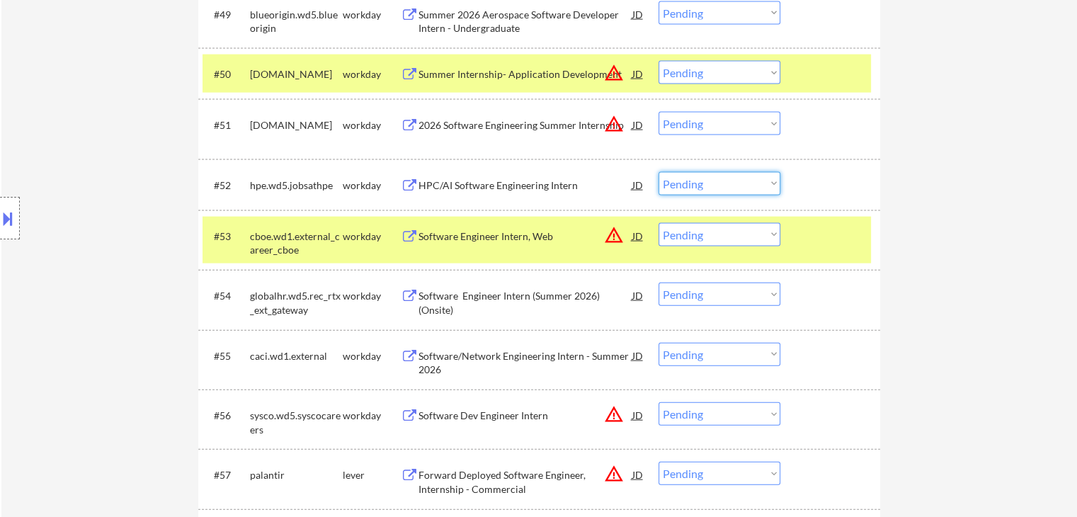
click at [705, 186] on select "Choose an option... Pending Applied Excluded (Questions) Excluded (Expired) Exc…" at bounding box center [719, 183] width 122 height 23
click at [658, 172] on select "Choose an option... Pending Applied Excluded (Questions) Excluded (Expired) Exc…" at bounding box center [719, 183] width 122 height 23
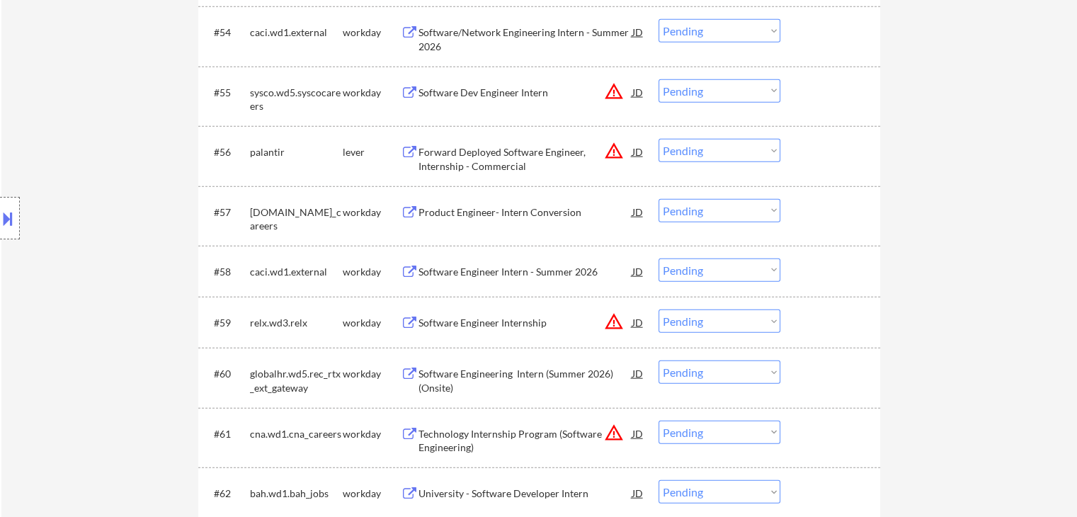
scroll to position [3412, 0]
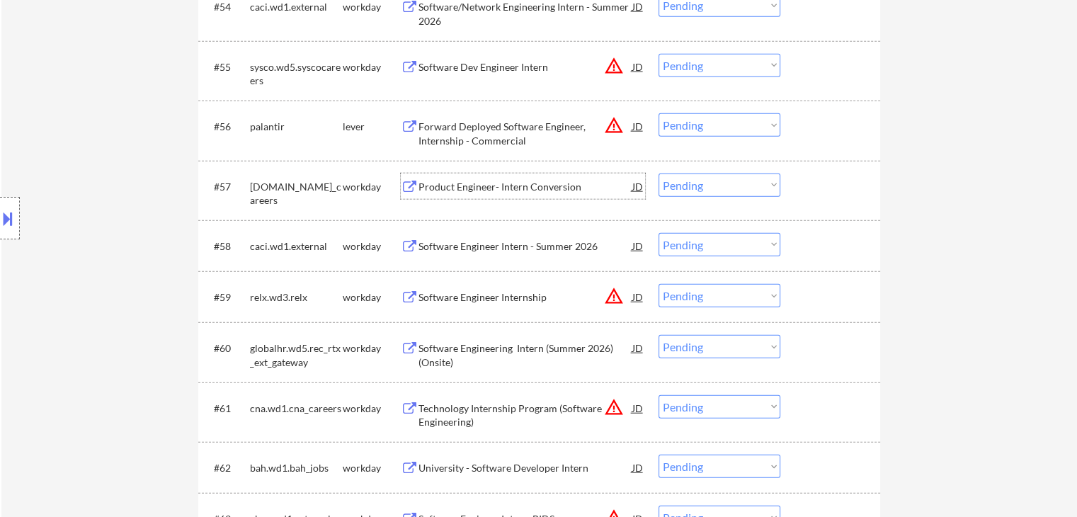
click at [557, 190] on div "Product Engineer- Intern Conversion" at bounding box center [525, 187] width 214 height 14
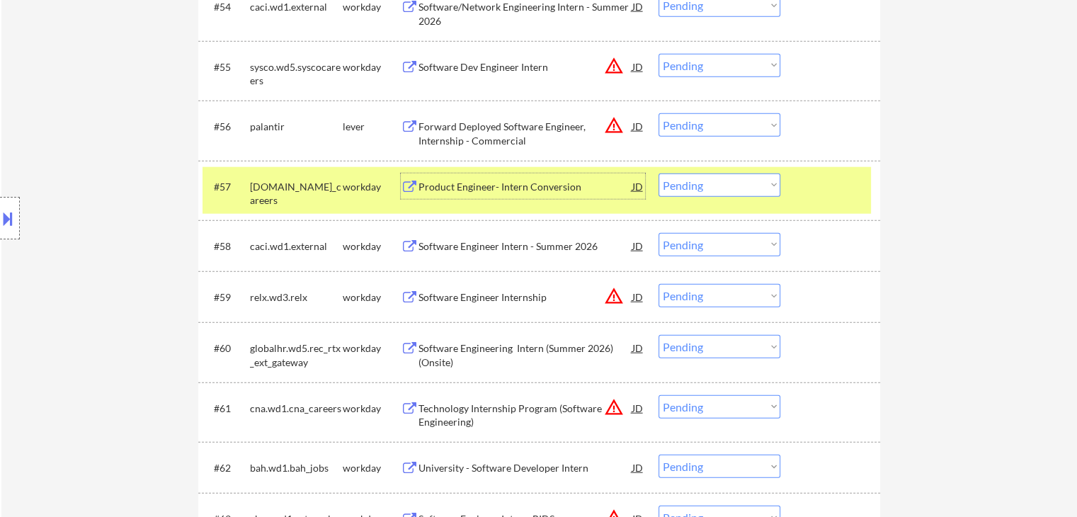
click at [719, 187] on select "Choose an option... Pending Applied Excluded (Questions) Excluded (Expired) Exc…" at bounding box center [719, 184] width 122 height 23
click at [658, 173] on select "Choose an option... Pending Applied Excluded (Questions) Excluded (Expired) Exc…" at bounding box center [719, 184] width 122 height 23
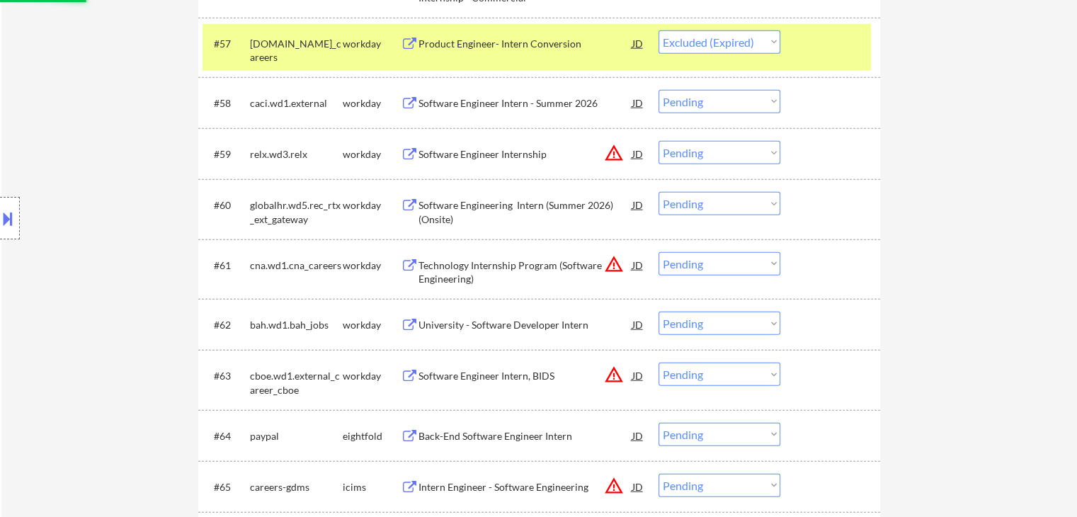
scroll to position [3625, 0]
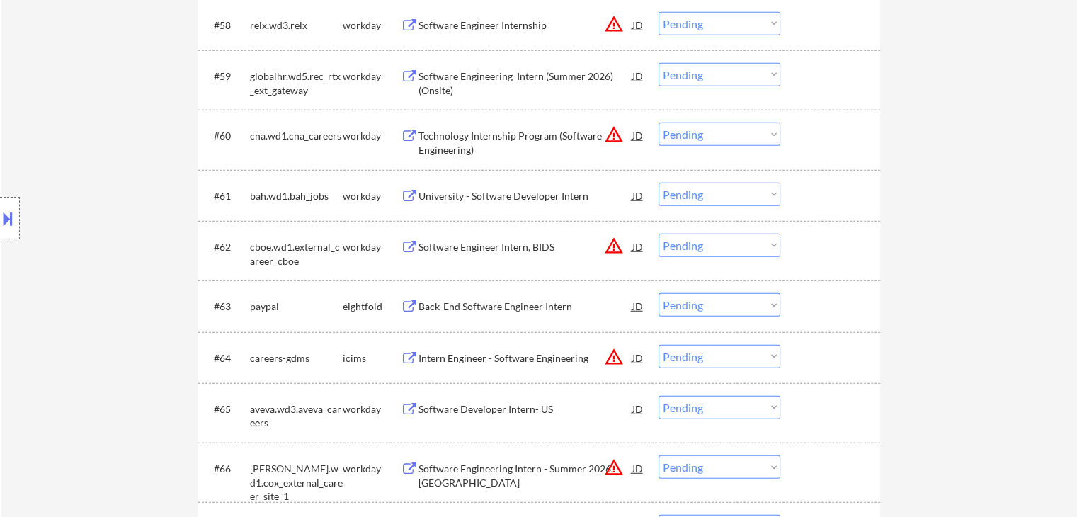
click at [541, 193] on div "University - Software Developer Intern" at bounding box center [525, 196] width 214 height 14
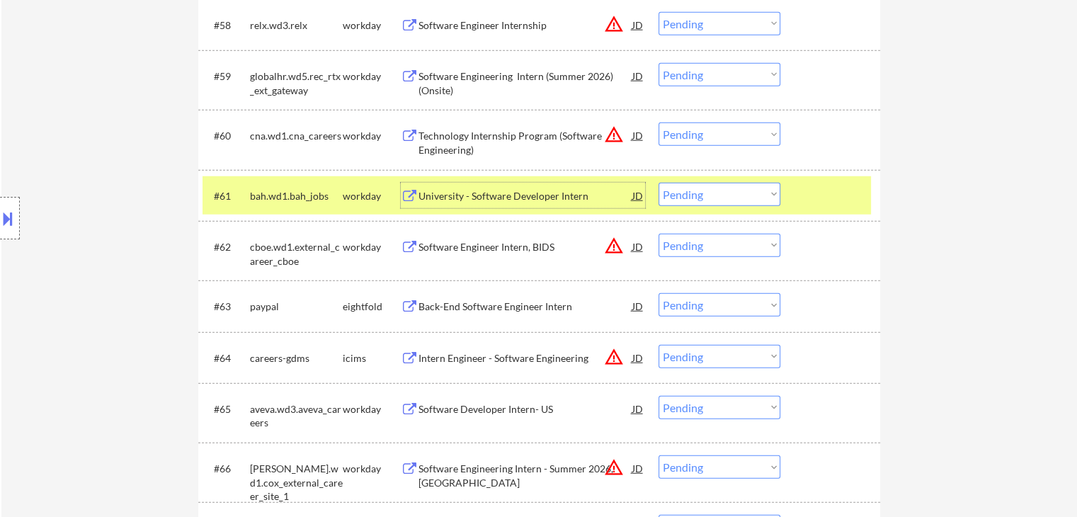
click at [724, 197] on select "Choose an option... Pending Applied Excluded (Questions) Excluded (Expired) Exc…" at bounding box center [719, 194] width 122 height 23
click at [658, 183] on select "Choose an option... Pending Applied Excluded (Questions) Excluded (Expired) Exc…" at bounding box center [719, 194] width 122 height 23
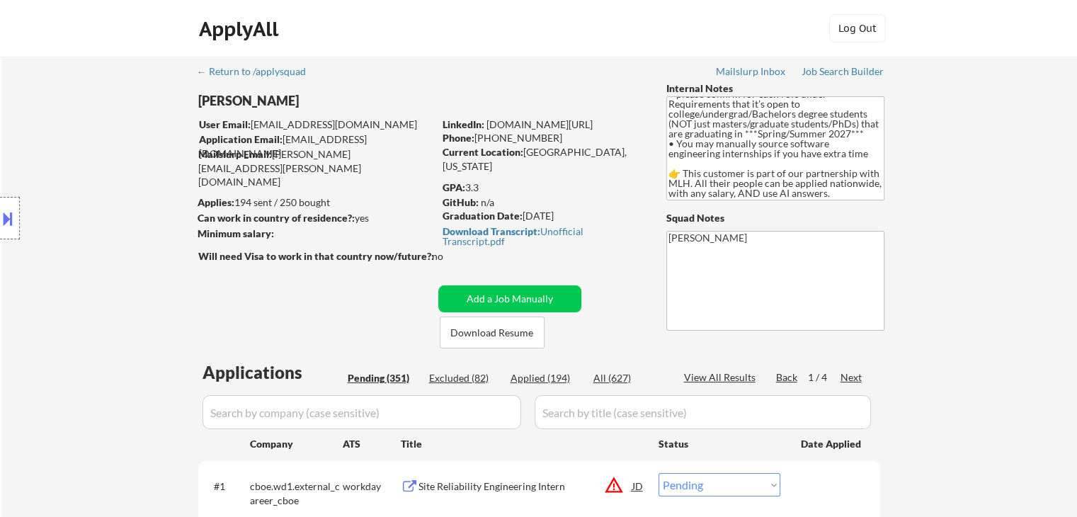
scroll to position [142, 0]
